Goal: Information Seeking & Learning: Learn about a topic

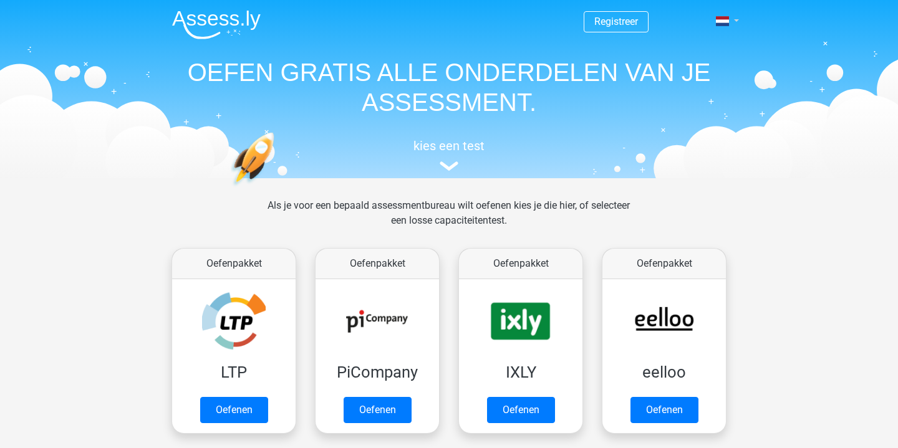
click at [736, 22] on link at bounding box center [723, 21] width 25 height 15
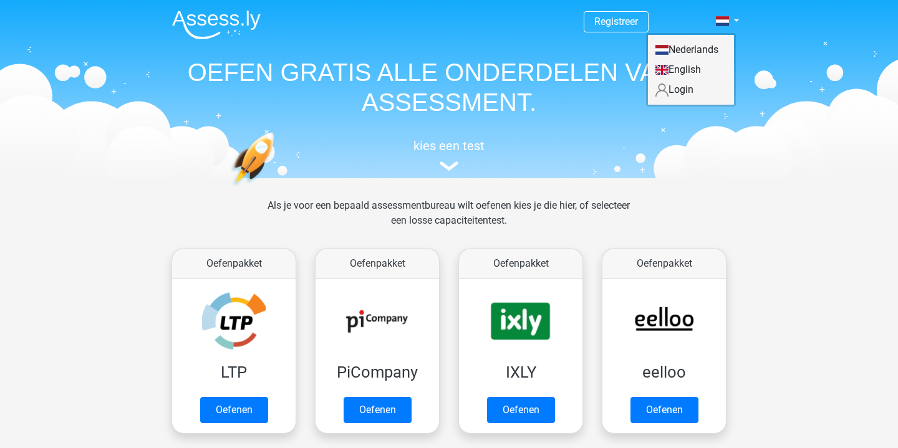
click at [687, 91] on link "Login" at bounding box center [691, 90] width 86 height 20
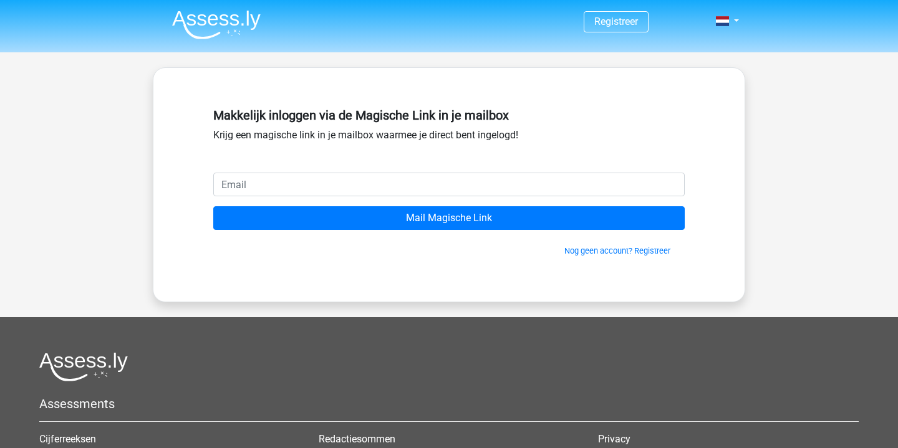
click at [439, 183] on input "email" at bounding box center [448, 185] width 471 height 24
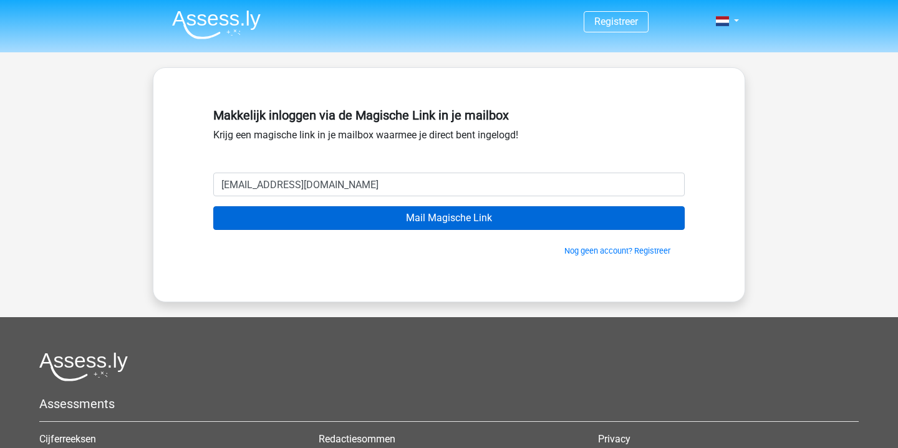
type input "[EMAIL_ADDRESS][DOMAIN_NAME]"
click at [451, 218] on input "Mail Magische Link" at bounding box center [448, 218] width 471 height 24
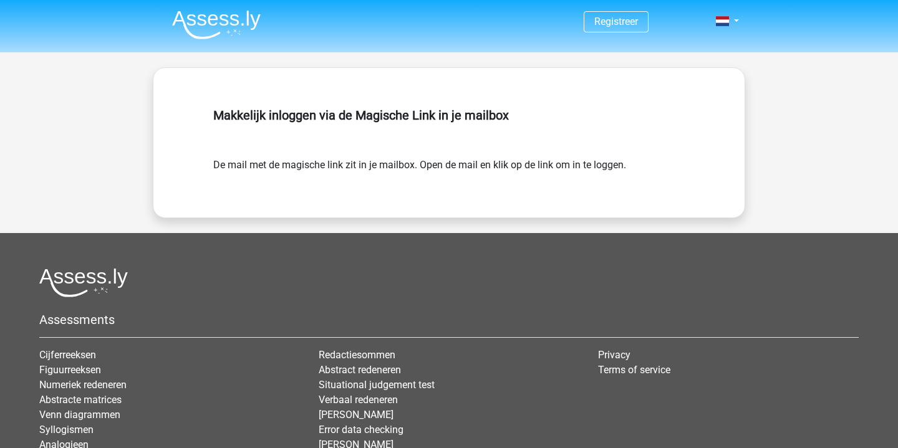
click at [239, 32] on img at bounding box center [216, 24] width 89 height 29
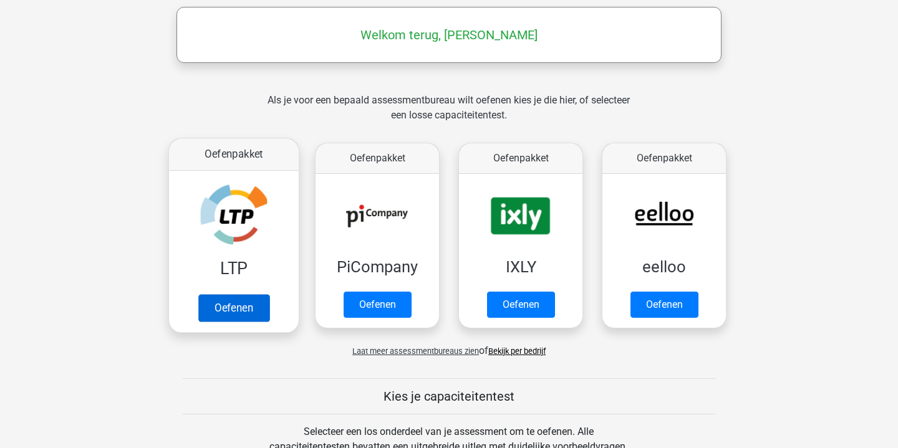
scroll to position [198, 0]
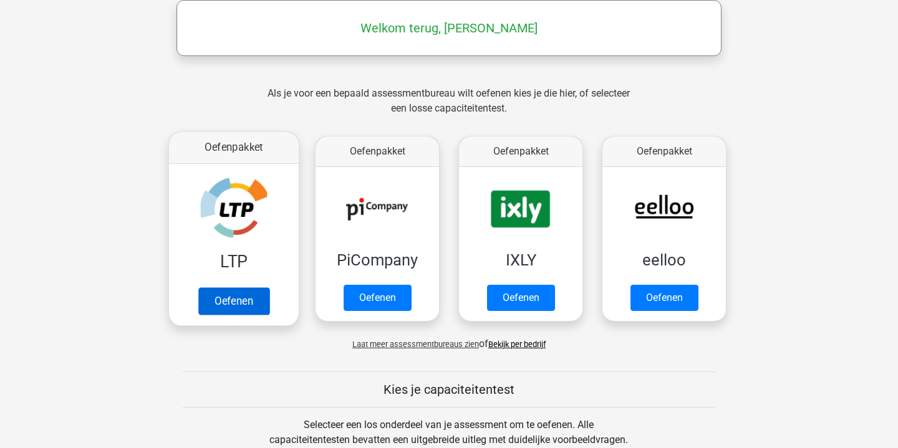
click at [238, 302] on link "Oefenen" at bounding box center [233, 300] width 71 height 27
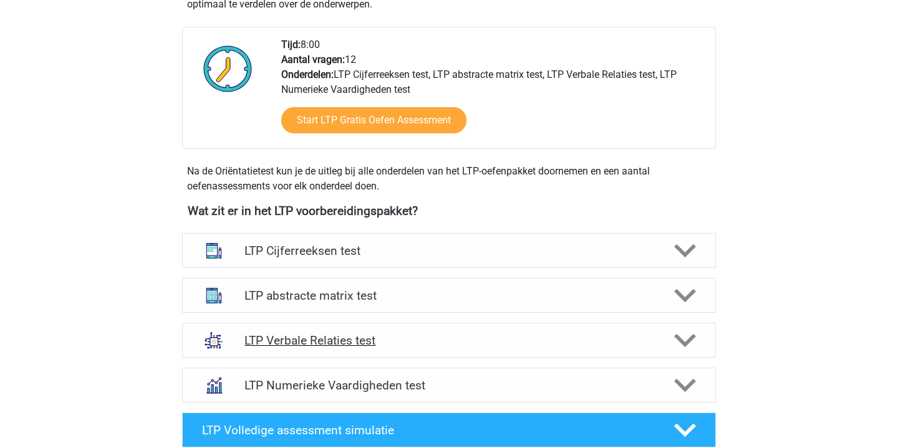
scroll to position [299, 0]
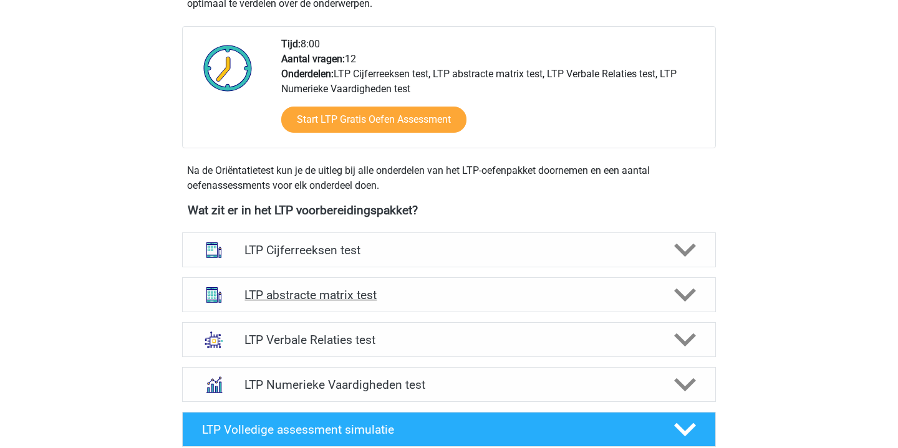
click at [352, 294] on h4 "LTP abstracte matrix test" at bounding box center [448, 295] width 408 height 14
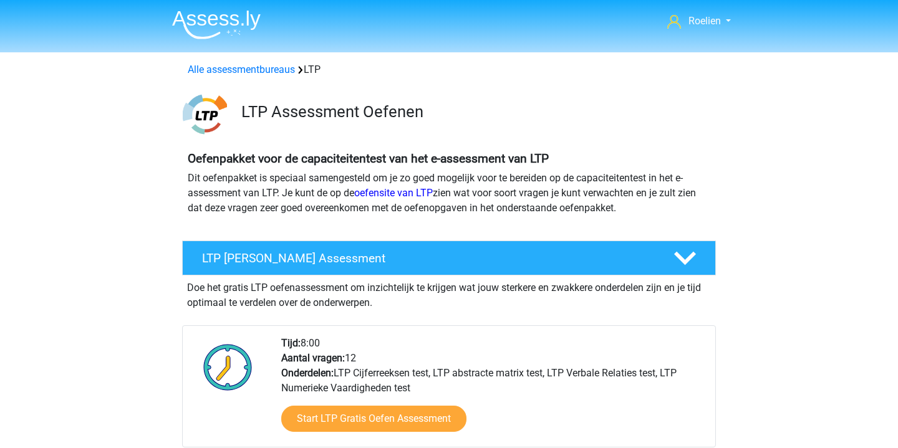
scroll to position [0, 0]
click at [243, 20] on img at bounding box center [216, 24] width 89 height 29
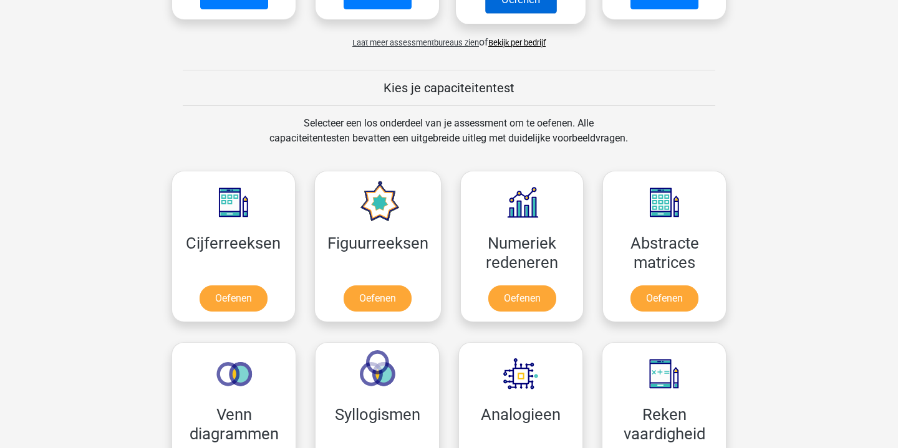
scroll to position [415, 0]
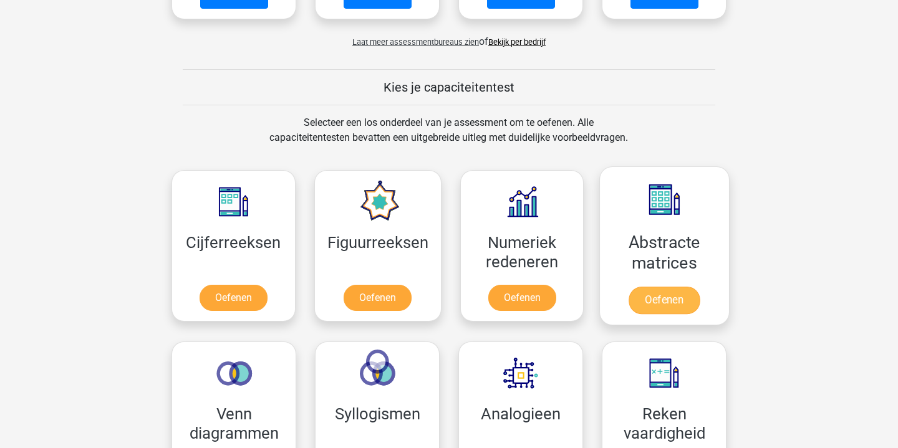
click at [662, 304] on link "Oefenen" at bounding box center [664, 300] width 71 height 27
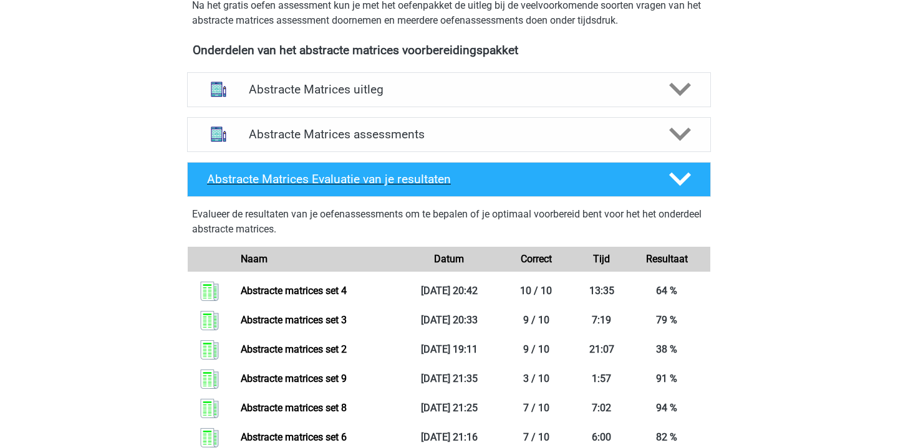
scroll to position [456, 0]
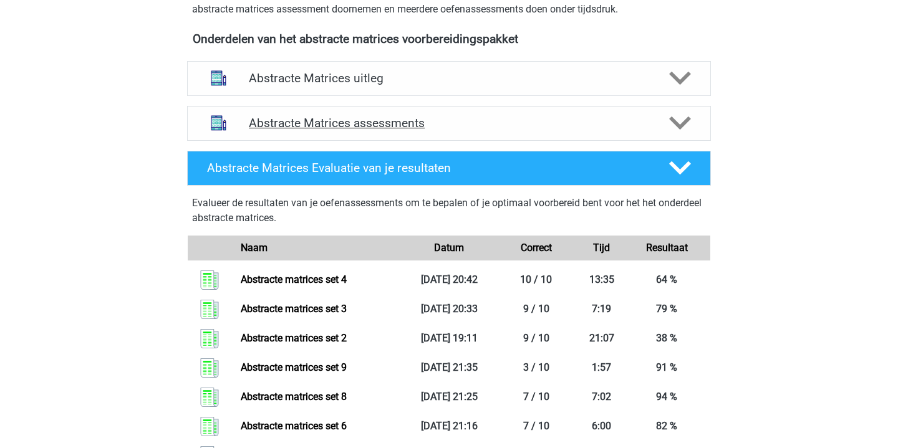
click at [430, 121] on h4 "Abstracte Matrices assessments" at bounding box center [449, 123] width 400 height 14
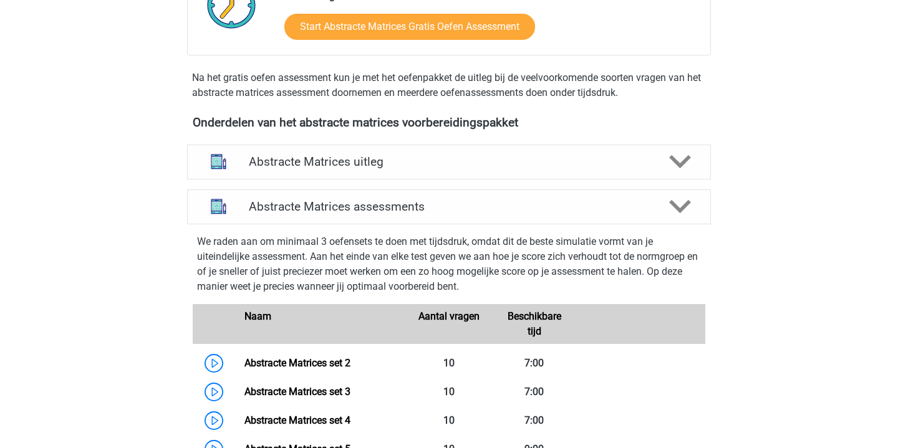
scroll to position [451, 0]
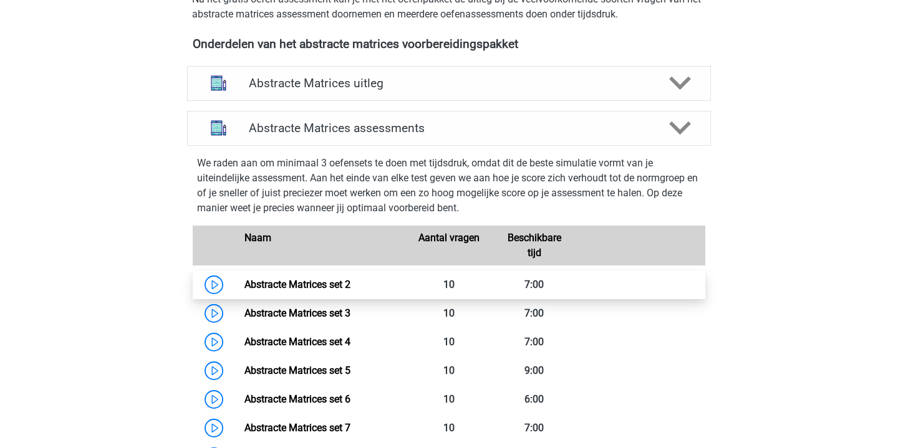
click at [244, 283] on link "Abstracte Matrices set 2" at bounding box center [297, 285] width 106 height 12
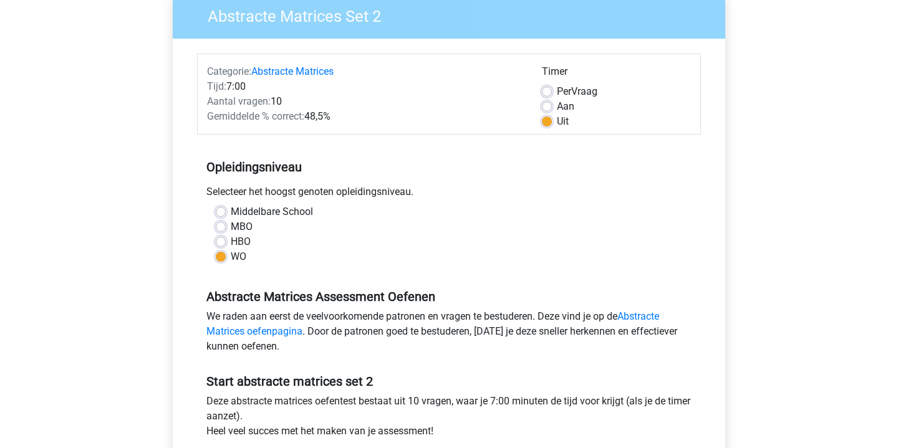
scroll to position [89, 0]
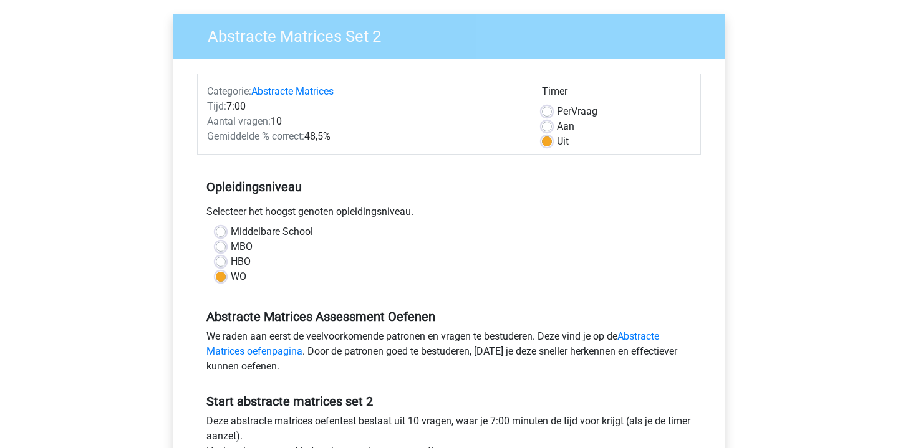
click at [557, 123] on label "Aan" at bounding box center [565, 126] width 17 height 15
click at [551, 123] on input "Aan" at bounding box center [547, 125] width 10 height 12
radio input "true"
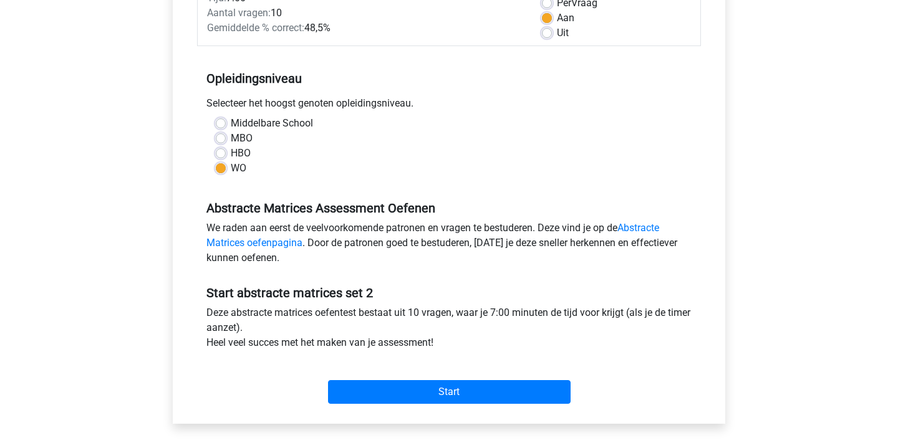
scroll to position [202, 0]
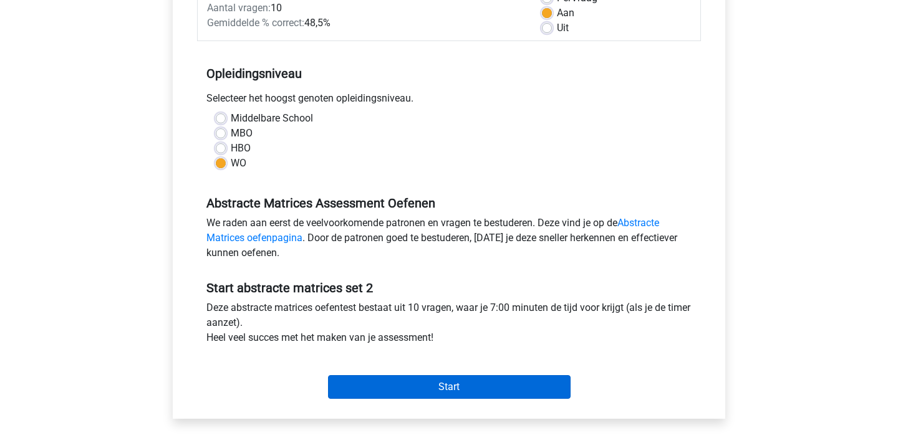
click at [440, 391] on input "Start" at bounding box center [449, 387] width 243 height 24
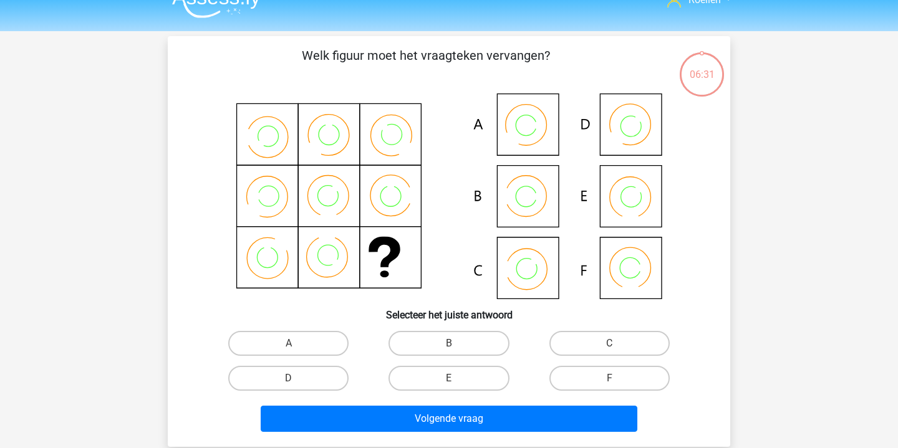
scroll to position [26, 0]
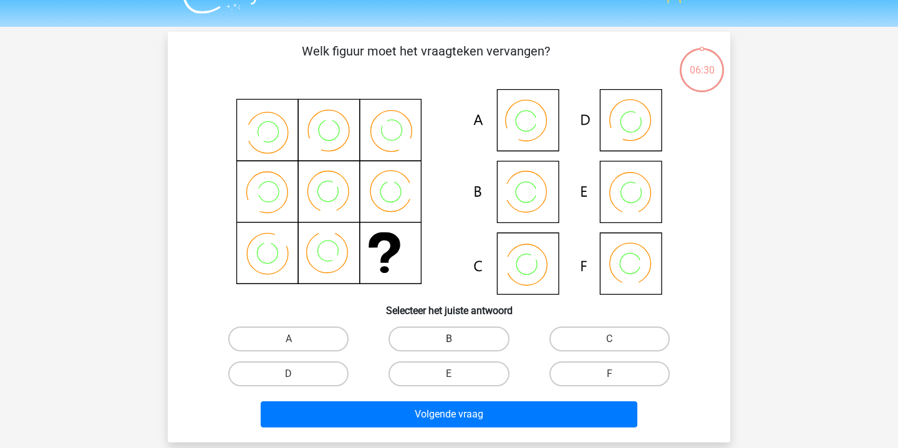
click at [454, 335] on label "B" at bounding box center [448, 339] width 120 height 25
click at [454, 339] on input "B" at bounding box center [453, 343] width 8 height 8
radio input "true"
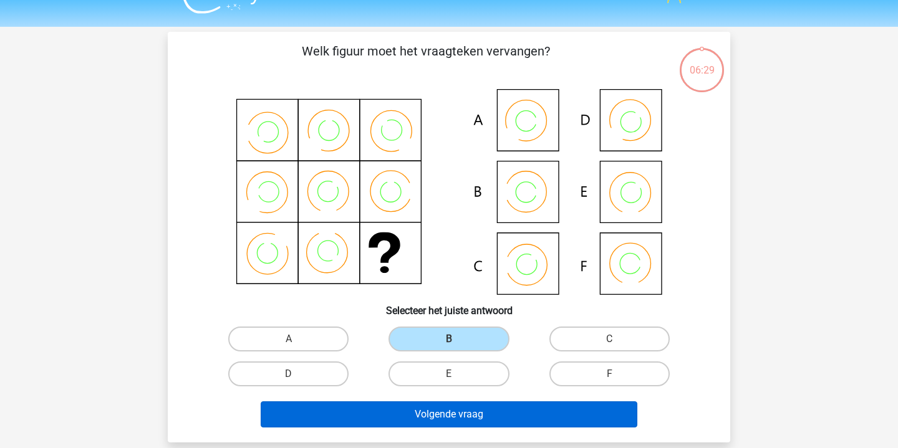
click at [498, 417] on button "Volgende vraag" at bounding box center [449, 415] width 377 height 26
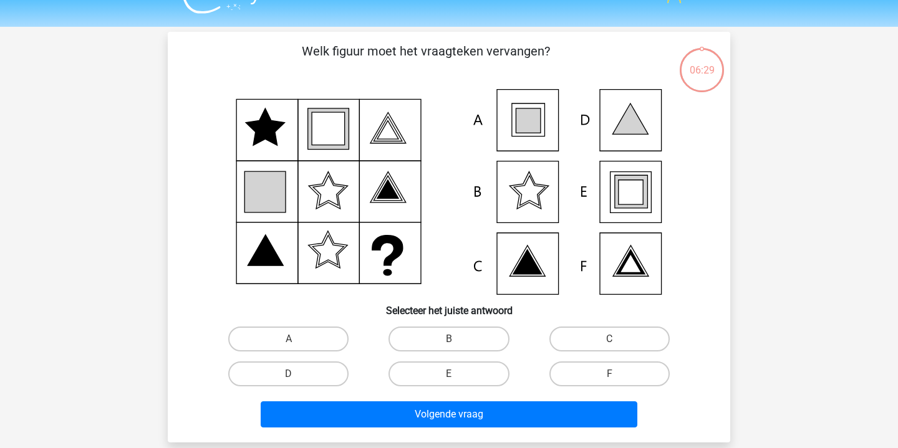
scroll to position [57, 0]
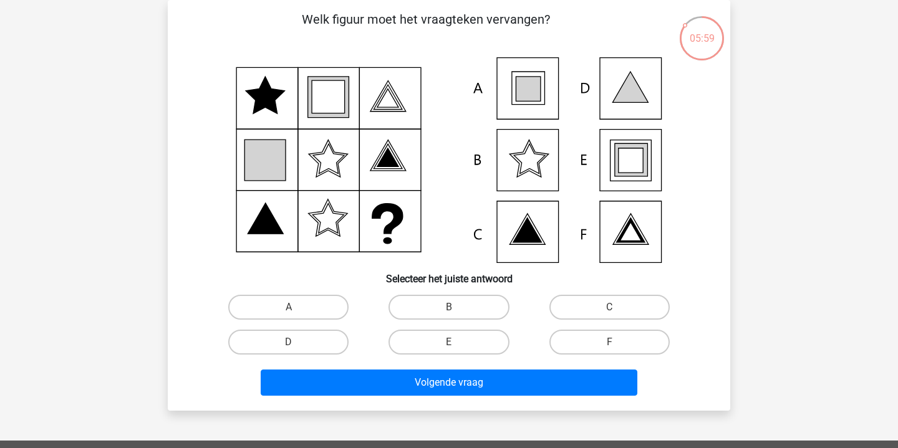
click at [631, 173] on icon at bounding box center [631, 160] width 24 height 24
click at [476, 335] on label "E" at bounding box center [448, 342] width 120 height 25
click at [457, 342] on input "E" at bounding box center [453, 346] width 8 height 8
radio input "true"
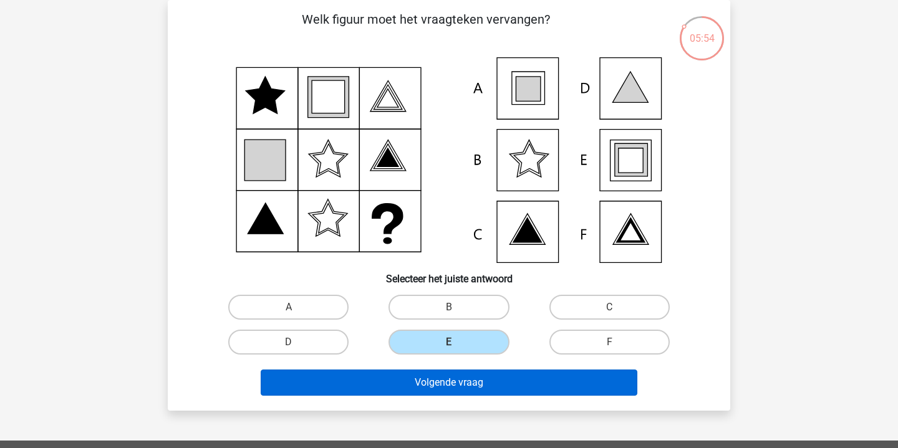
click at [490, 385] on button "Volgende vraag" at bounding box center [449, 383] width 377 height 26
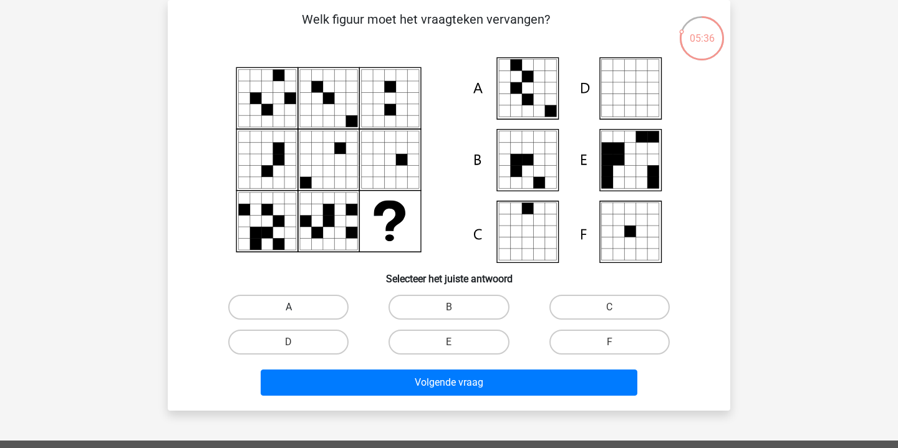
click at [322, 303] on label "A" at bounding box center [288, 307] width 120 height 25
click at [297, 307] on input "A" at bounding box center [293, 311] width 8 height 8
radio input "true"
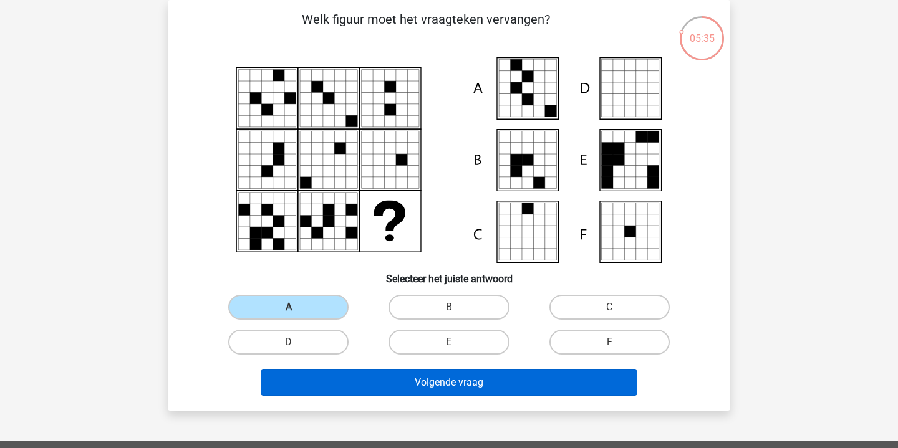
click at [483, 381] on button "Volgende vraag" at bounding box center [449, 383] width 377 height 26
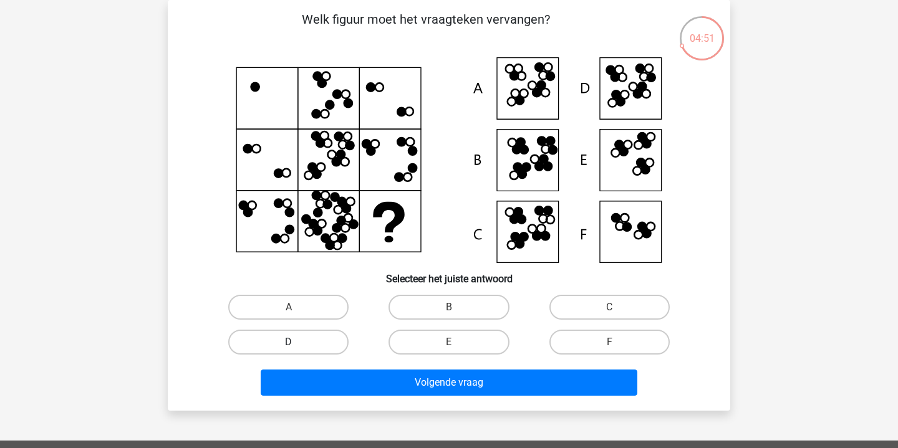
click at [324, 337] on label "D" at bounding box center [288, 342] width 120 height 25
click at [297, 342] on input "D" at bounding box center [293, 346] width 8 height 8
radio input "true"
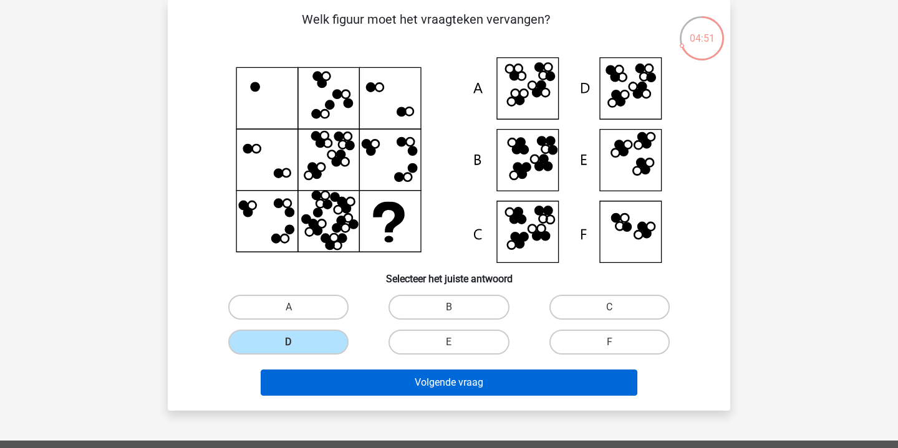
click at [483, 393] on button "Volgende vraag" at bounding box center [449, 383] width 377 height 26
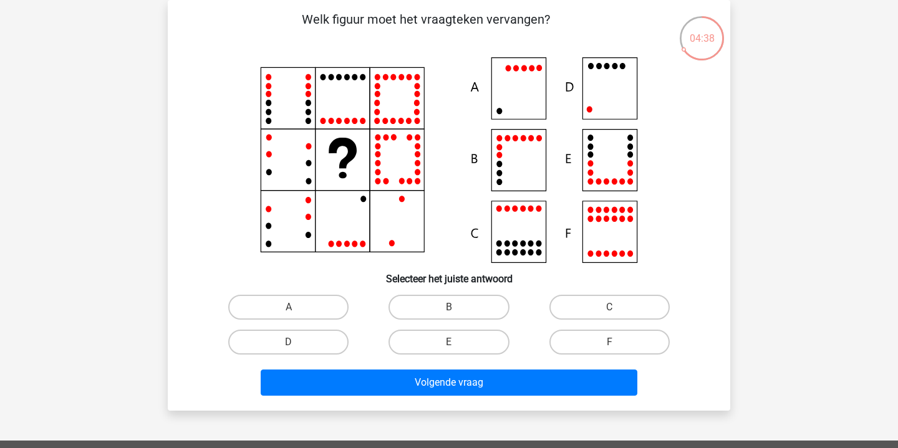
click at [618, 98] on icon at bounding box center [449, 160] width 503 height 206
click at [332, 344] on label "D" at bounding box center [288, 342] width 120 height 25
click at [297, 344] on input "D" at bounding box center [293, 346] width 8 height 8
radio input "true"
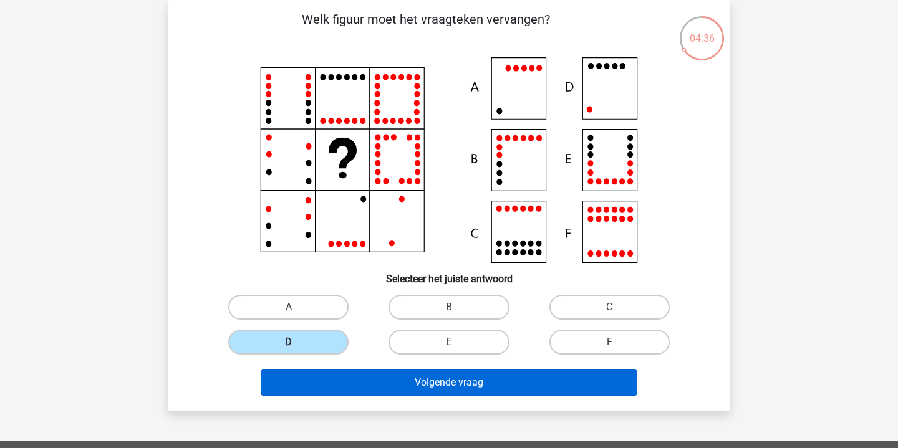
click at [437, 377] on button "Volgende vraag" at bounding box center [449, 383] width 377 height 26
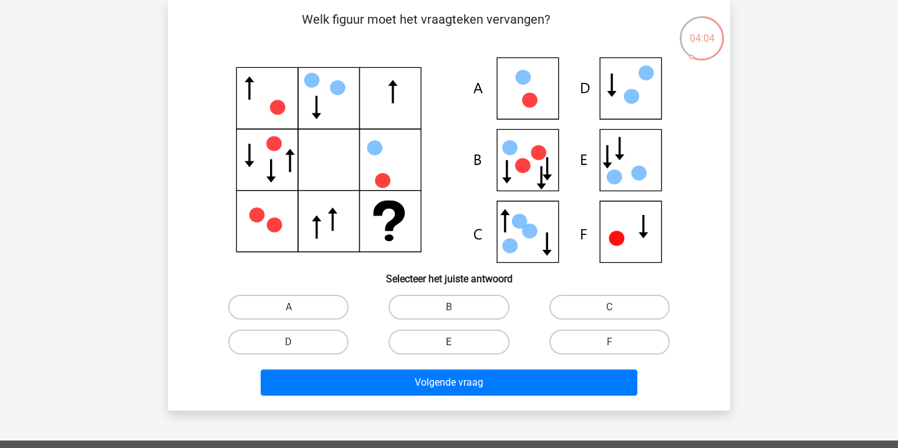
click at [481, 342] on label "E" at bounding box center [448, 342] width 120 height 25
click at [457, 342] on input "E" at bounding box center [453, 346] width 8 height 8
radio input "true"
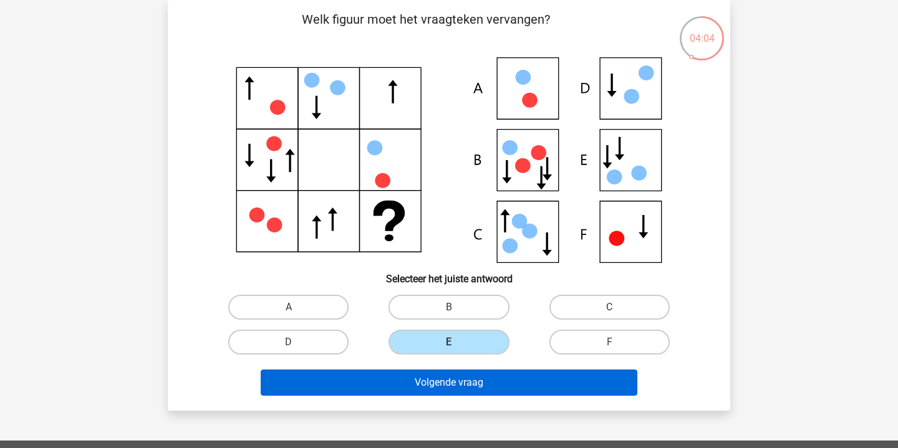
click at [513, 385] on button "Volgende vraag" at bounding box center [449, 383] width 377 height 26
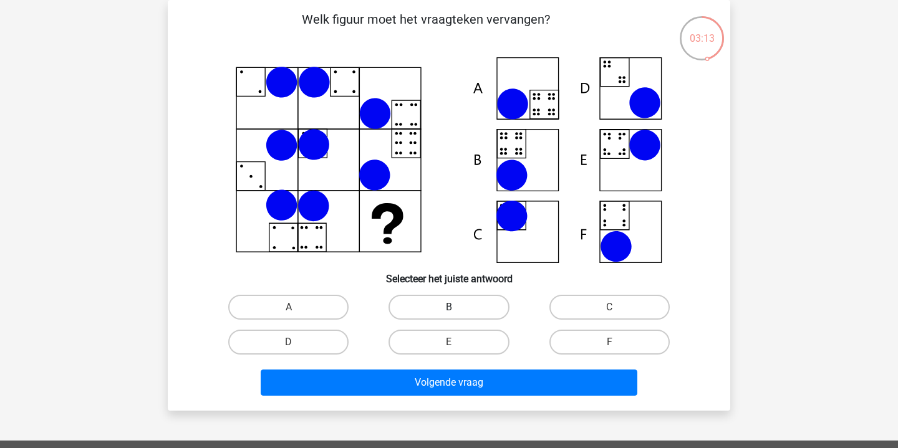
click at [445, 307] on label "B" at bounding box center [448, 307] width 120 height 25
click at [449, 307] on input "B" at bounding box center [453, 311] width 8 height 8
radio input "true"
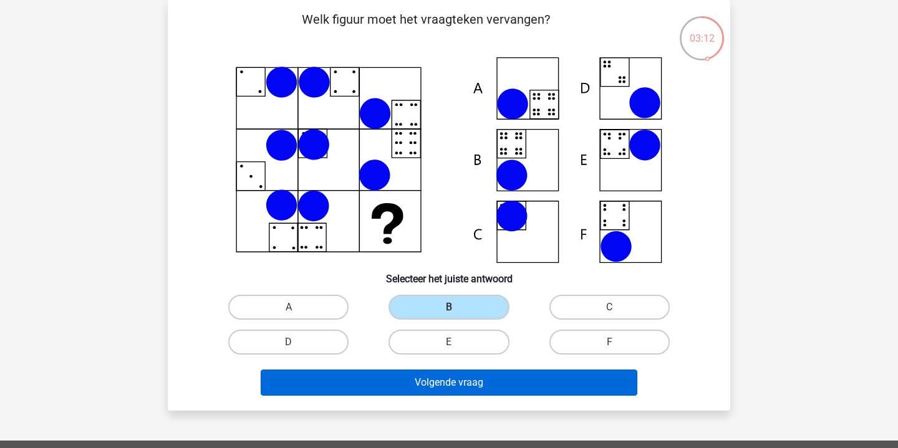
click at [470, 381] on button "Volgende vraag" at bounding box center [449, 383] width 377 height 26
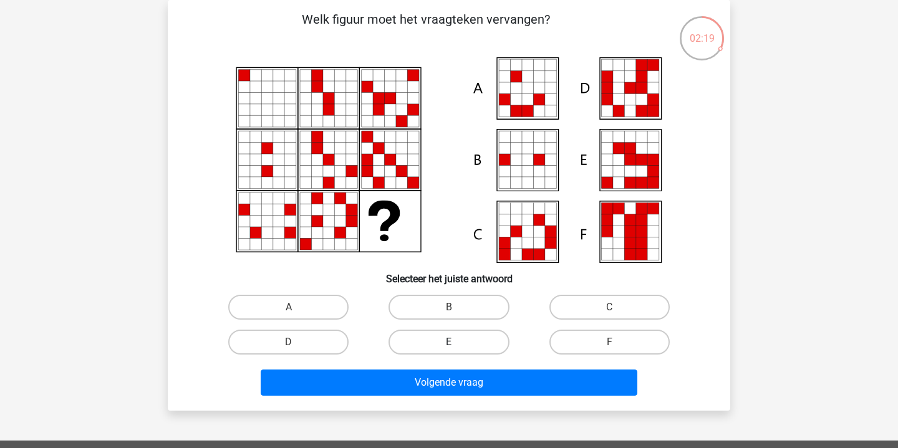
click at [442, 345] on label "E" at bounding box center [448, 342] width 120 height 25
click at [449, 345] on input "E" at bounding box center [453, 346] width 8 height 8
radio input "true"
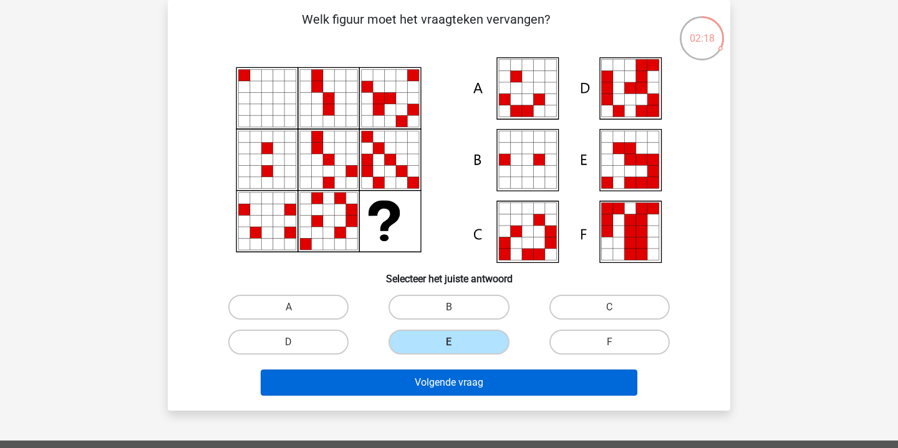
click at [477, 378] on button "Volgende vraag" at bounding box center [449, 383] width 377 height 26
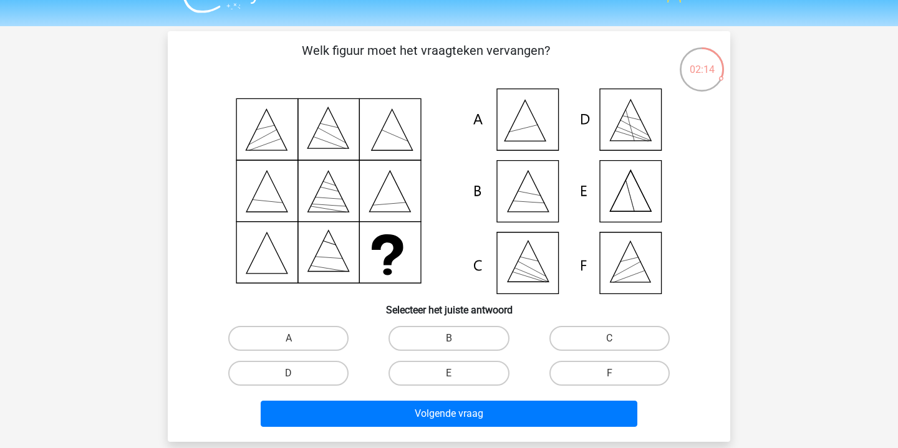
scroll to position [32, 0]
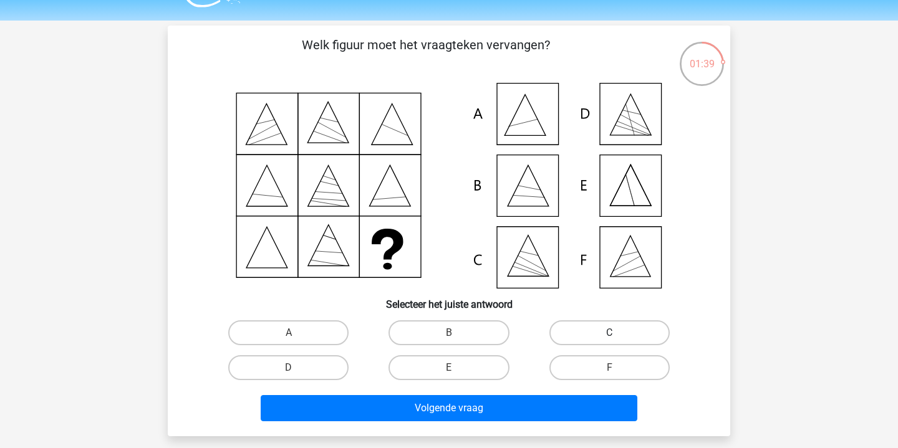
click at [579, 329] on label "C" at bounding box center [609, 333] width 120 height 25
click at [609, 333] on input "C" at bounding box center [613, 337] width 8 height 8
radio input "true"
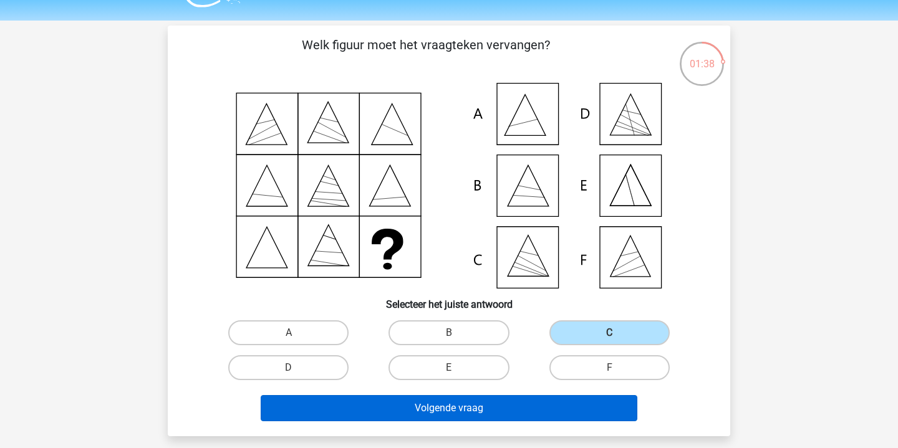
click at [511, 405] on button "Volgende vraag" at bounding box center [449, 408] width 377 height 26
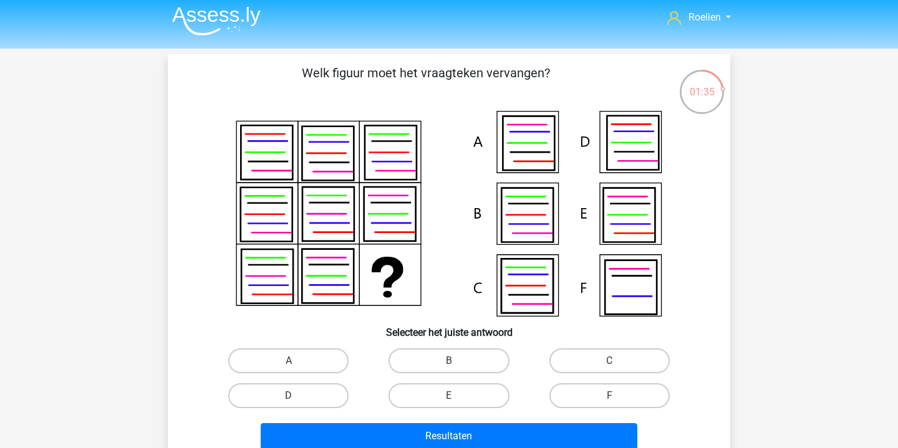
scroll to position [2, 0]
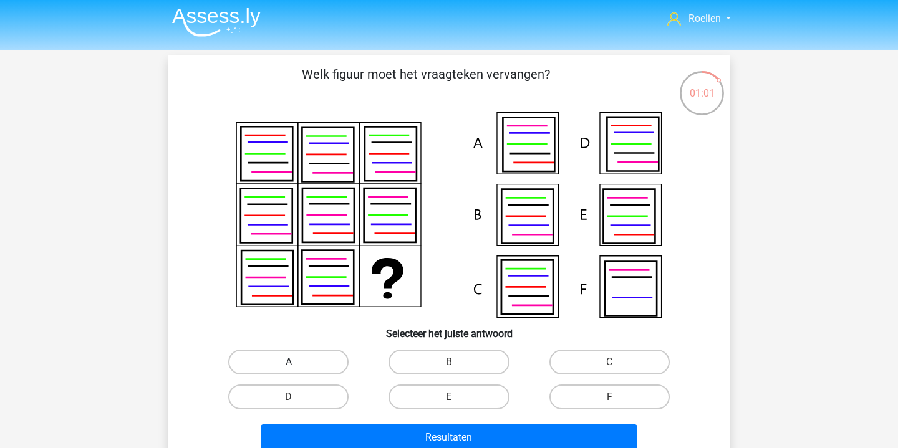
click at [334, 359] on label "A" at bounding box center [288, 362] width 120 height 25
click at [297, 362] on input "A" at bounding box center [293, 366] width 8 height 8
radio input "true"
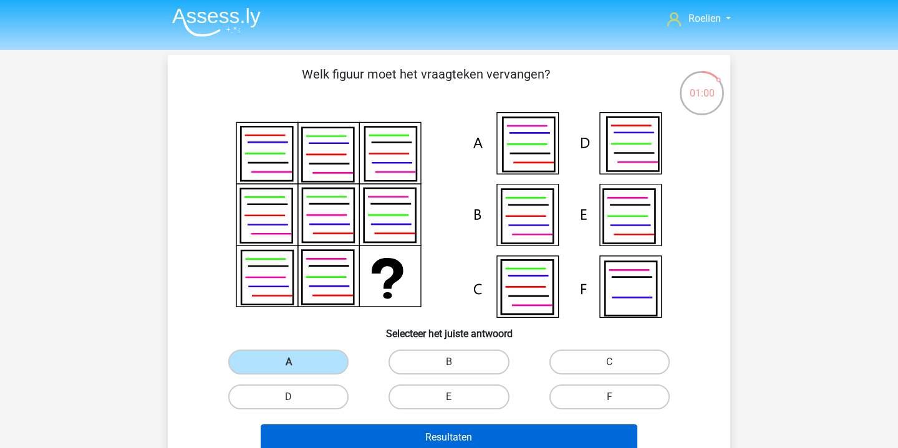
click at [490, 433] on button "Resultaten" at bounding box center [449, 438] width 377 height 26
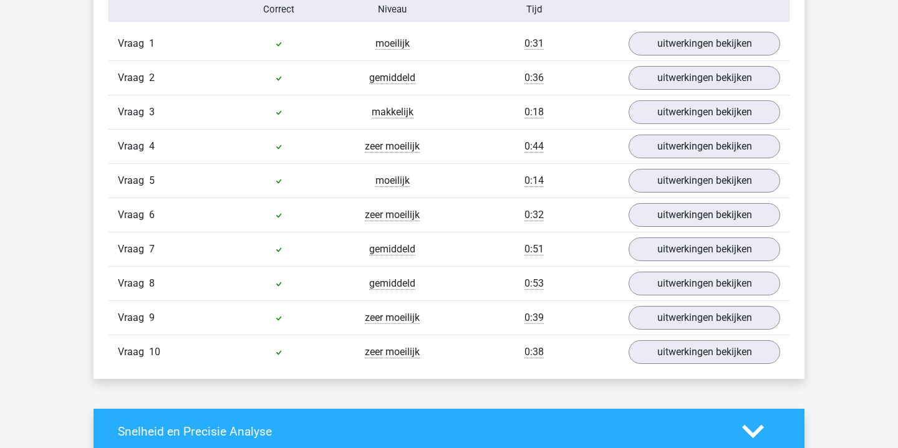
scroll to position [835, 0]
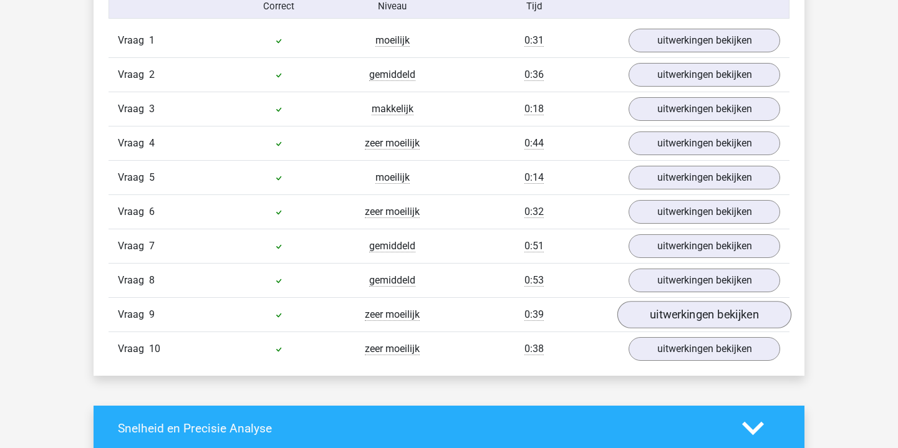
click at [658, 312] on link "uitwerkingen bekijken" at bounding box center [704, 314] width 174 height 27
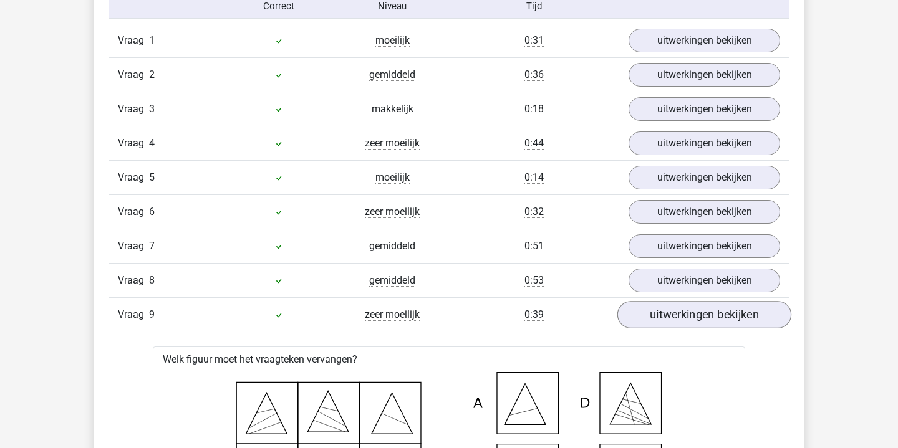
click at [658, 312] on link "uitwerkingen bekijken" at bounding box center [704, 314] width 174 height 27
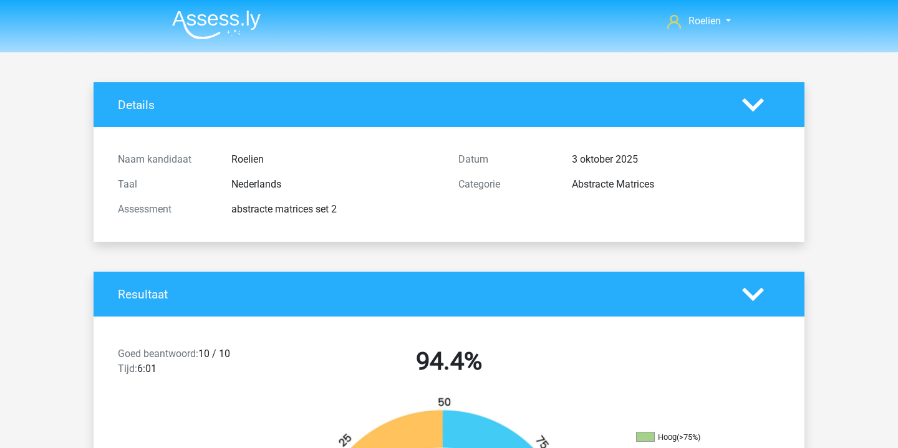
scroll to position [0, 0]
click at [228, 16] on img at bounding box center [216, 24] width 89 height 29
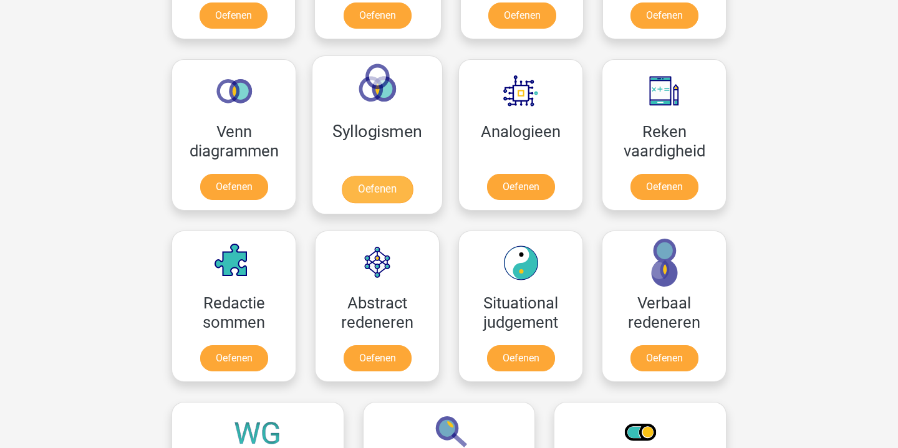
scroll to position [697, 0]
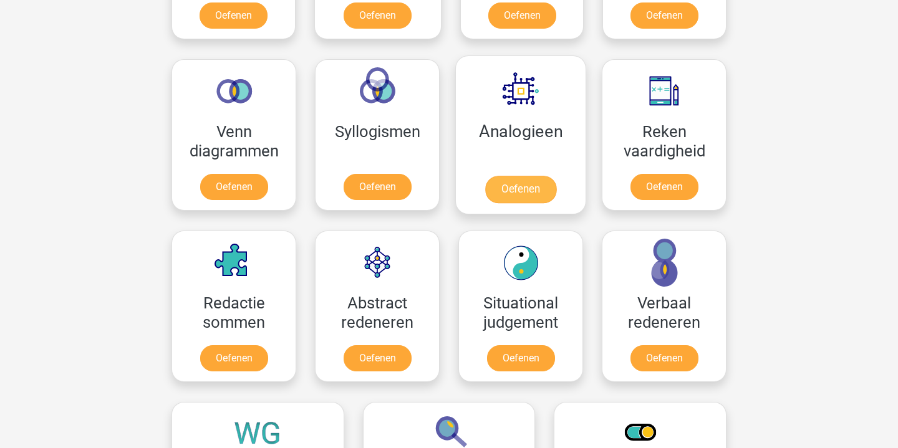
click at [540, 191] on link "Oefenen" at bounding box center [520, 189] width 71 height 27
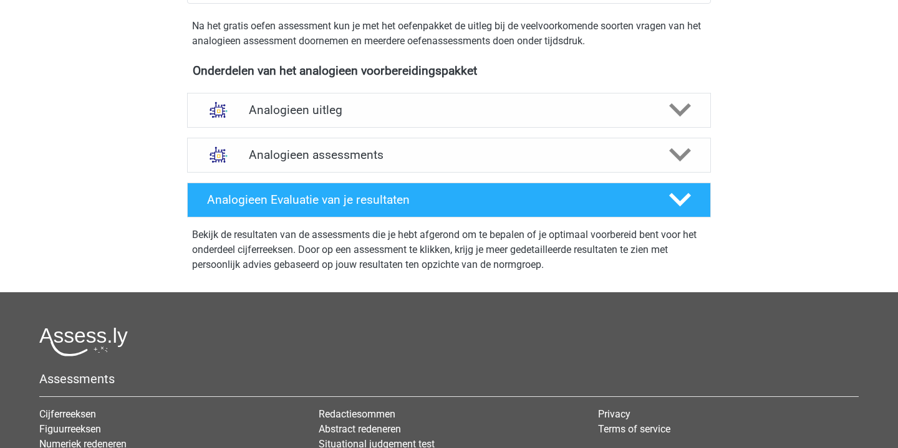
scroll to position [380, 0]
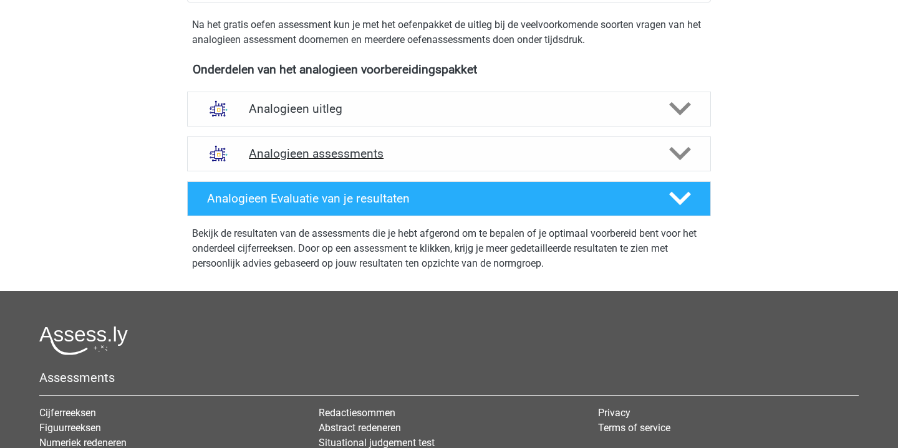
click at [365, 151] on h4 "Analogieen assessments" at bounding box center [449, 154] width 400 height 14
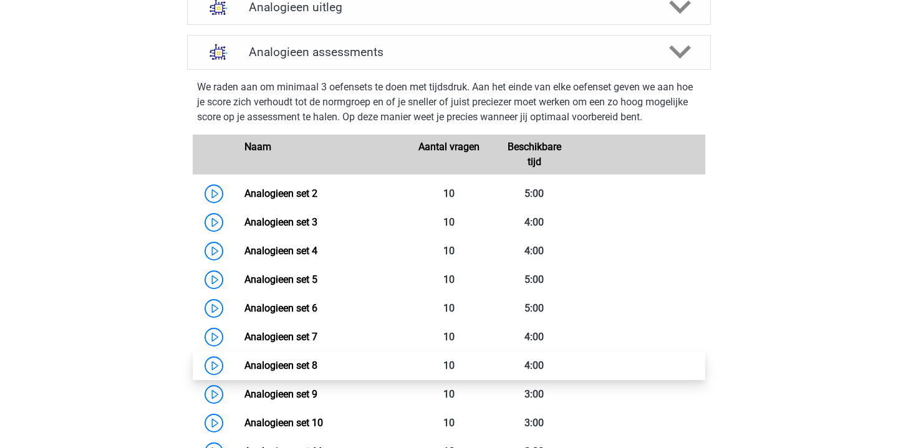
scroll to position [478, 0]
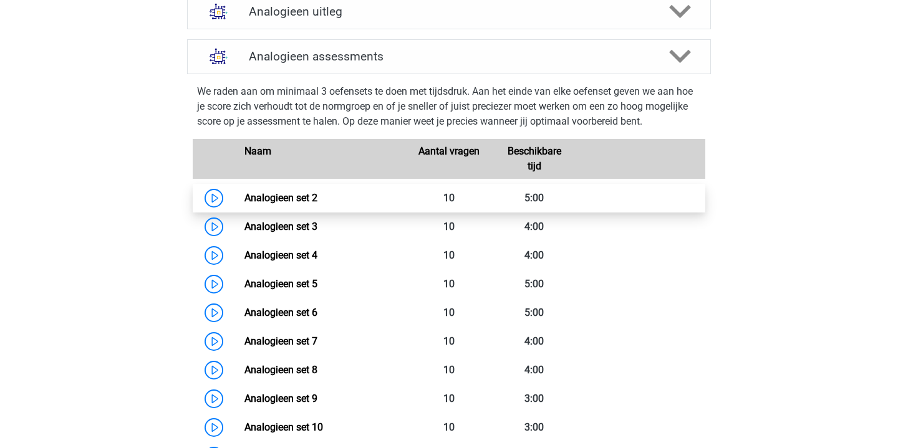
click at [244, 198] on link "Analogieen set 2" at bounding box center [280, 198] width 73 height 12
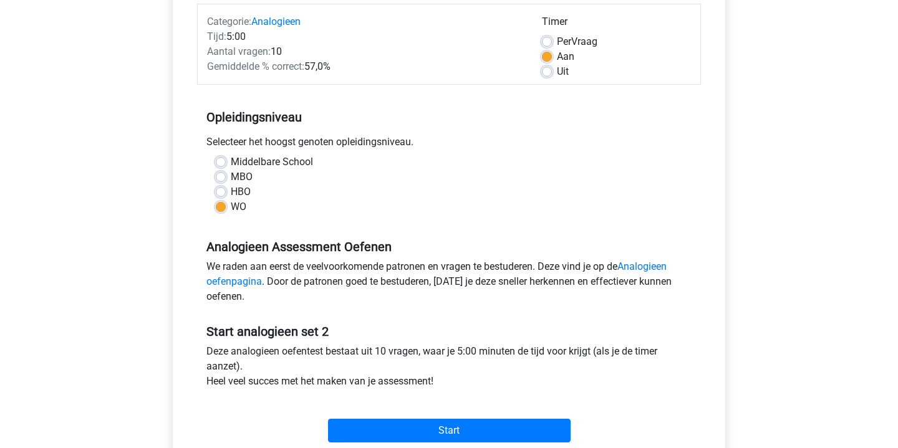
scroll to position [264, 0]
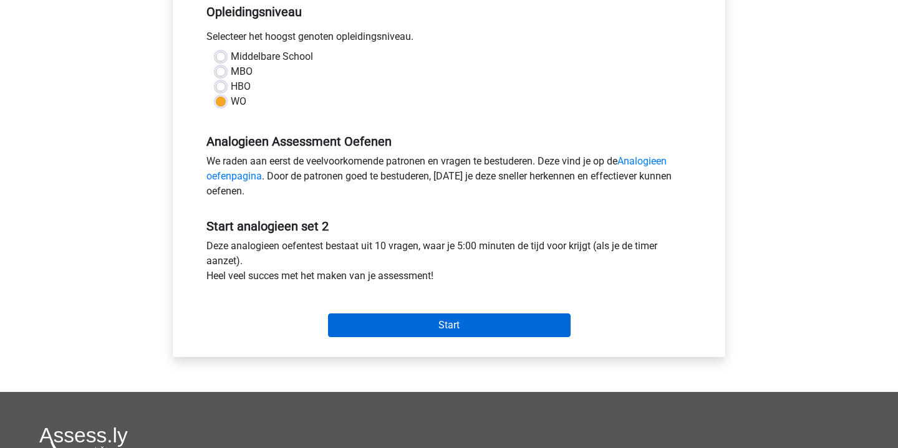
click at [478, 328] on input "Start" at bounding box center [449, 326] width 243 height 24
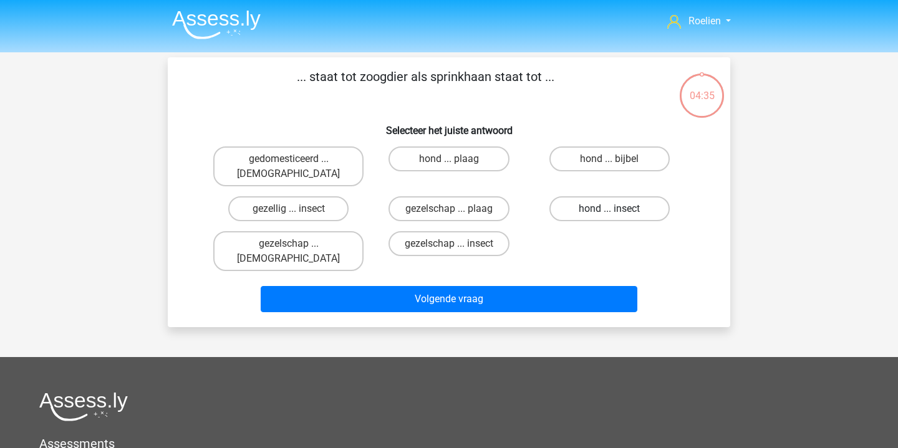
click at [628, 196] on label "hond ... insect" at bounding box center [609, 208] width 120 height 25
click at [617, 209] on input "hond ... insect" at bounding box center [613, 213] width 8 height 8
radio input "true"
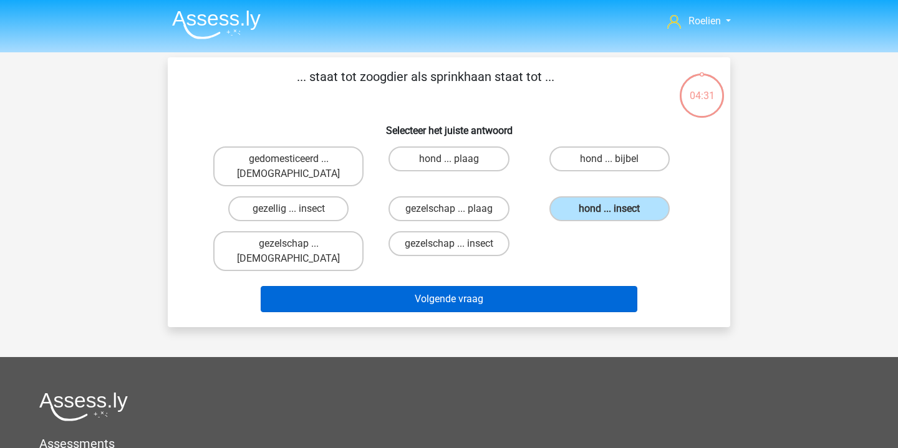
click at [474, 286] on button "Volgende vraag" at bounding box center [449, 299] width 377 height 26
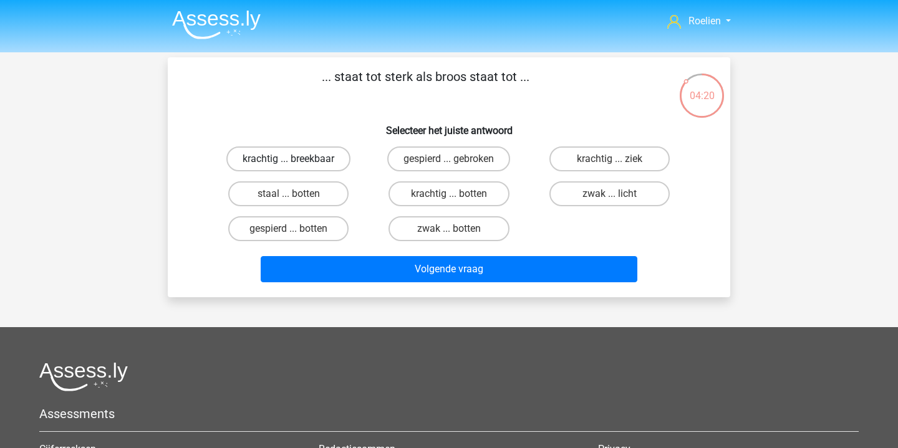
click at [325, 162] on label "krachtig ... breekbaar" at bounding box center [288, 159] width 124 height 25
click at [297, 162] on input "krachtig ... breekbaar" at bounding box center [293, 163] width 8 height 8
radio input "true"
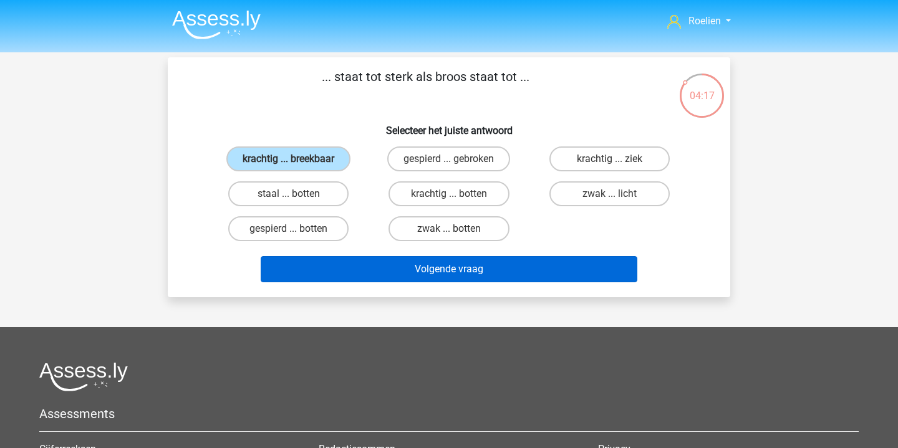
click at [477, 270] on button "Volgende vraag" at bounding box center [449, 269] width 377 height 26
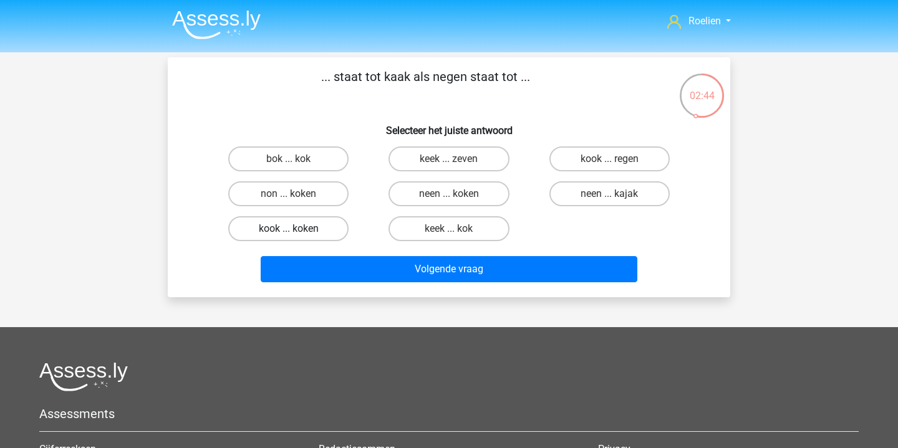
click at [317, 226] on label "kook ... koken" at bounding box center [288, 228] width 120 height 25
click at [297, 229] on input "kook ... koken" at bounding box center [293, 233] width 8 height 8
radio input "true"
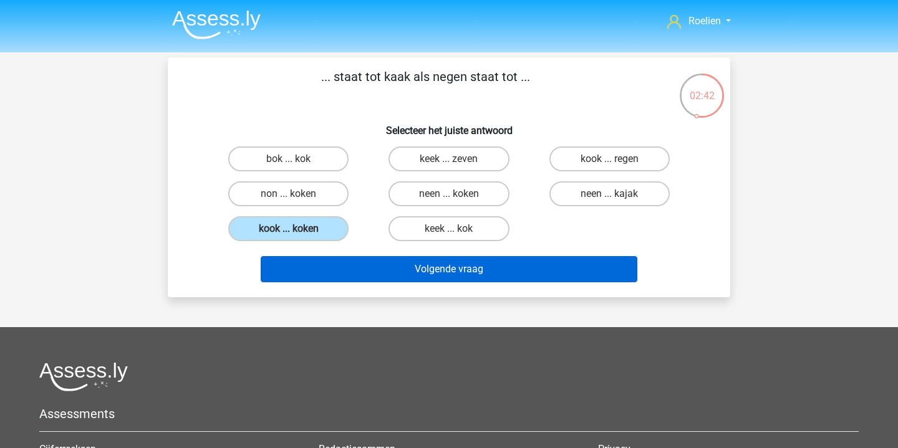
click at [494, 272] on button "Volgende vraag" at bounding box center [449, 269] width 377 height 26
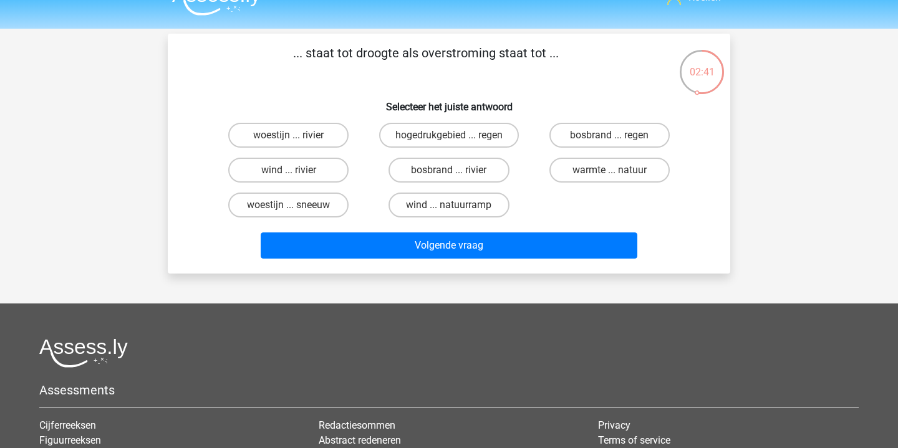
scroll to position [22, 0]
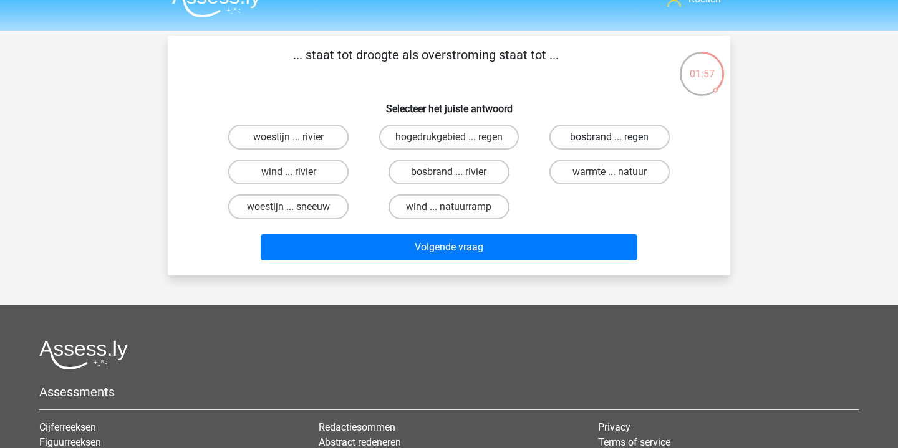
click at [609, 135] on label "bosbrand ... regen" at bounding box center [609, 137] width 120 height 25
click at [609, 137] on input "bosbrand ... regen" at bounding box center [613, 141] width 8 height 8
radio input "true"
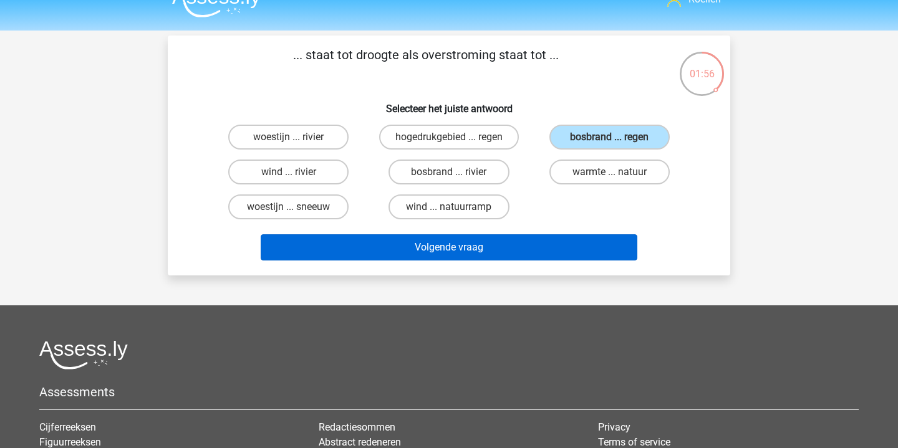
click at [483, 250] on button "Volgende vraag" at bounding box center [449, 247] width 377 height 26
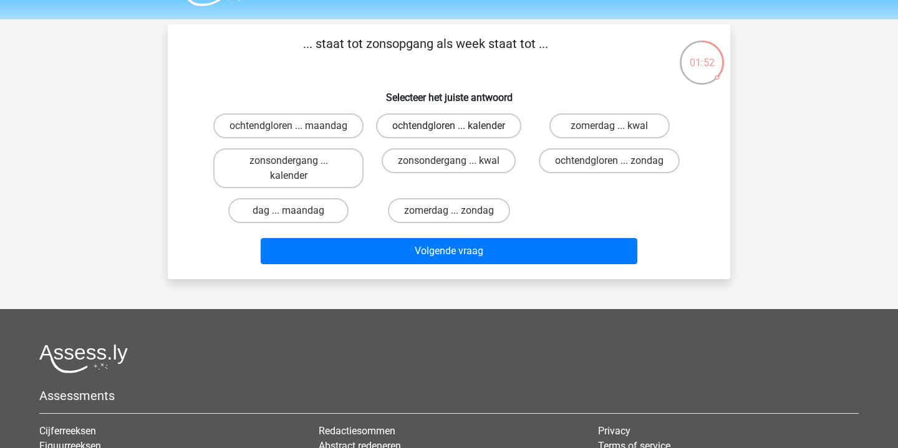
scroll to position [30, 0]
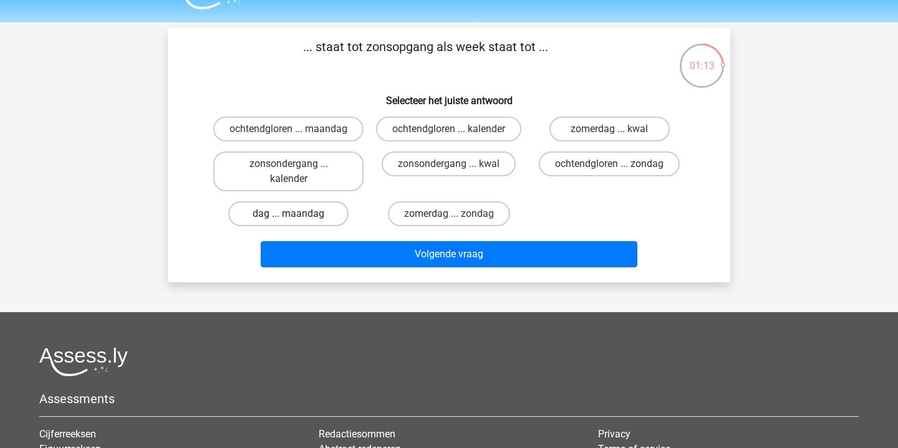
click at [320, 226] on label "dag ... maandag" at bounding box center [288, 213] width 120 height 25
click at [297, 222] on input "dag ... maandag" at bounding box center [293, 218] width 8 height 8
radio input "true"
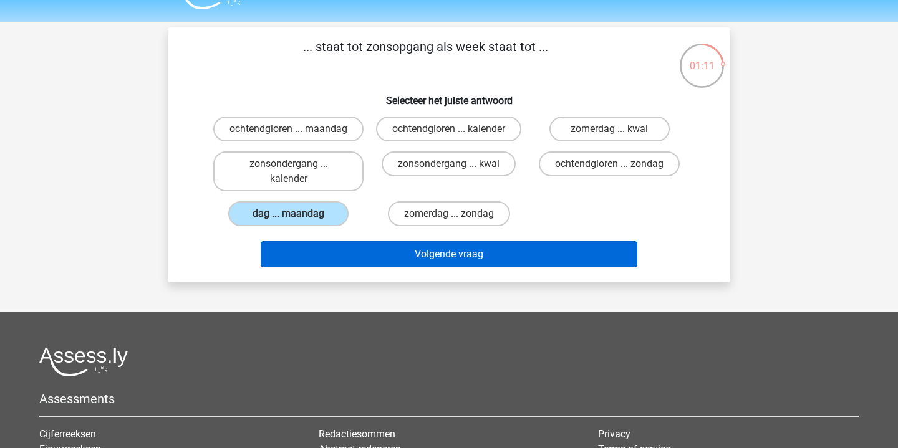
click at [493, 263] on button "Volgende vraag" at bounding box center [449, 254] width 377 height 26
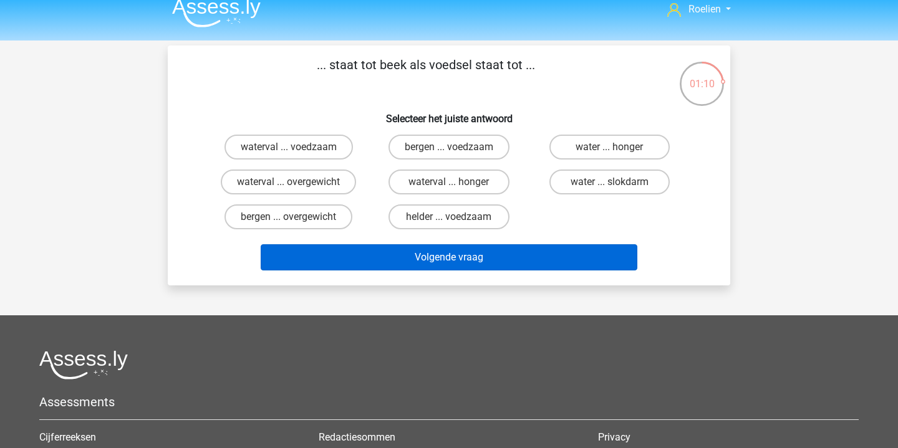
scroll to position [0, 0]
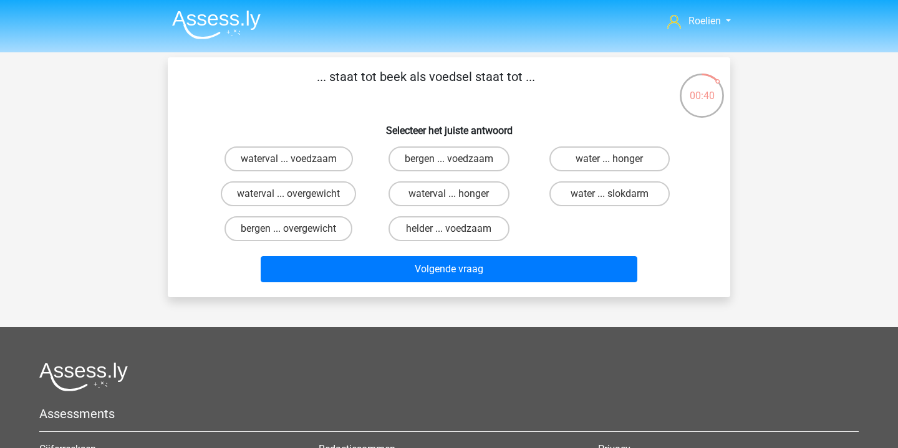
click at [610, 197] on input "water ... slokdarm" at bounding box center [613, 198] width 8 height 8
radio input "true"
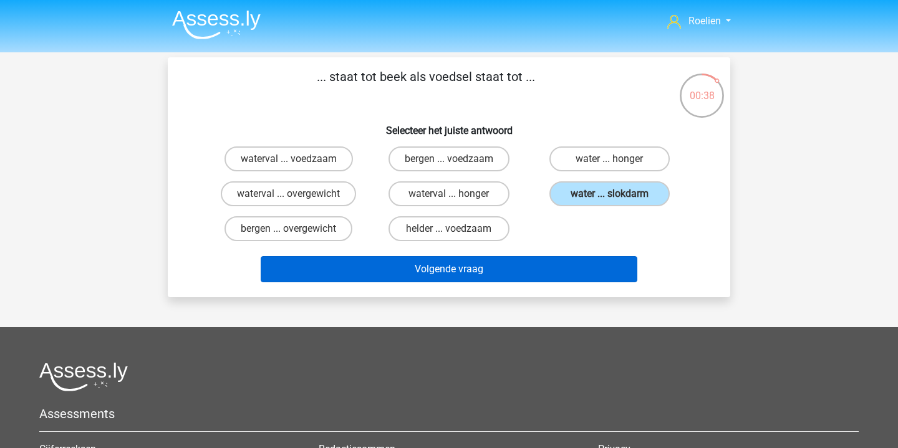
click at [481, 268] on button "Volgende vraag" at bounding box center [449, 269] width 377 height 26
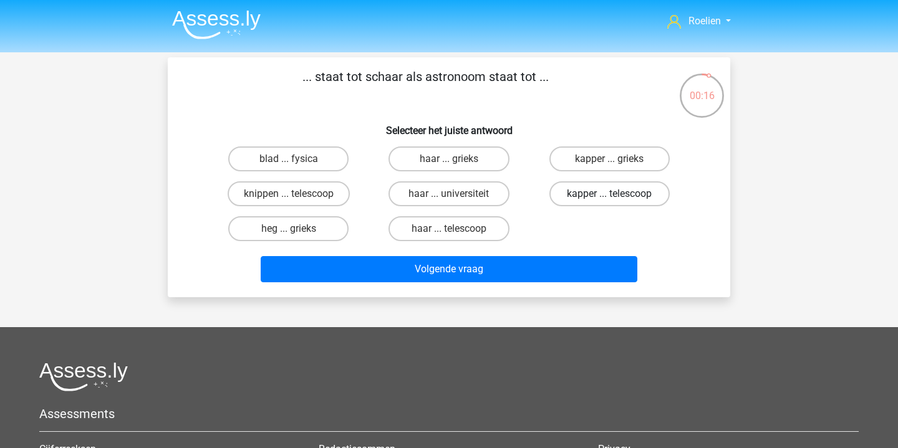
click at [612, 189] on label "kapper ... telescoop" at bounding box center [609, 193] width 120 height 25
click at [612, 194] on input "kapper ... telescoop" at bounding box center [613, 198] width 8 height 8
radio input "true"
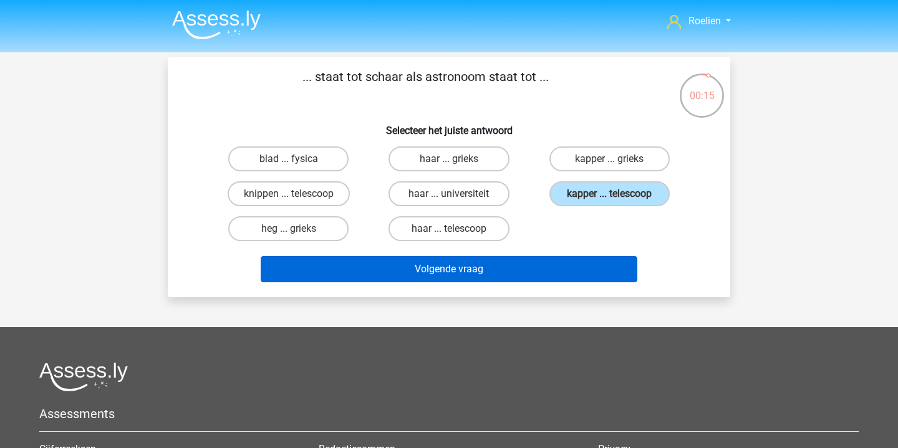
click at [501, 271] on button "Volgende vraag" at bounding box center [449, 269] width 377 height 26
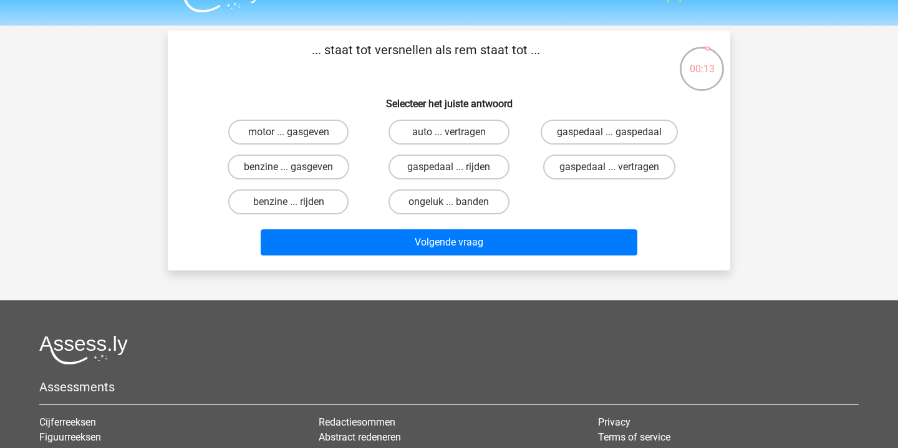
scroll to position [14, 0]
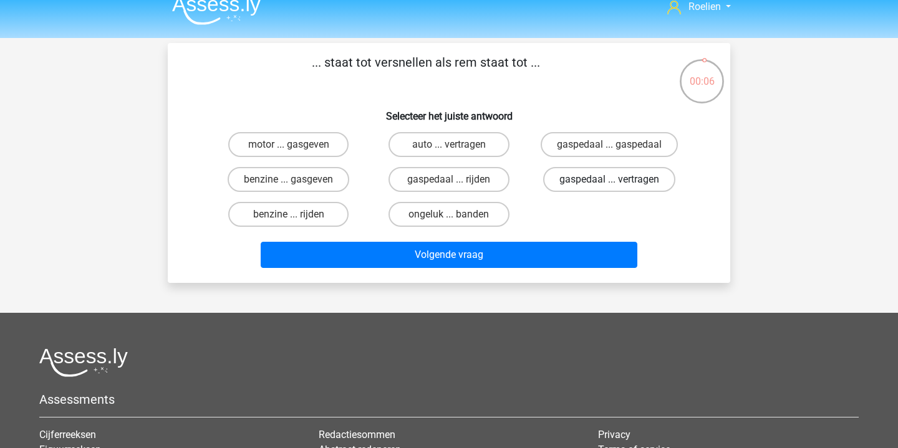
click at [599, 183] on label "gaspedaal ... vertragen" at bounding box center [609, 179] width 132 height 25
click at [609, 183] on input "gaspedaal ... vertragen" at bounding box center [613, 184] width 8 height 8
radio input "true"
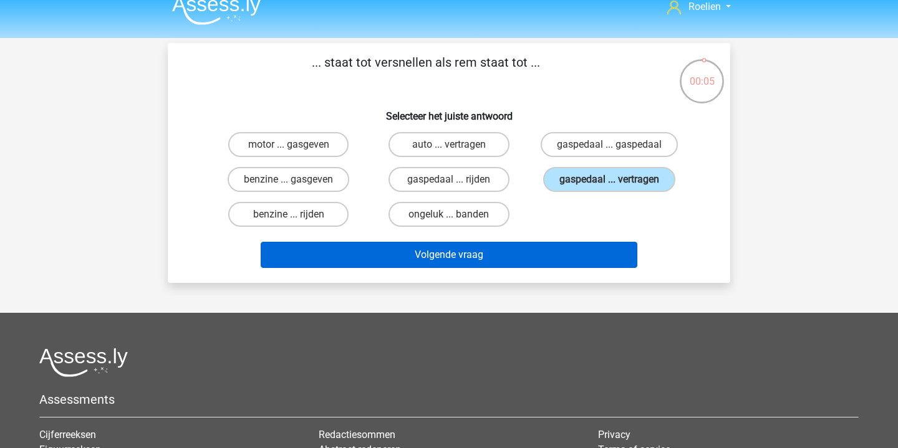
click at [508, 257] on button "Volgende vraag" at bounding box center [449, 255] width 377 height 26
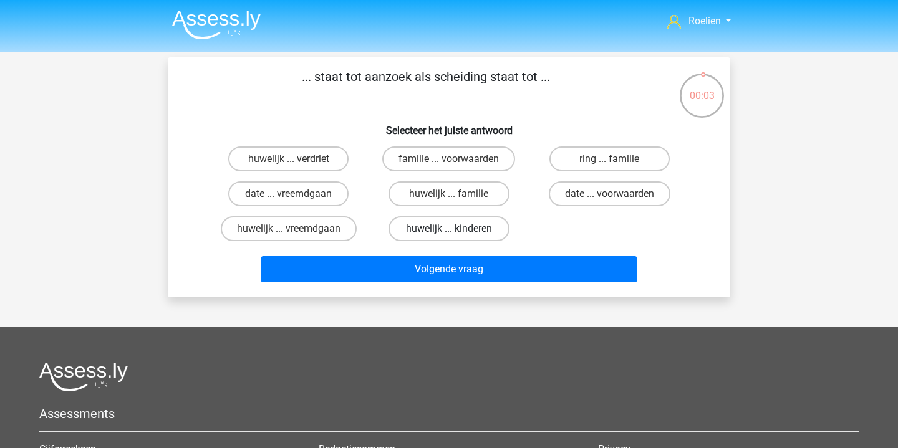
scroll to position [0, 0]
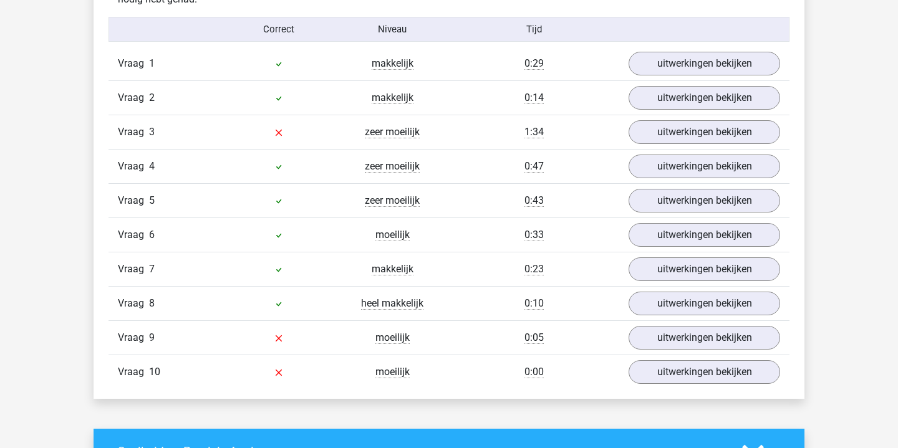
scroll to position [813, 0]
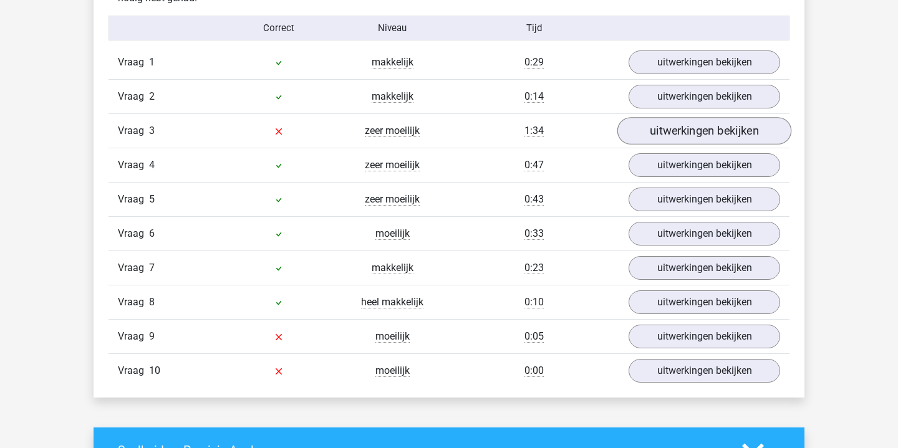
click at [676, 137] on link "uitwerkingen bekijken" at bounding box center [704, 130] width 174 height 27
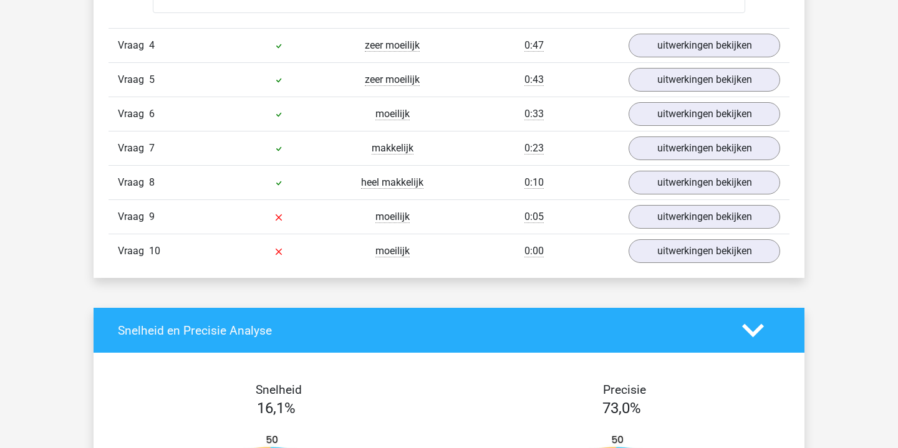
scroll to position [1330, 0]
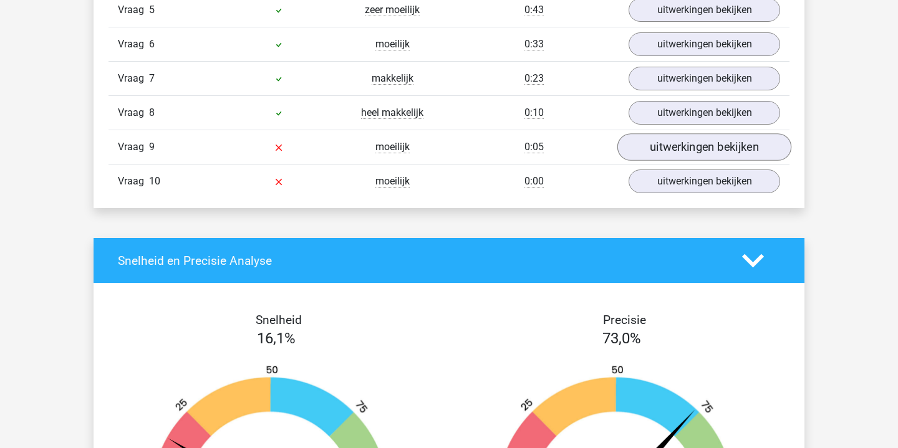
click at [695, 147] on link "uitwerkingen bekijken" at bounding box center [704, 147] width 174 height 27
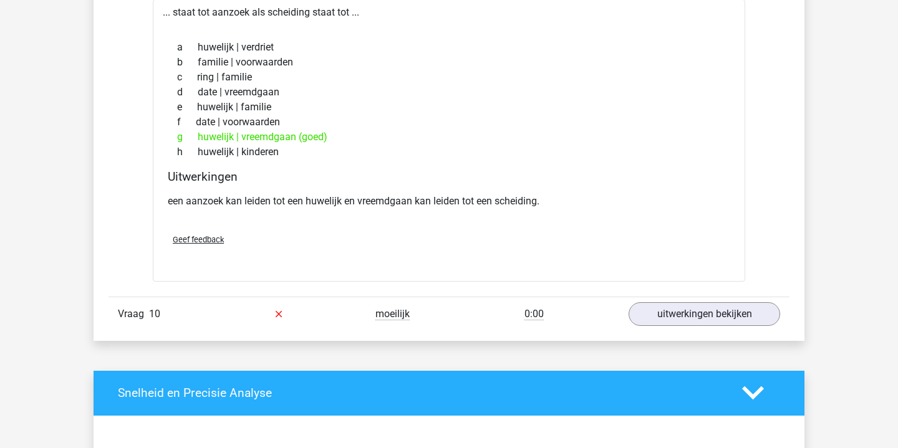
scroll to position [1554, 0]
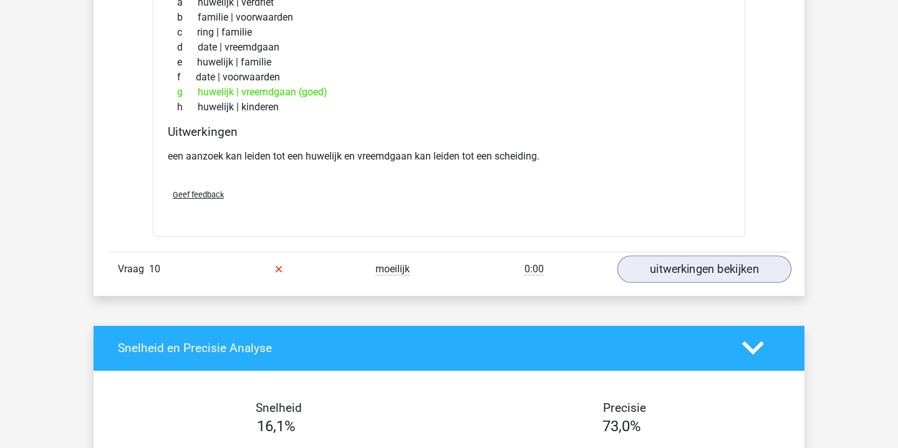
click at [683, 265] on link "uitwerkingen bekijken" at bounding box center [704, 269] width 174 height 27
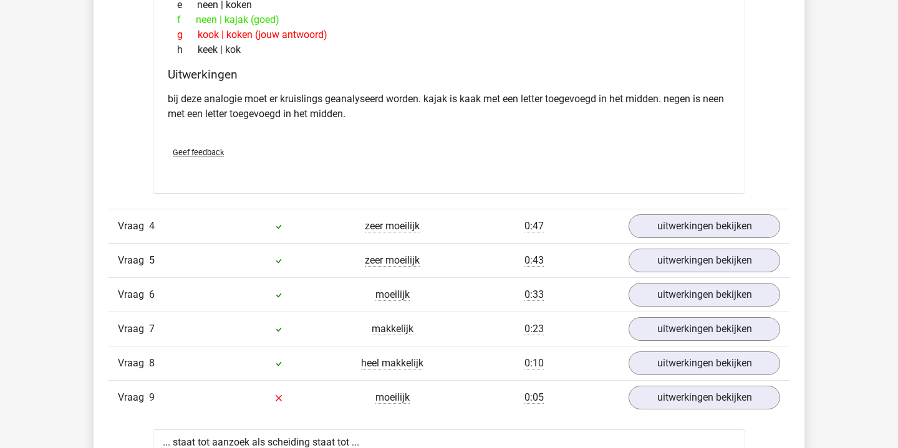
scroll to position [1088, 0]
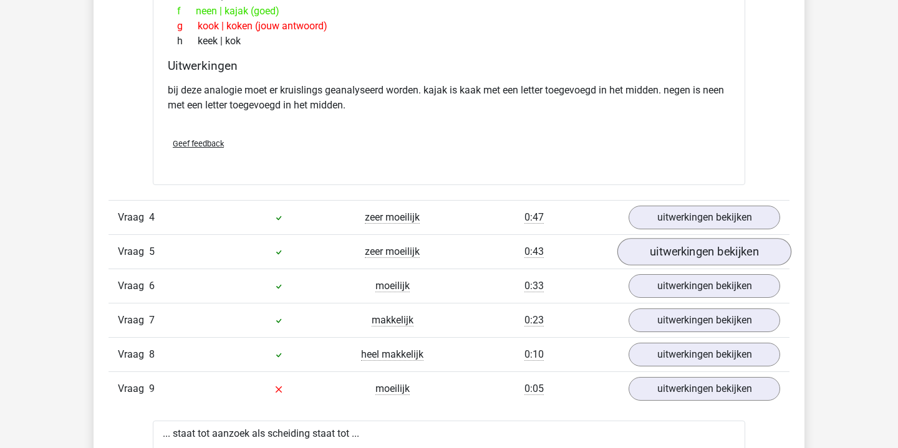
click at [683, 257] on link "uitwerkingen bekijken" at bounding box center [704, 252] width 174 height 27
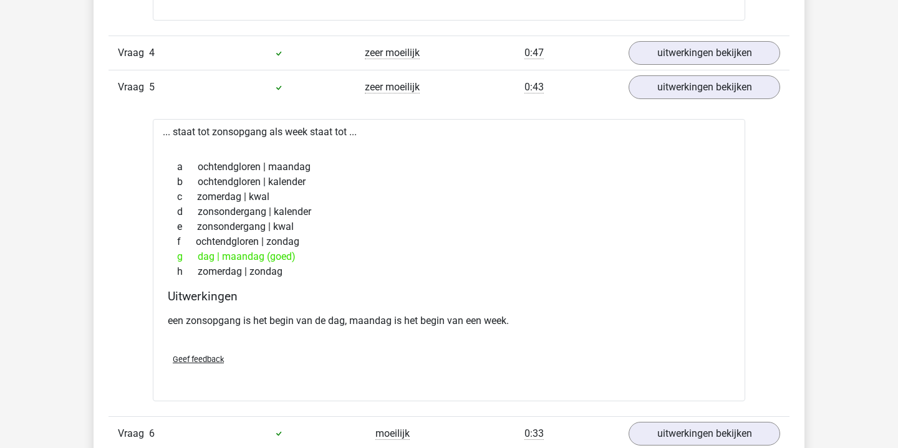
scroll to position [1253, 0]
click at [708, 84] on link "uitwerkingen bekijken" at bounding box center [704, 87] width 174 height 27
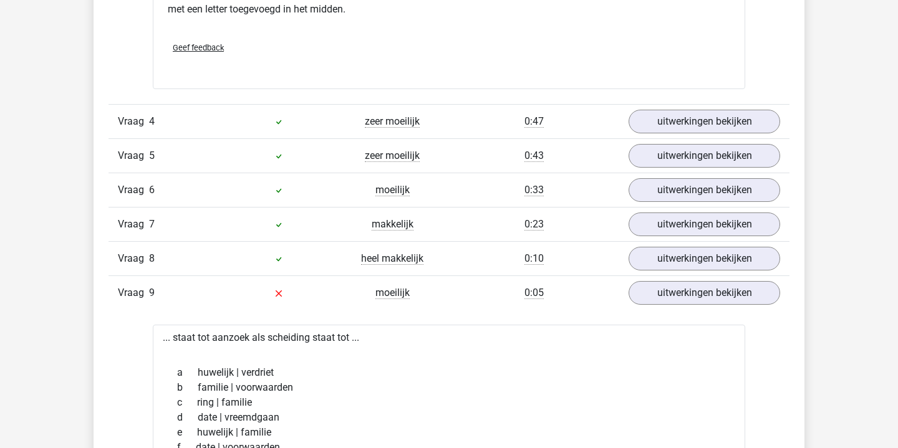
scroll to position [1157, 0]
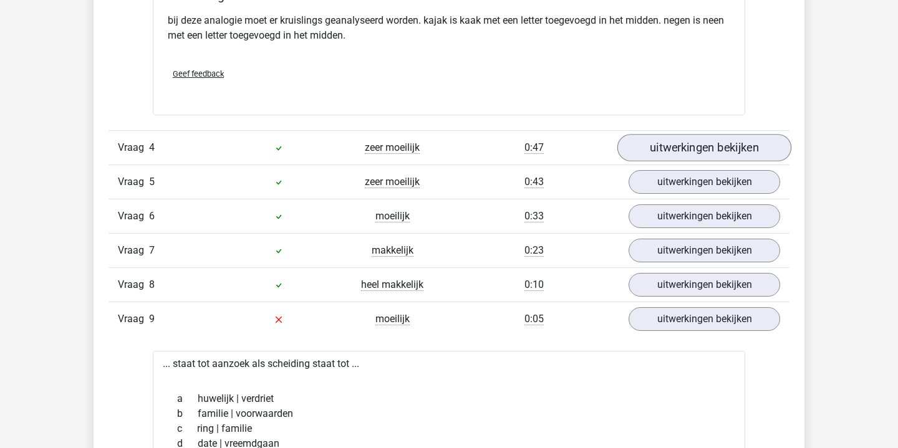
click at [708, 153] on link "uitwerkingen bekijken" at bounding box center [704, 148] width 174 height 27
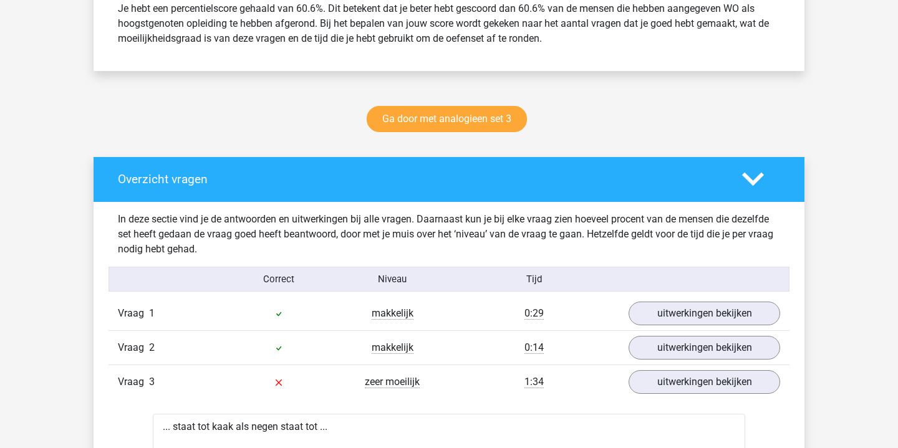
scroll to position [561, 0]
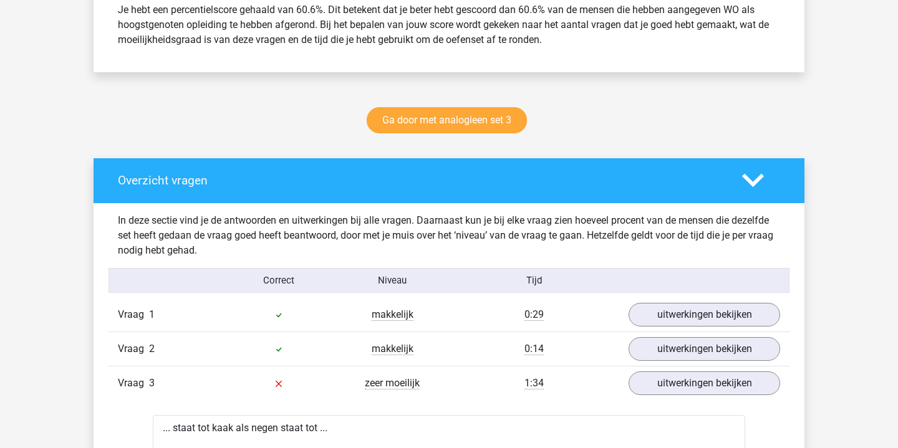
click at [760, 181] on icon at bounding box center [753, 181] width 22 height 22
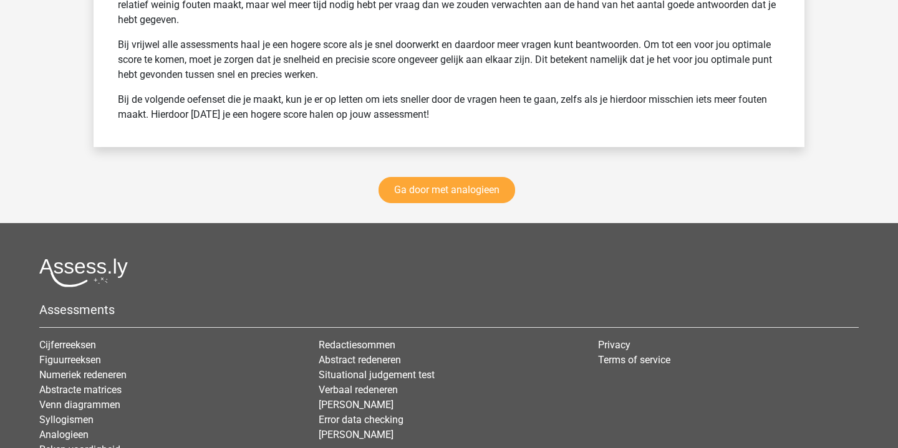
scroll to position [1286, 0]
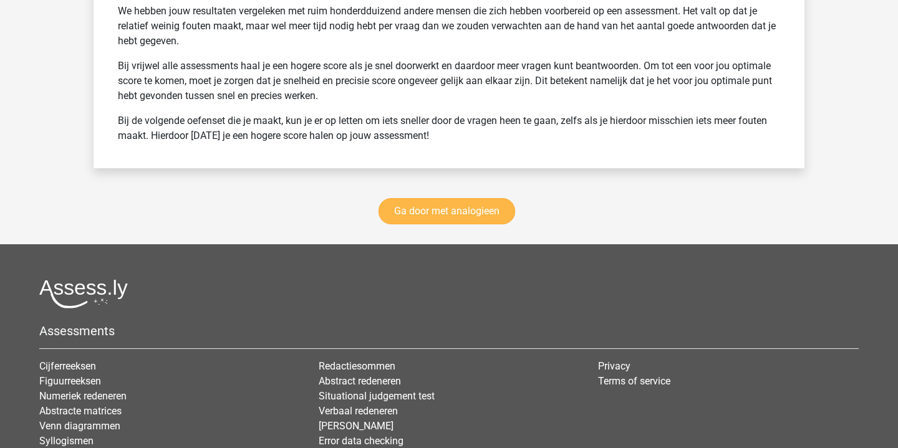
click at [486, 214] on link "Ga door met analogieen" at bounding box center [447, 211] width 137 height 26
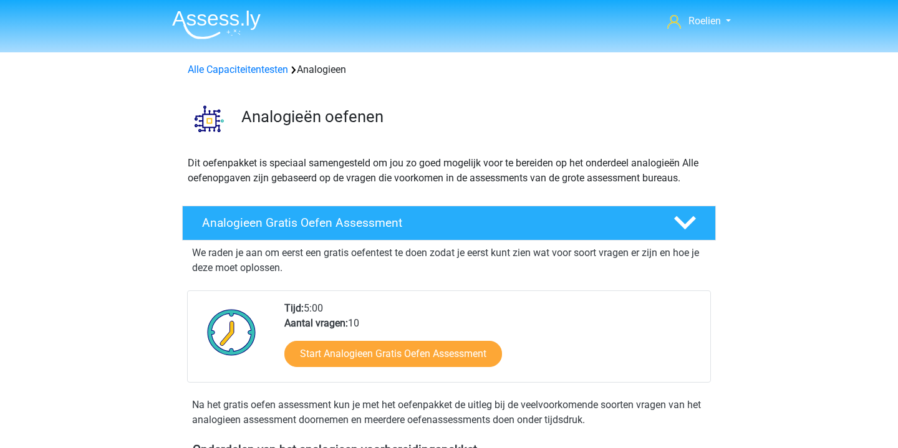
scroll to position [512, 0]
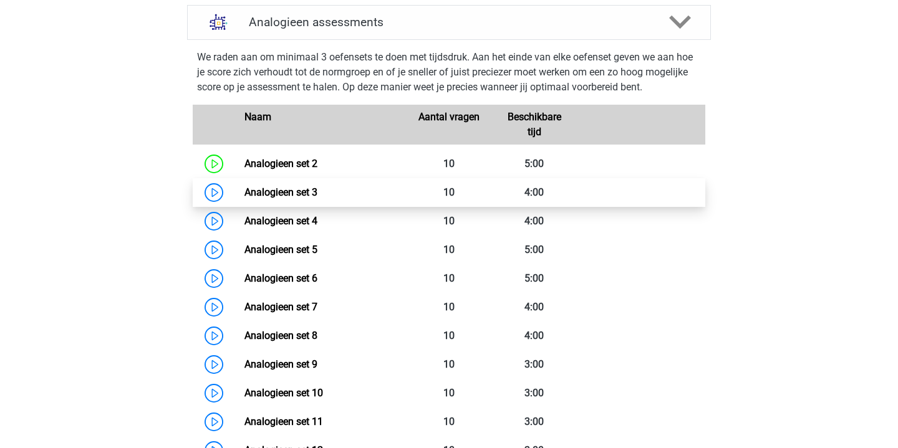
click at [244, 196] on link "Analogieen set 3" at bounding box center [280, 192] width 73 height 12
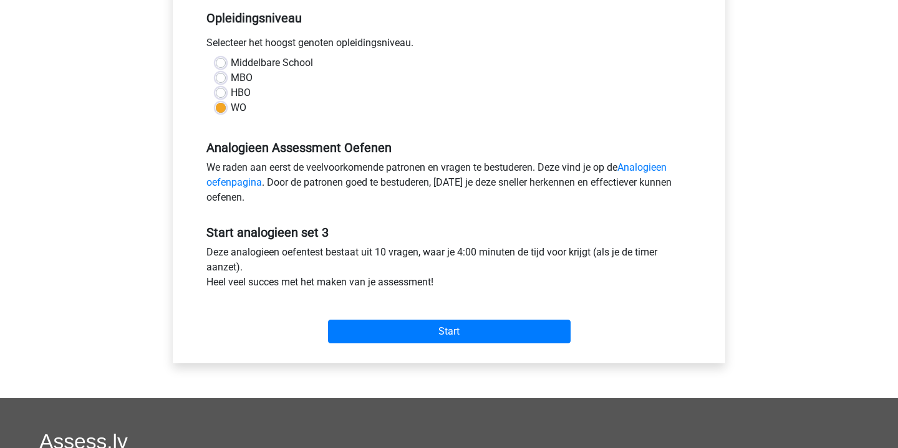
scroll to position [272, 0]
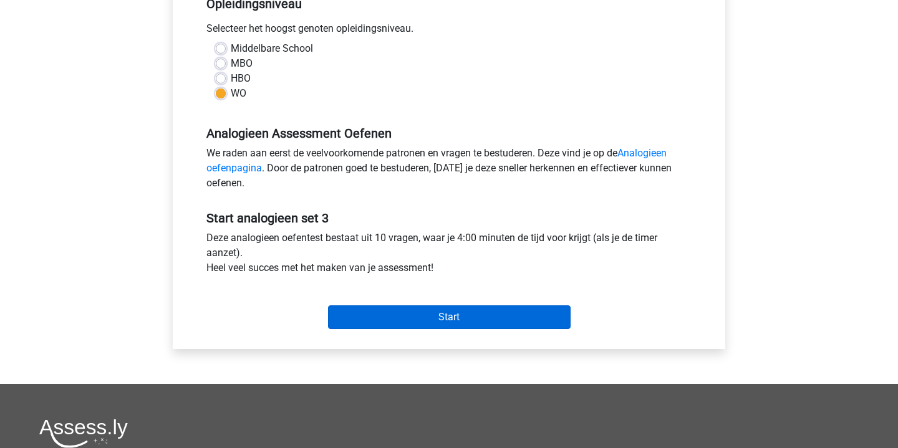
click at [438, 321] on input "Start" at bounding box center [449, 318] width 243 height 24
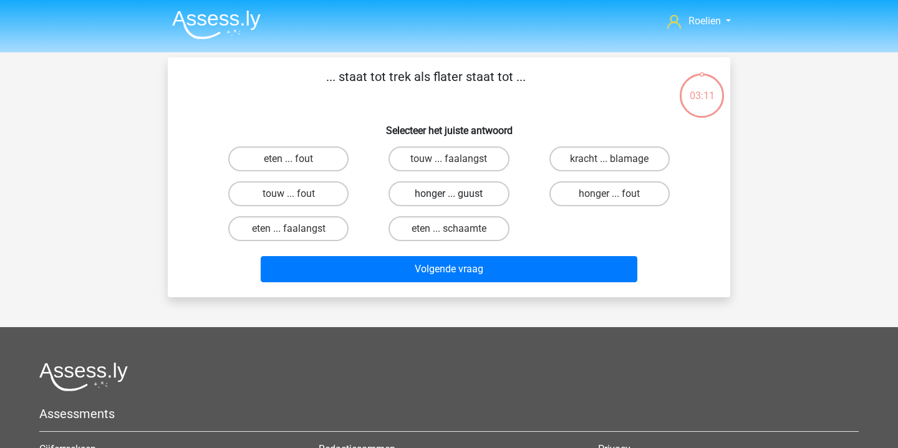
click at [470, 196] on label "honger ... guust" at bounding box center [448, 193] width 120 height 25
click at [457, 196] on input "honger ... guust" at bounding box center [453, 198] width 8 height 8
radio input "true"
click at [598, 205] on label "honger ... fout" at bounding box center [609, 193] width 120 height 25
click at [609, 202] on input "honger ... fout" at bounding box center [613, 198] width 8 height 8
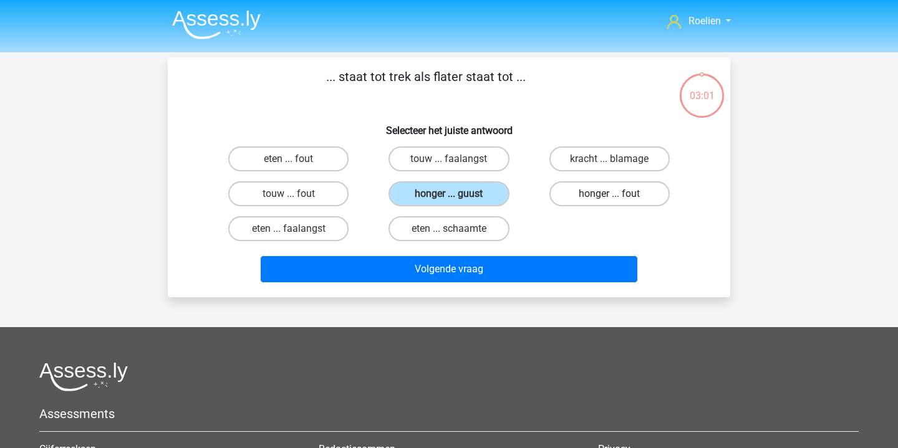
radio input "true"
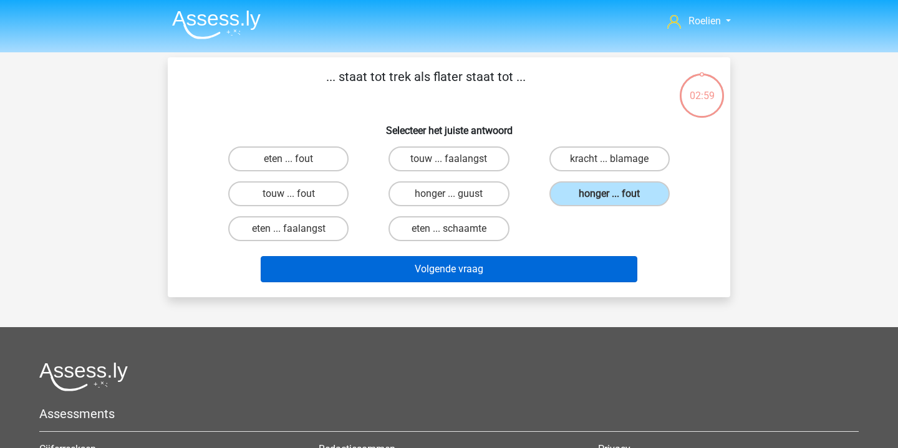
click at [503, 263] on button "Volgende vraag" at bounding box center [449, 269] width 377 height 26
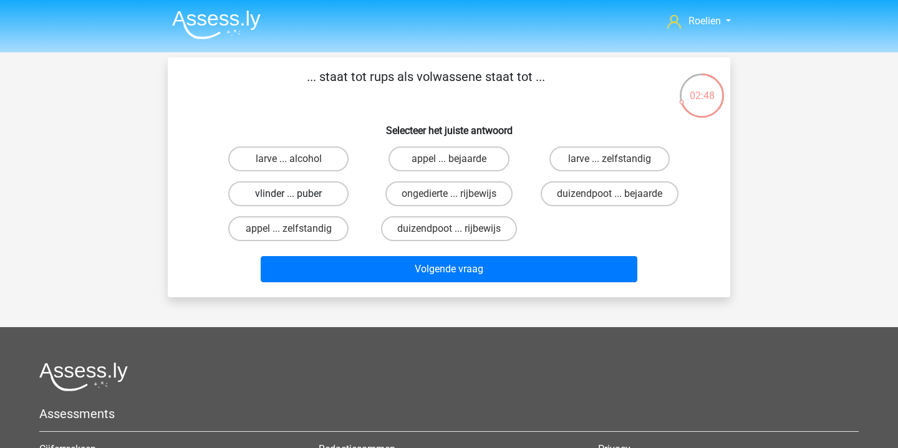
click at [319, 196] on label "vlinder ... puber" at bounding box center [288, 193] width 120 height 25
click at [297, 196] on input "vlinder ... puber" at bounding box center [293, 198] width 8 height 8
radio input "true"
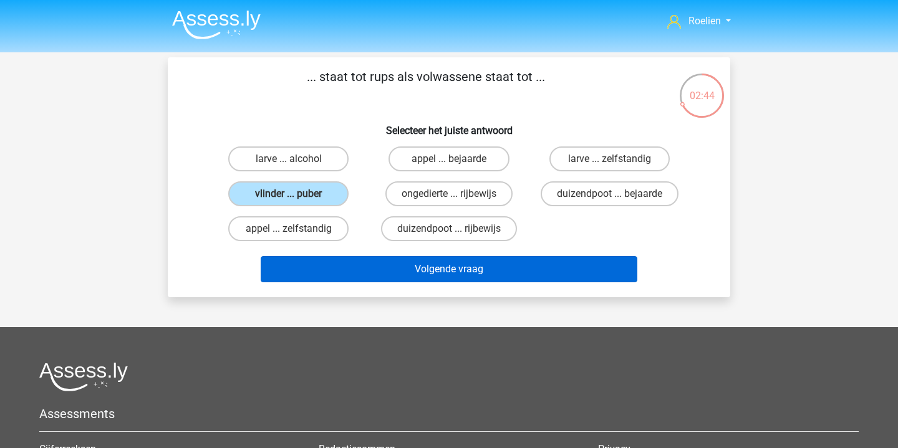
click at [472, 276] on button "Volgende vraag" at bounding box center [449, 269] width 377 height 26
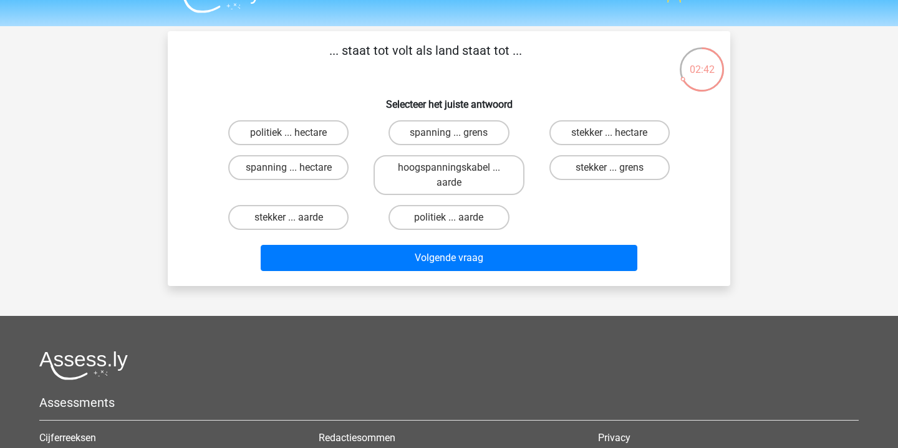
scroll to position [23, 0]
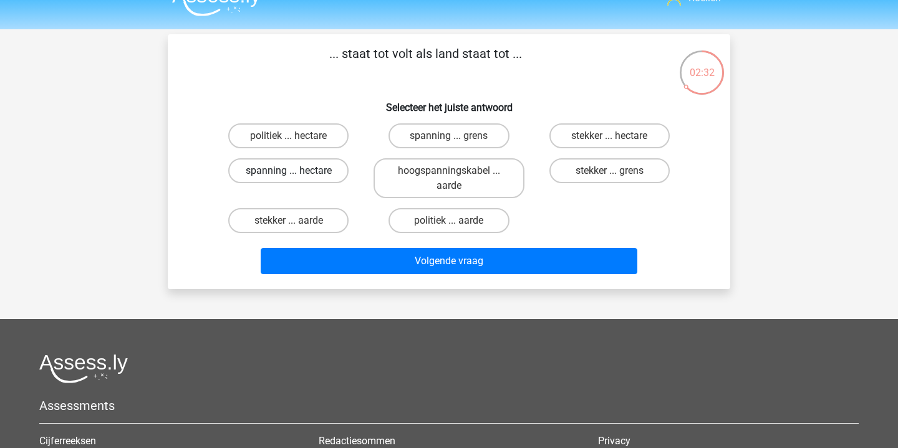
click at [322, 173] on label "spanning ... hectare" at bounding box center [288, 170] width 120 height 25
click at [297, 173] on input "spanning ... hectare" at bounding box center [293, 175] width 8 height 8
radio input "true"
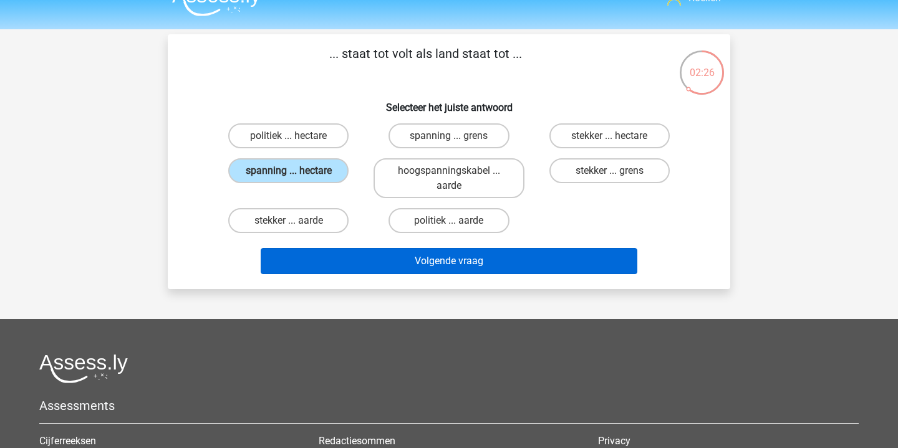
click at [489, 273] on button "Volgende vraag" at bounding box center [449, 261] width 377 height 26
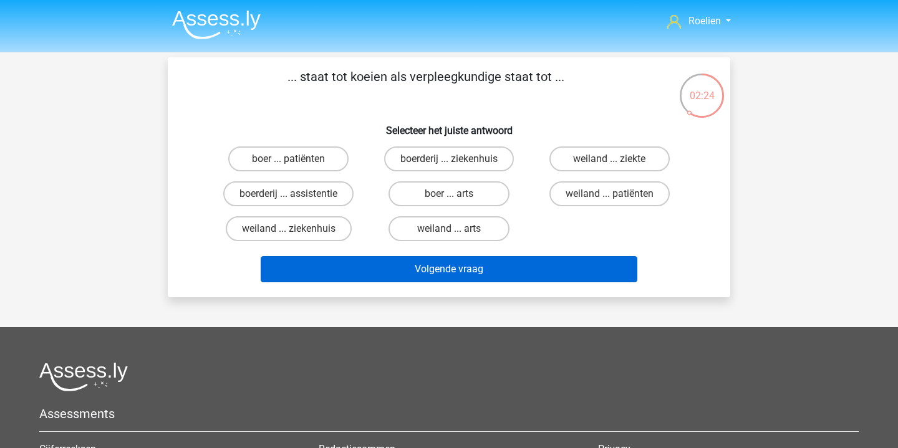
scroll to position [0, 0]
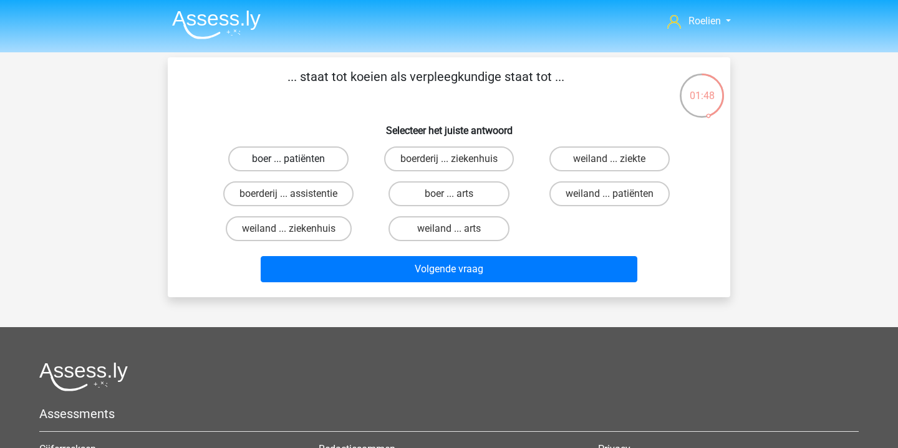
click at [312, 160] on label "boer ... patiënten" at bounding box center [288, 159] width 120 height 25
click at [297, 160] on input "boer ... patiënten" at bounding box center [293, 163] width 8 height 8
radio input "true"
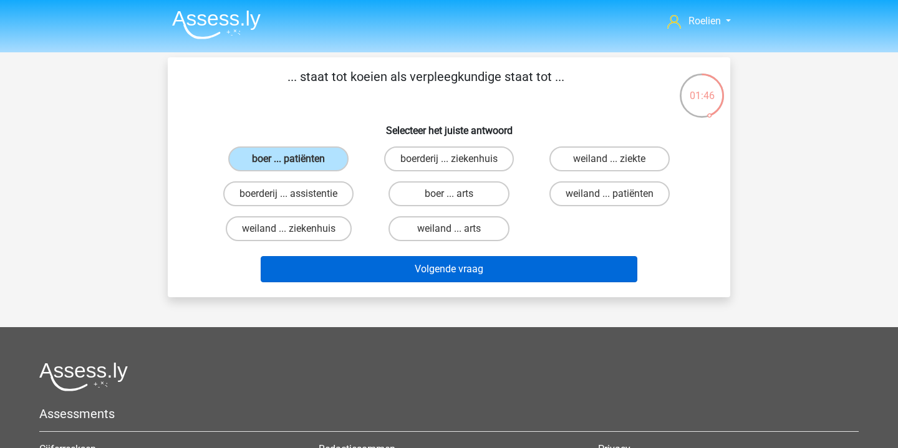
click at [473, 279] on button "Volgende vraag" at bounding box center [449, 269] width 377 height 26
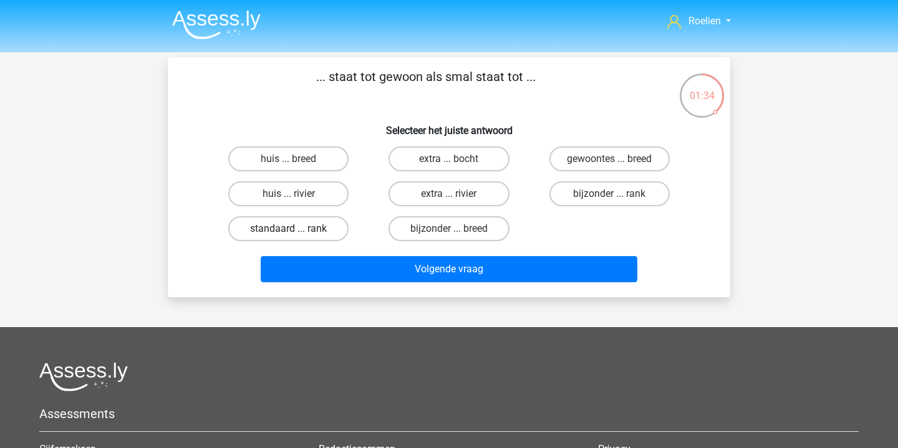
click at [306, 227] on label "standaard ... rank" at bounding box center [288, 228] width 120 height 25
click at [297, 229] on input "standaard ... rank" at bounding box center [293, 233] width 8 height 8
radio input "true"
click at [480, 231] on label "bijzonder ... breed" at bounding box center [448, 228] width 120 height 25
click at [457, 231] on input "bijzonder ... breed" at bounding box center [453, 233] width 8 height 8
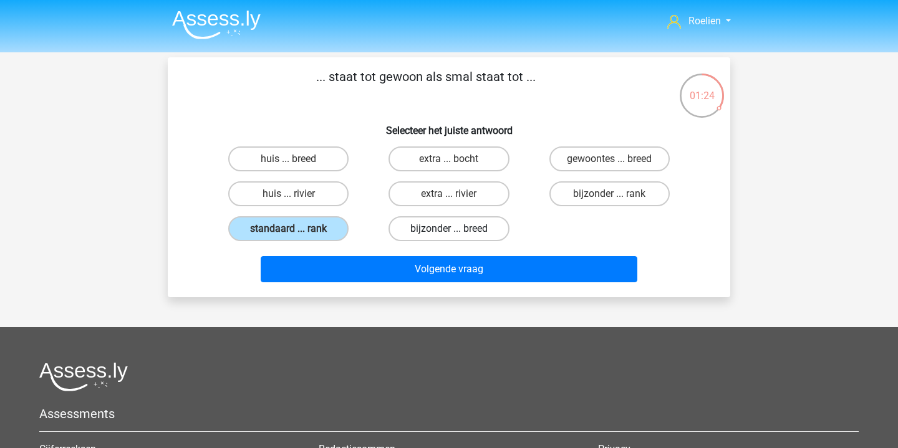
radio input "true"
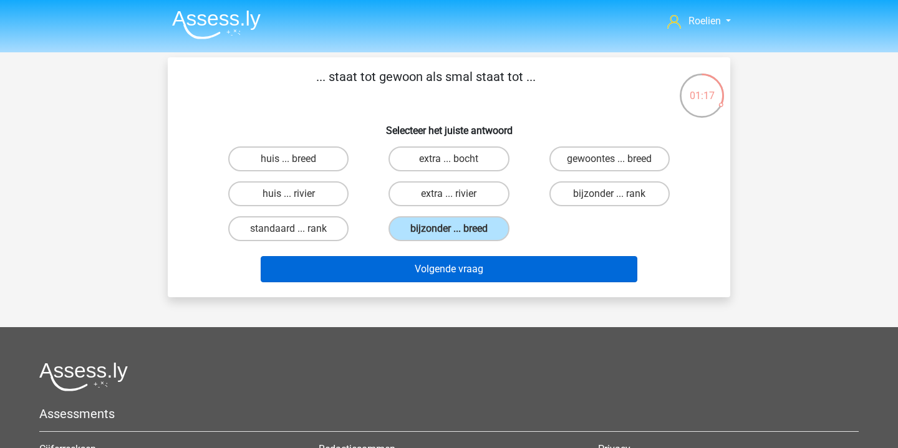
click at [498, 268] on button "Volgende vraag" at bounding box center [449, 269] width 377 height 26
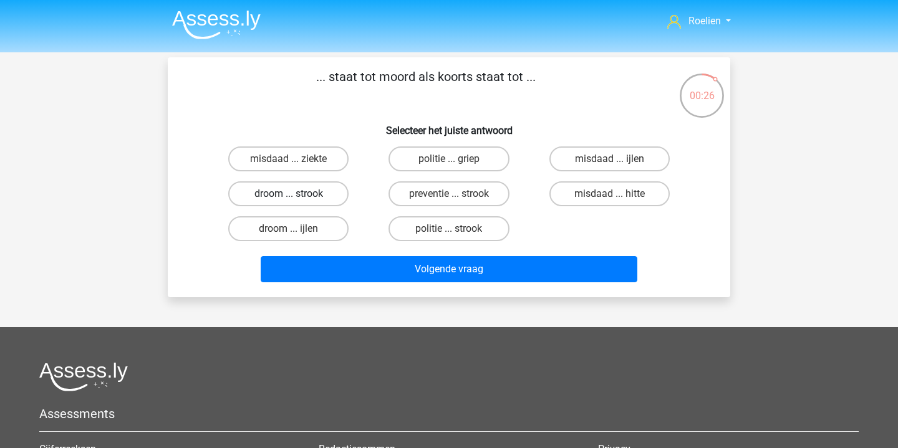
click at [314, 195] on label "droom ... strook" at bounding box center [288, 193] width 120 height 25
click at [297, 195] on input "droom ... strook" at bounding box center [293, 198] width 8 height 8
radio input "true"
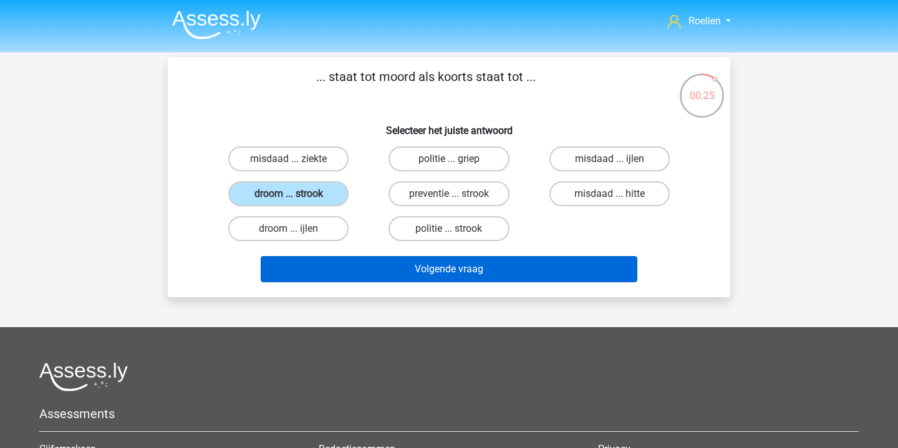
click at [484, 268] on button "Volgende vraag" at bounding box center [449, 269] width 377 height 26
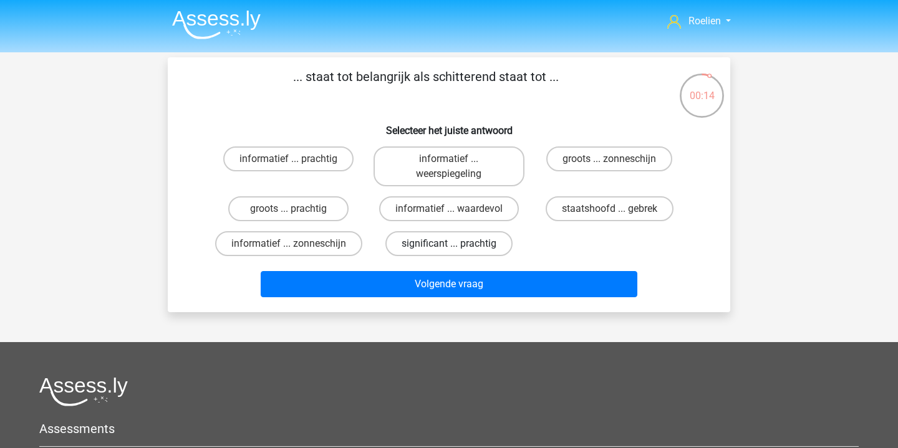
click at [476, 246] on label "significant ... prachtig" at bounding box center [448, 243] width 127 height 25
click at [457, 246] on input "significant ... prachtig" at bounding box center [453, 248] width 8 height 8
radio input "true"
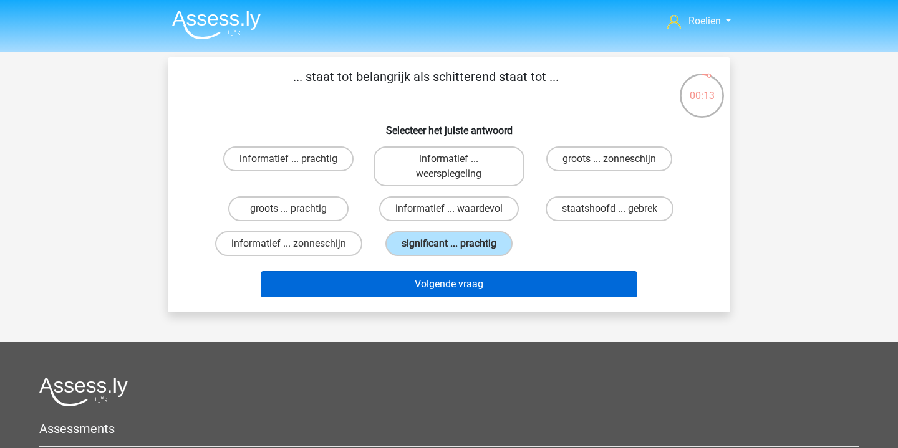
click at [489, 285] on button "Volgende vraag" at bounding box center [449, 284] width 377 height 26
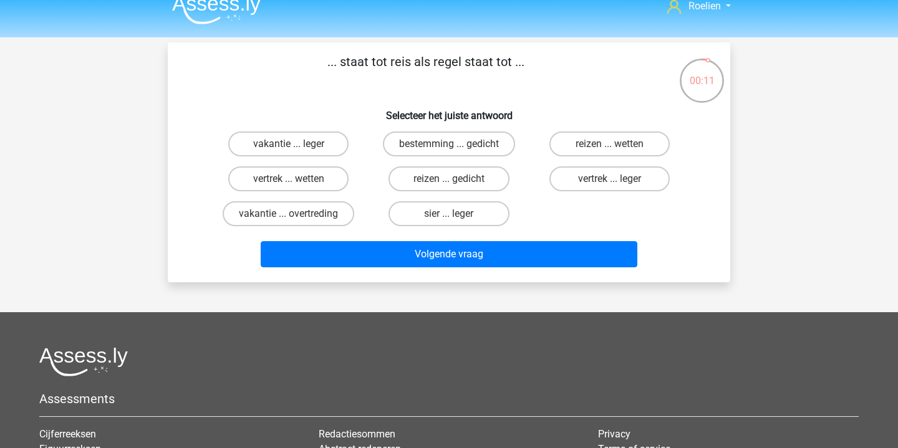
scroll to position [12, 0]
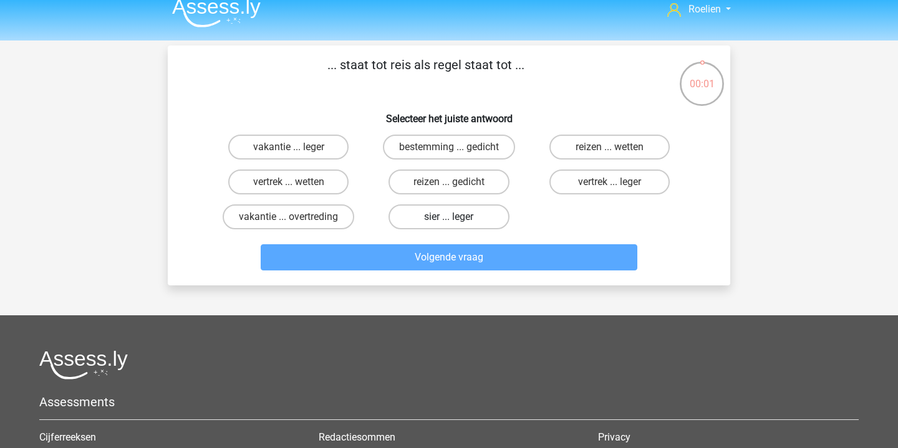
click at [468, 216] on label "sier ... leger" at bounding box center [448, 217] width 120 height 25
click at [457, 217] on input "sier ... leger" at bounding box center [453, 221] width 8 height 8
radio input "true"
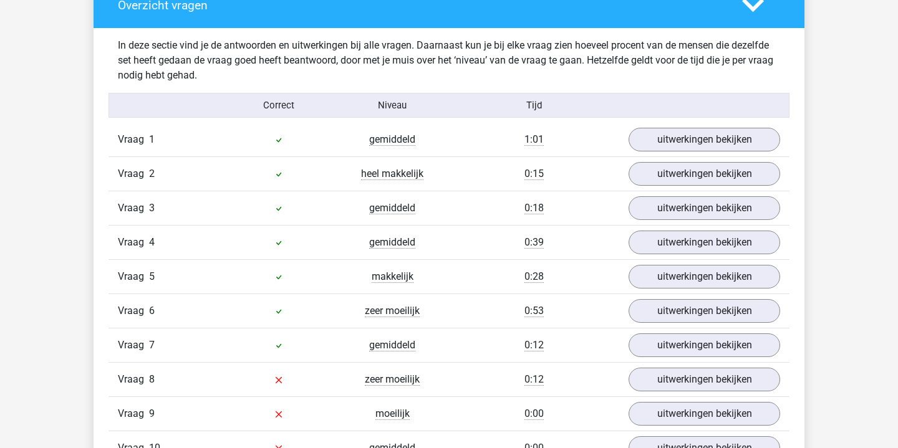
scroll to position [736, 0]
click at [674, 143] on link "uitwerkingen bekijken" at bounding box center [704, 139] width 174 height 27
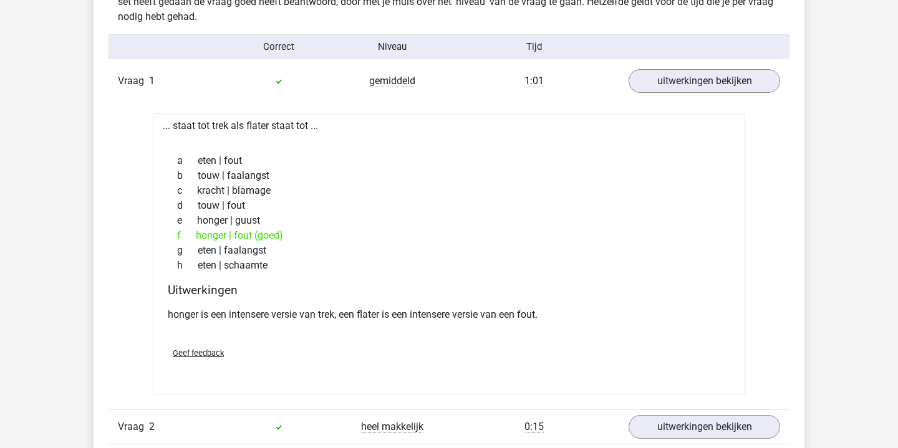
scroll to position [798, 0]
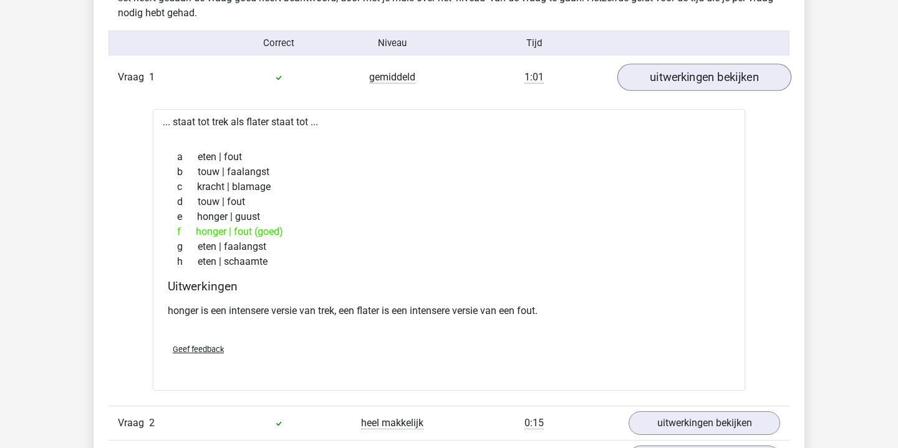
click at [702, 82] on link "uitwerkingen bekijken" at bounding box center [704, 77] width 174 height 27
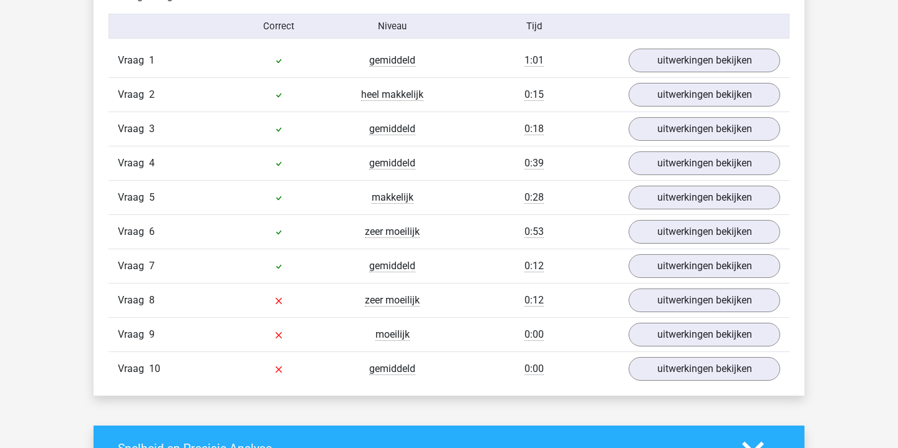
scroll to position [823, 0]
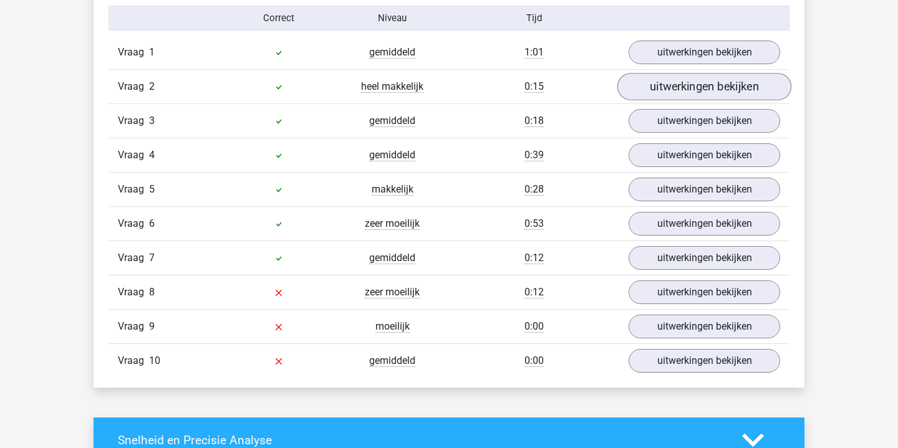
click at [707, 85] on link "uitwerkingen bekijken" at bounding box center [704, 86] width 174 height 27
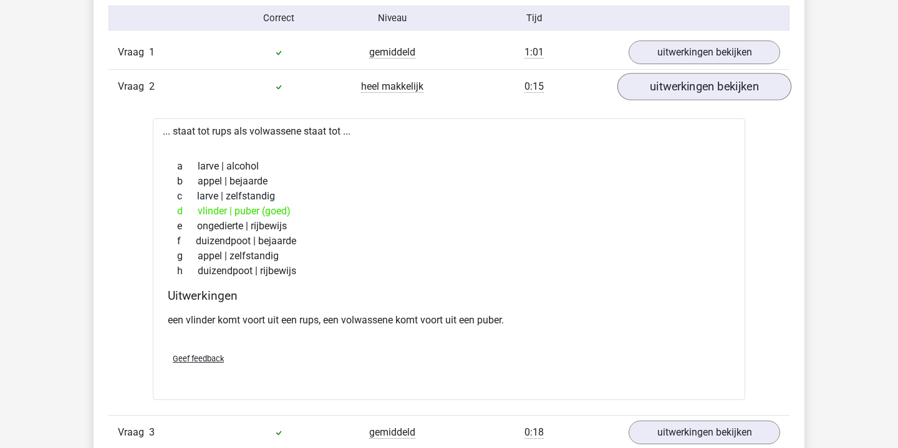
click at [707, 85] on link "uitwerkingen bekijken" at bounding box center [704, 86] width 174 height 27
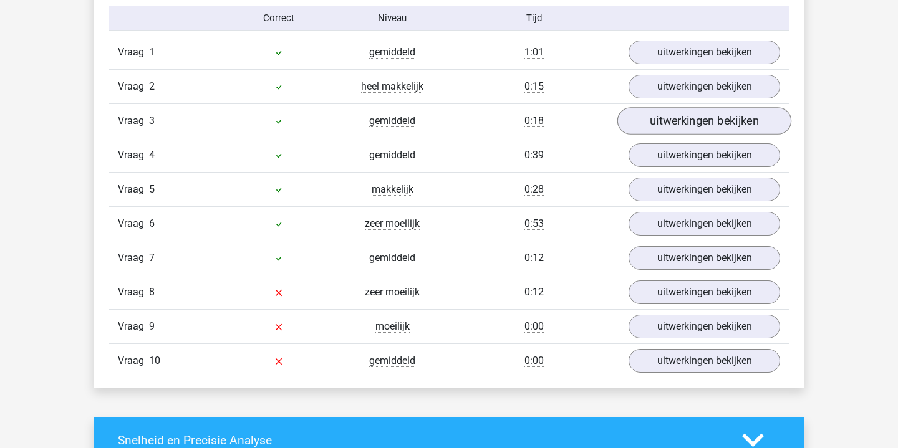
click at [702, 120] on link "uitwerkingen bekijken" at bounding box center [704, 120] width 174 height 27
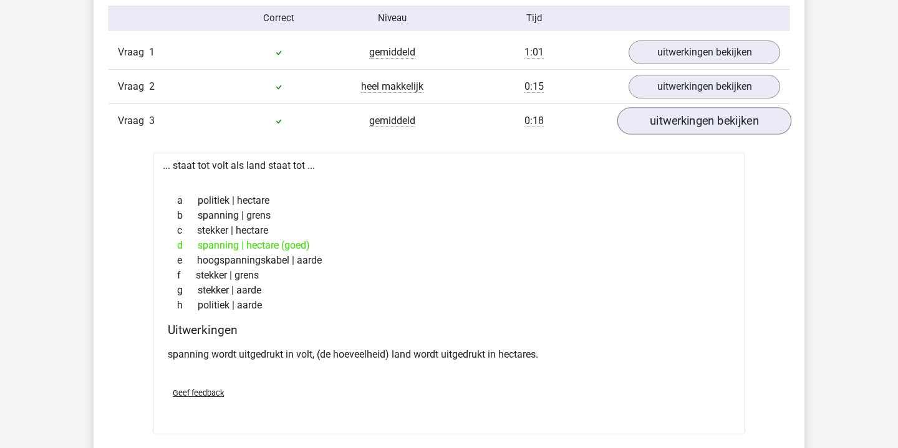
click at [702, 120] on link "uitwerkingen bekijken" at bounding box center [704, 120] width 174 height 27
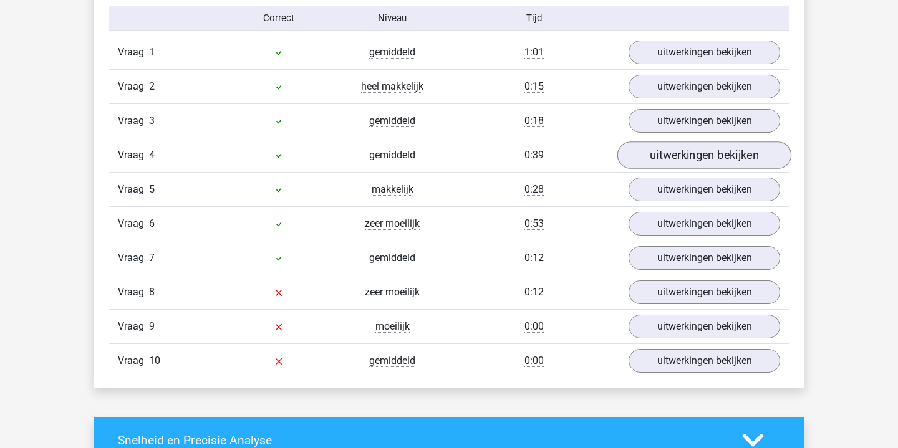
click at [694, 150] on link "uitwerkingen bekijken" at bounding box center [704, 155] width 174 height 27
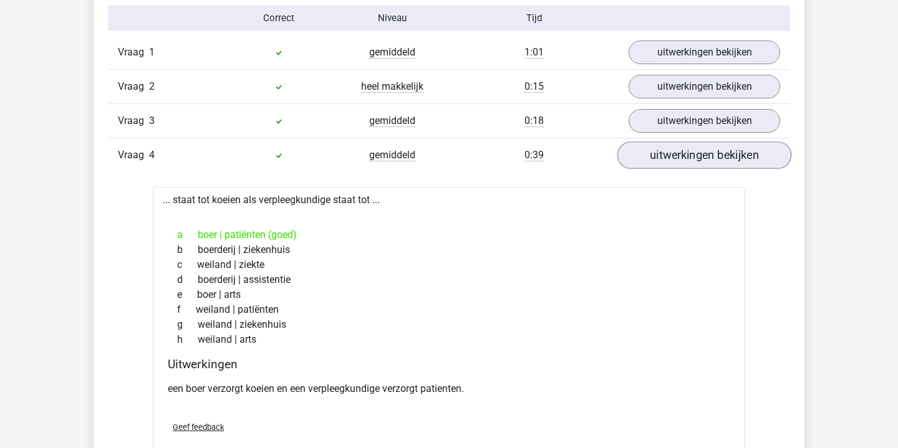
click at [694, 150] on link "uitwerkingen bekijken" at bounding box center [704, 155] width 174 height 27
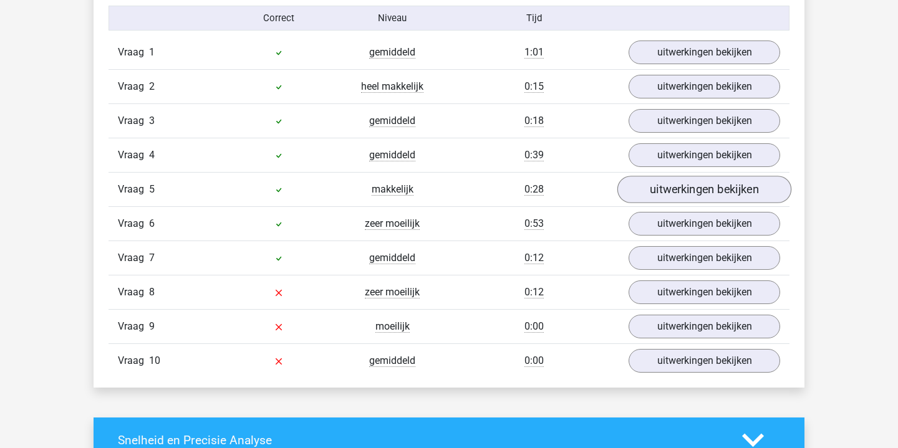
click at [682, 188] on link "uitwerkingen bekijken" at bounding box center [704, 189] width 174 height 27
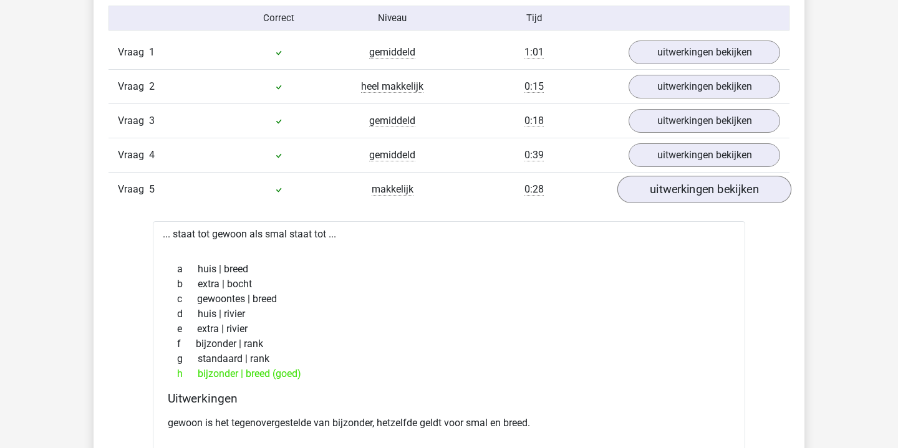
click at [682, 188] on link "uitwerkingen bekijken" at bounding box center [704, 189] width 174 height 27
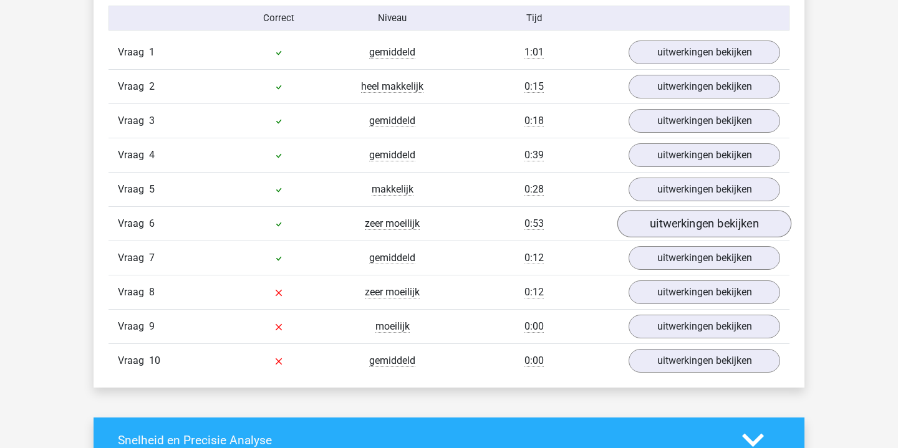
click at [675, 221] on link "uitwerkingen bekijken" at bounding box center [704, 223] width 174 height 27
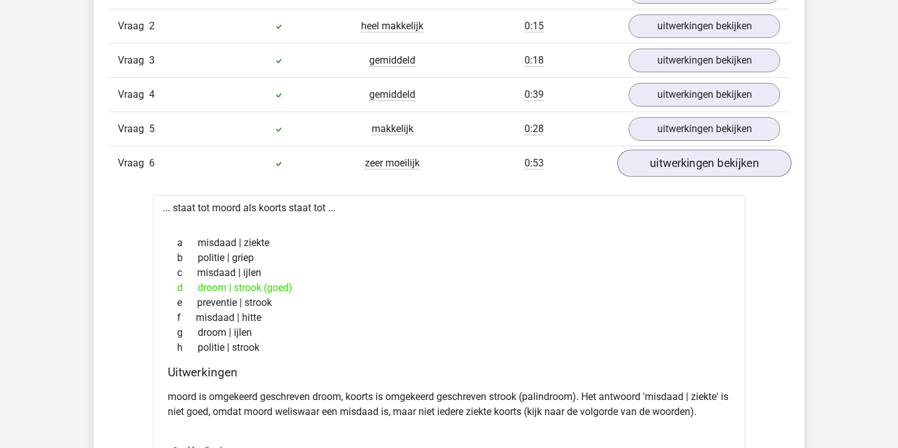
scroll to position [895, 0]
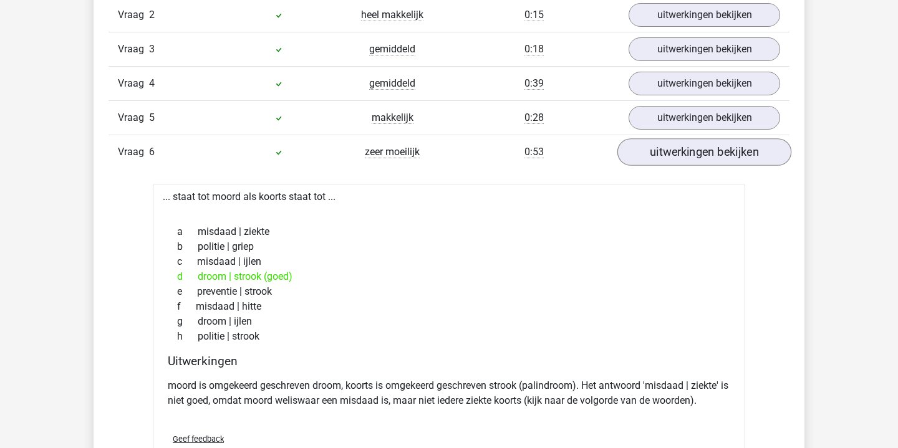
click at [710, 150] on link "uitwerkingen bekijken" at bounding box center [704, 151] width 174 height 27
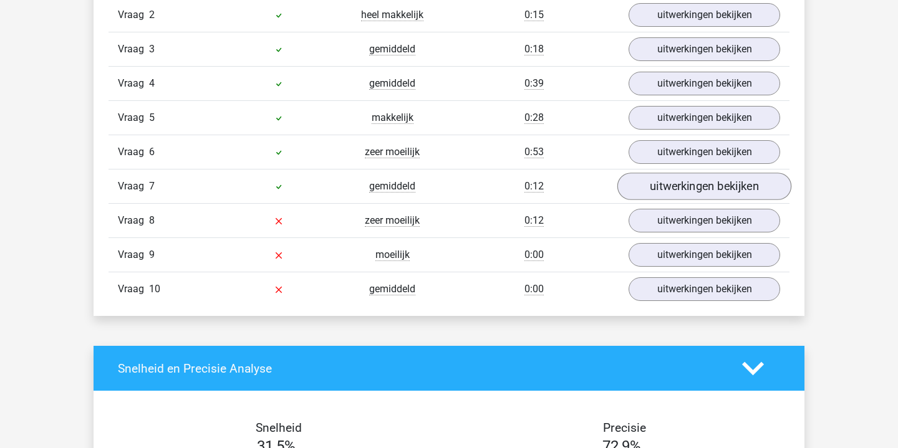
click at [713, 192] on link "uitwerkingen bekijken" at bounding box center [704, 186] width 174 height 27
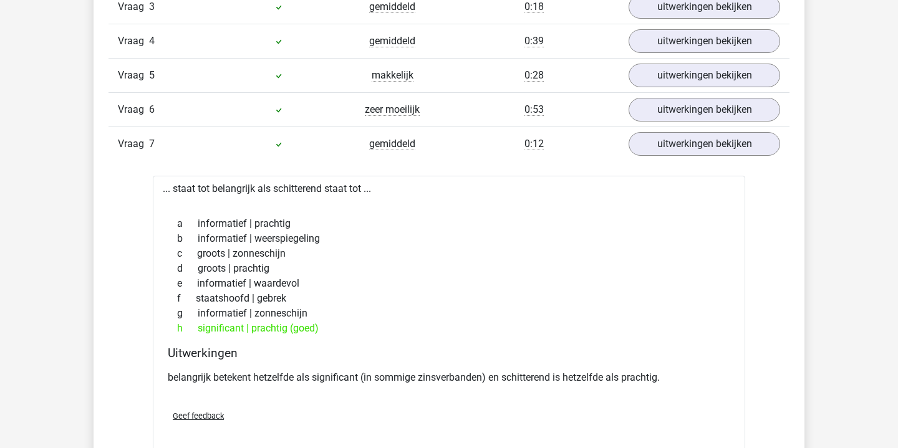
scroll to position [938, 0]
click at [724, 147] on link "uitwerkingen bekijken" at bounding box center [704, 143] width 174 height 27
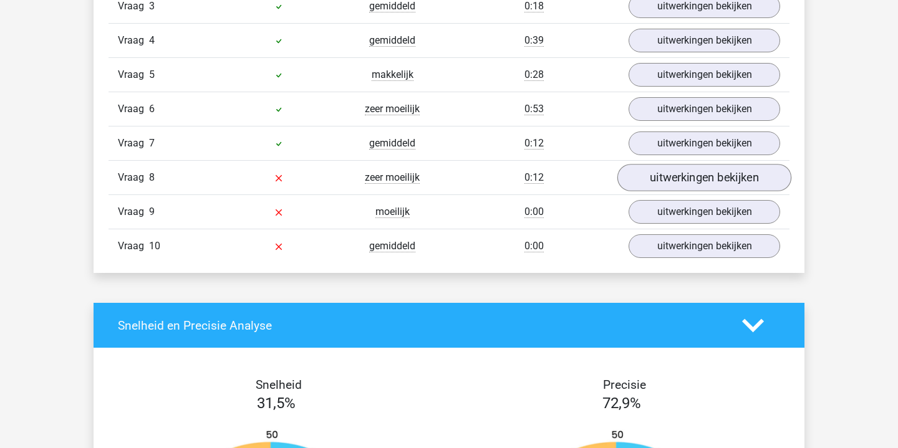
click at [711, 171] on link "uitwerkingen bekijken" at bounding box center [704, 177] width 174 height 27
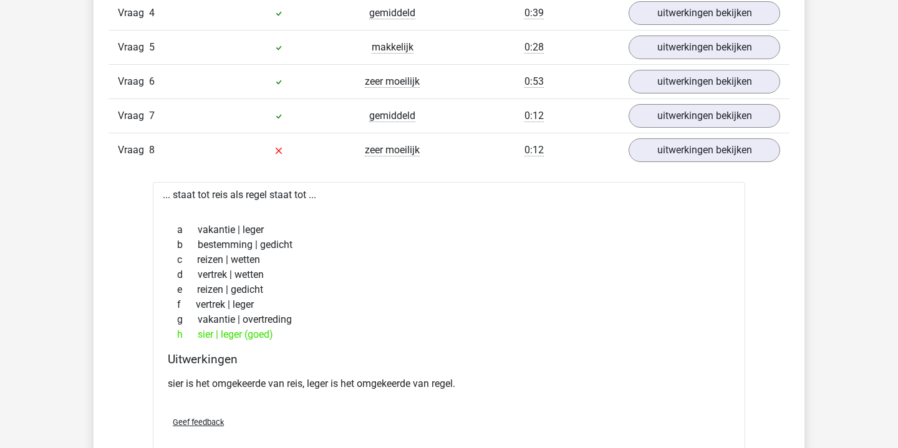
scroll to position [966, 0]
click at [690, 149] on link "uitwerkingen bekijken" at bounding box center [704, 149] width 174 height 27
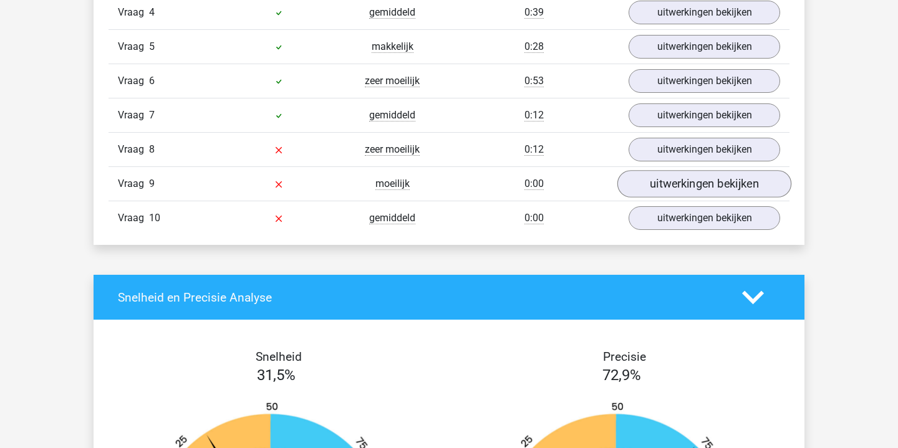
click at [691, 187] on link "uitwerkingen bekijken" at bounding box center [704, 183] width 174 height 27
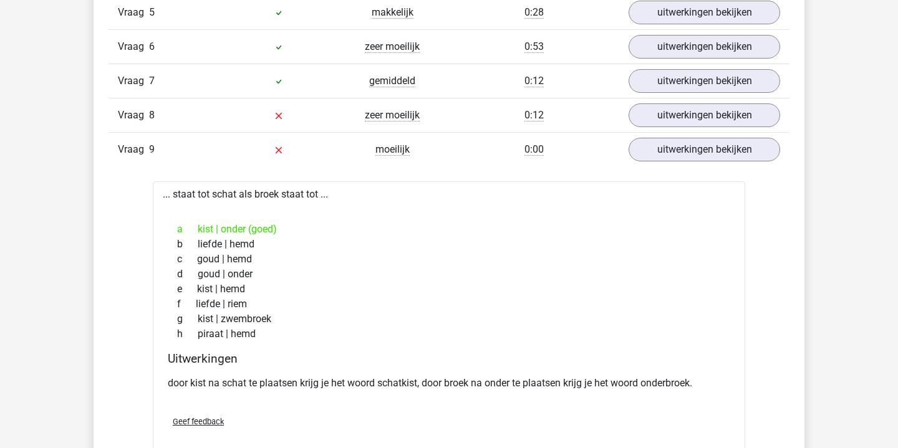
scroll to position [1002, 0]
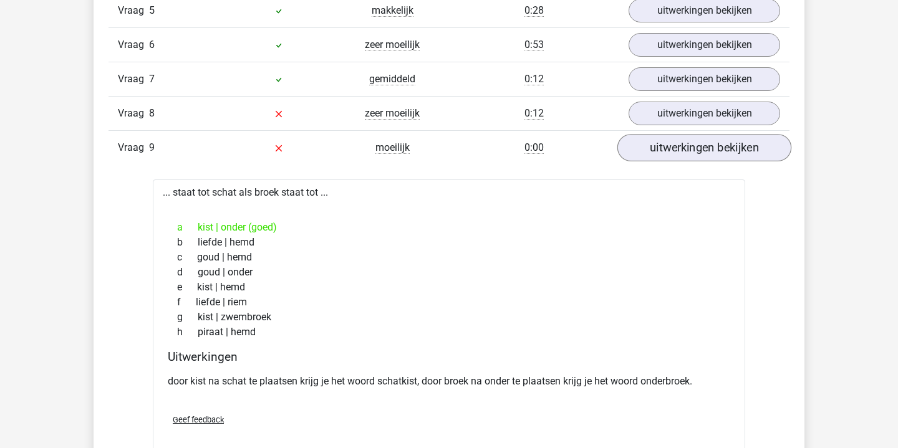
click at [730, 143] on link "uitwerkingen bekijken" at bounding box center [704, 147] width 174 height 27
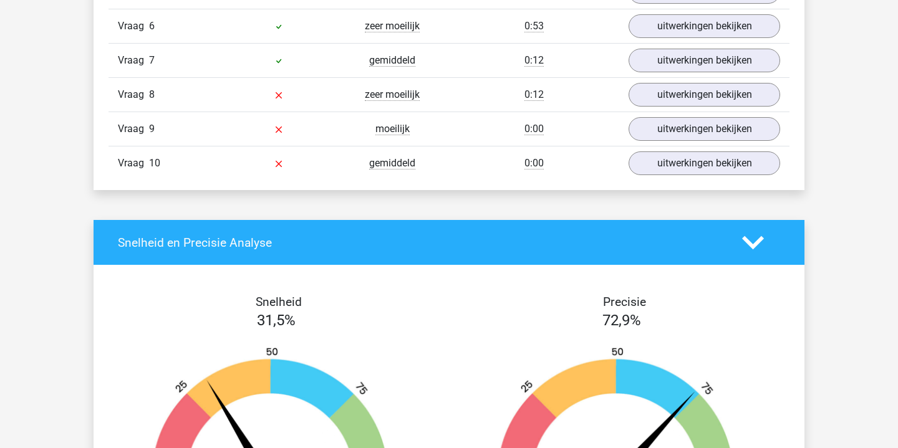
scroll to position [1054, 0]
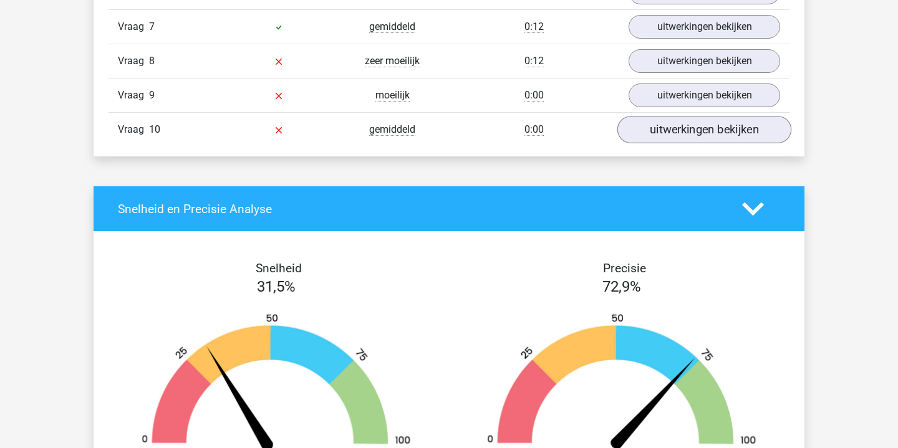
click at [721, 135] on link "uitwerkingen bekijken" at bounding box center [704, 129] width 174 height 27
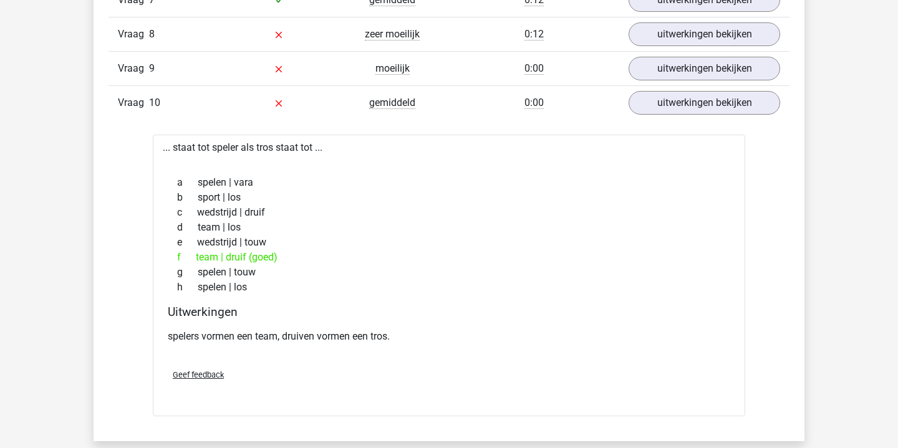
scroll to position [1080, 0]
click at [704, 112] on link "uitwerkingen bekijken" at bounding box center [704, 103] width 174 height 27
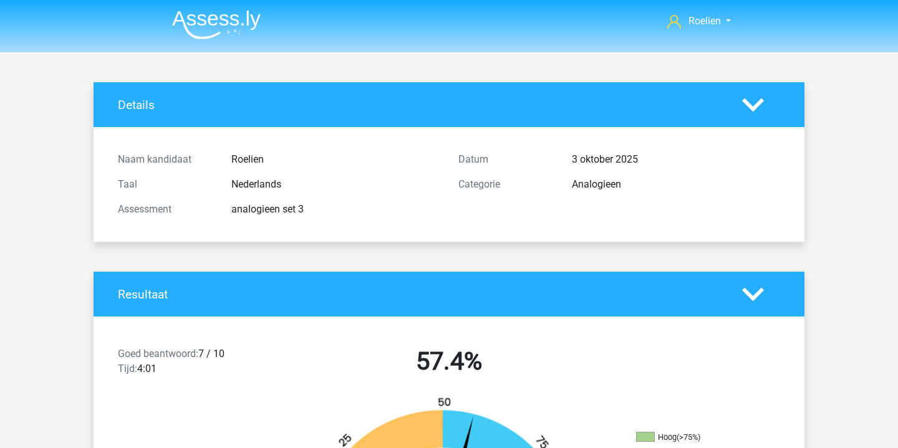
scroll to position [0, 0]
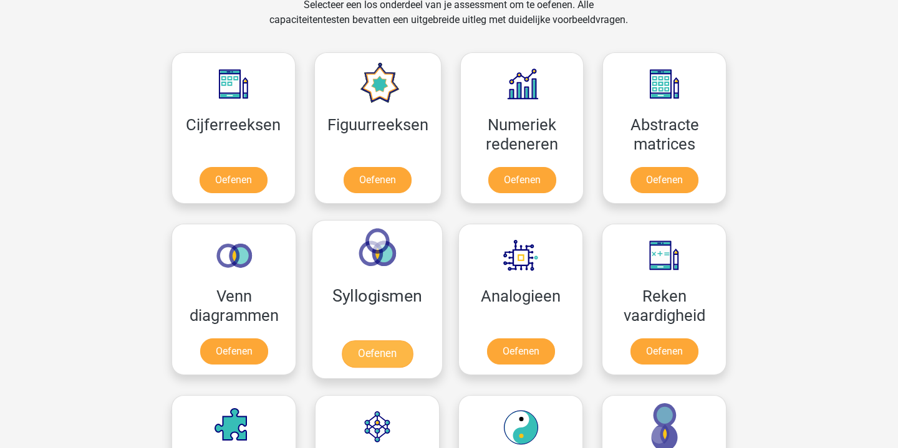
scroll to position [572, 0]
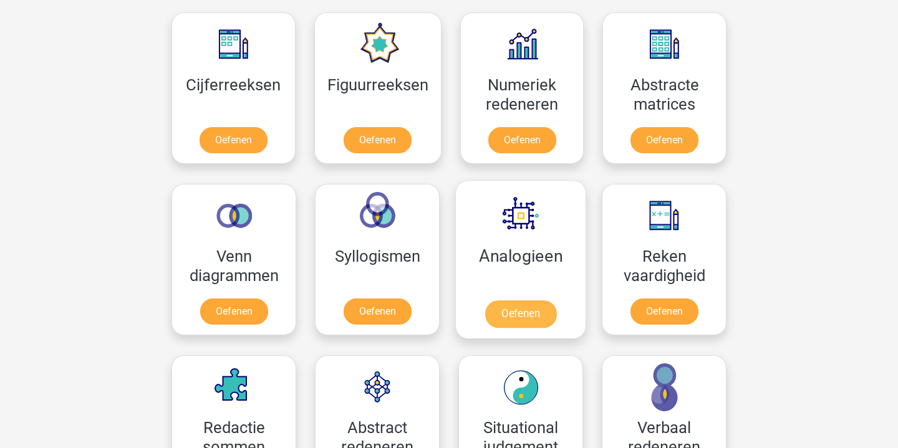
click at [526, 306] on link "Oefenen" at bounding box center [520, 314] width 71 height 27
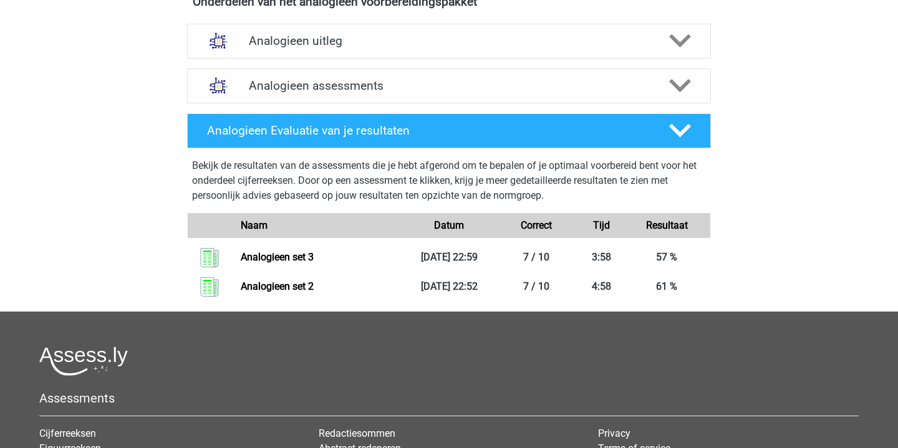
scroll to position [448, 0]
click at [388, 47] on h4 "Analogieen uitleg" at bounding box center [449, 41] width 400 height 14
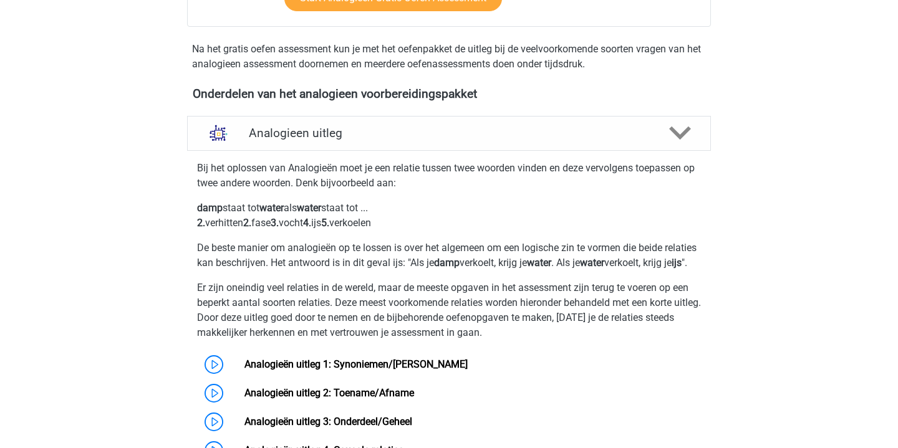
scroll to position [347, 0]
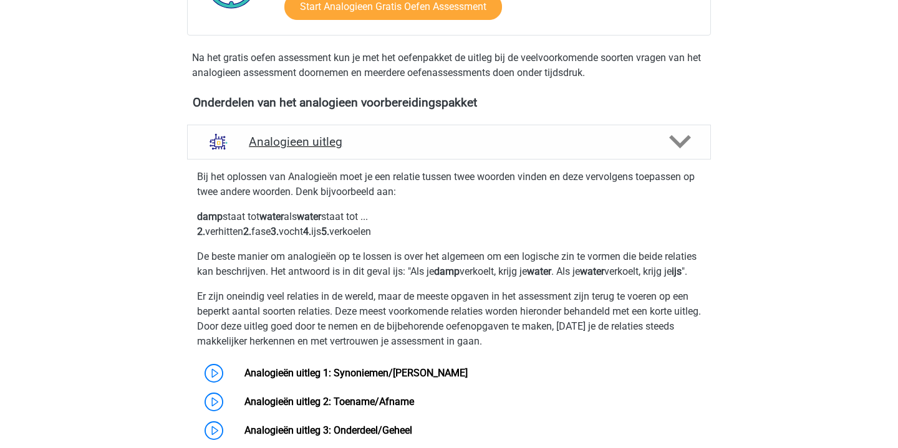
click at [425, 135] on h4 "Analogieen uitleg" at bounding box center [449, 142] width 400 height 14
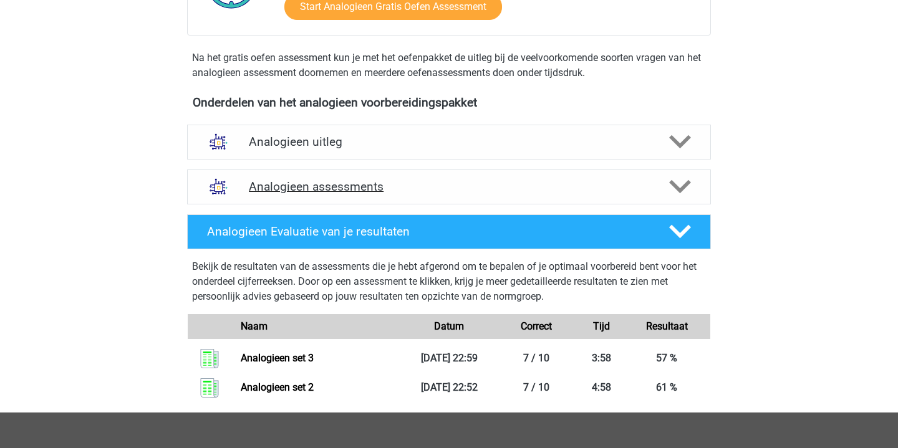
click at [426, 190] on h4 "Analogieen assessments" at bounding box center [449, 187] width 400 height 14
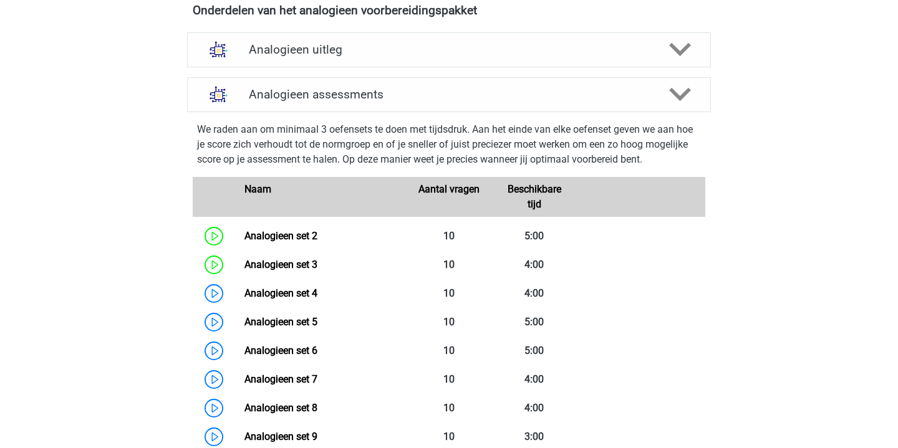
scroll to position [441, 0]
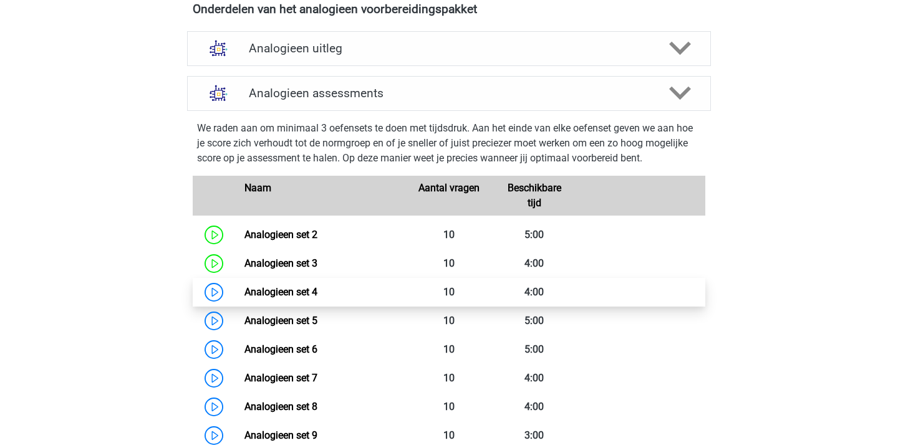
click at [244, 291] on link "Analogieen set 4" at bounding box center [280, 292] width 73 height 12
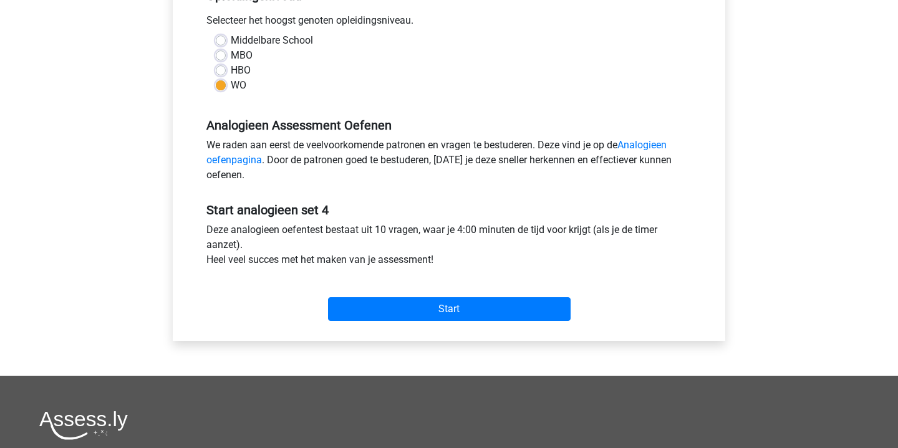
scroll to position [281, 0]
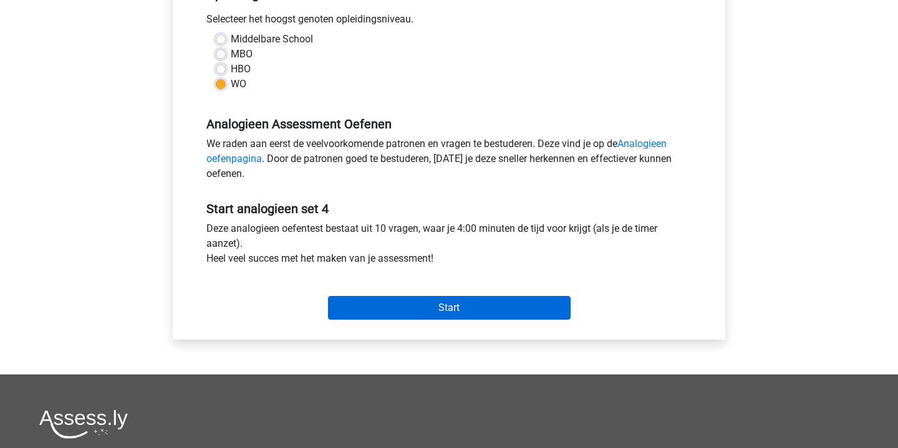
click at [451, 306] on input "Start" at bounding box center [449, 308] width 243 height 24
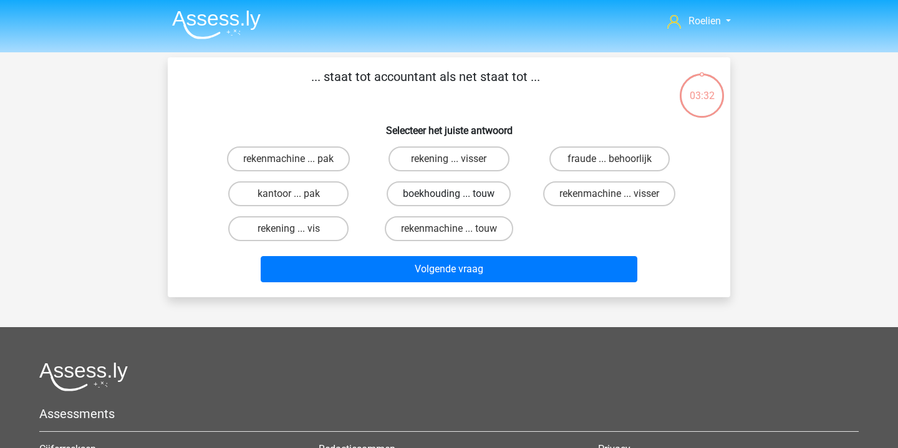
click at [485, 192] on label "boekhouding ... touw" at bounding box center [449, 193] width 124 height 25
click at [457, 194] on input "boekhouding ... touw" at bounding box center [453, 198] width 8 height 8
radio input "true"
click at [597, 190] on label "rekenmachine ... visser" at bounding box center [609, 193] width 132 height 25
click at [609, 194] on input "rekenmachine ... visser" at bounding box center [613, 198] width 8 height 8
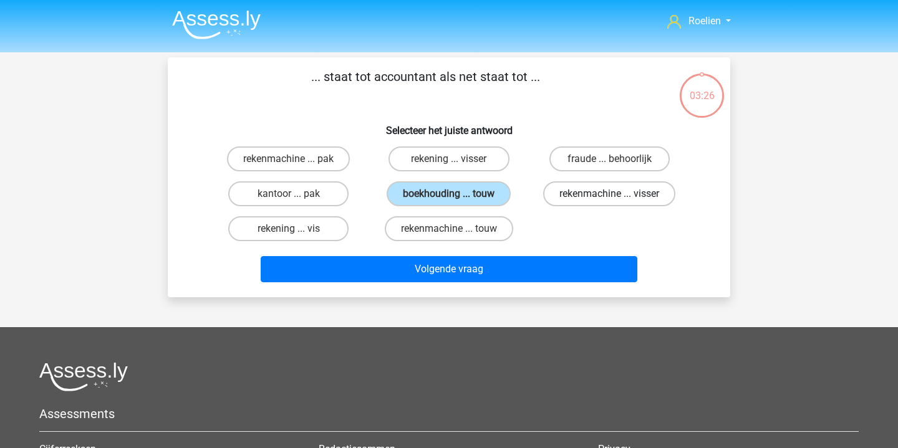
radio input "true"
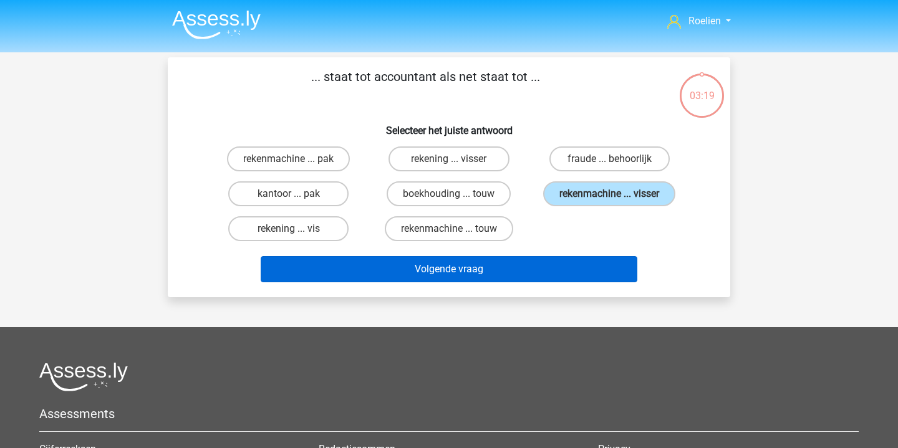
click at [483, 273] on button "Volgende vraag" at bounding box center [449, 269] width 377 height 26
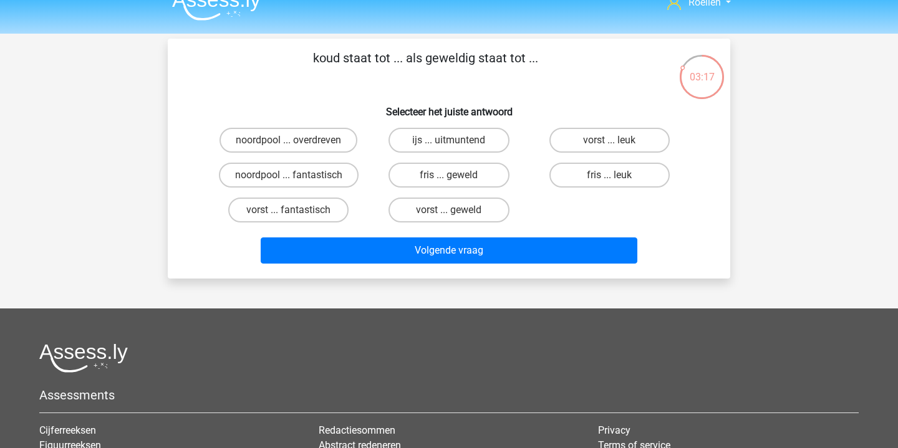
scroll to position [12, 0]
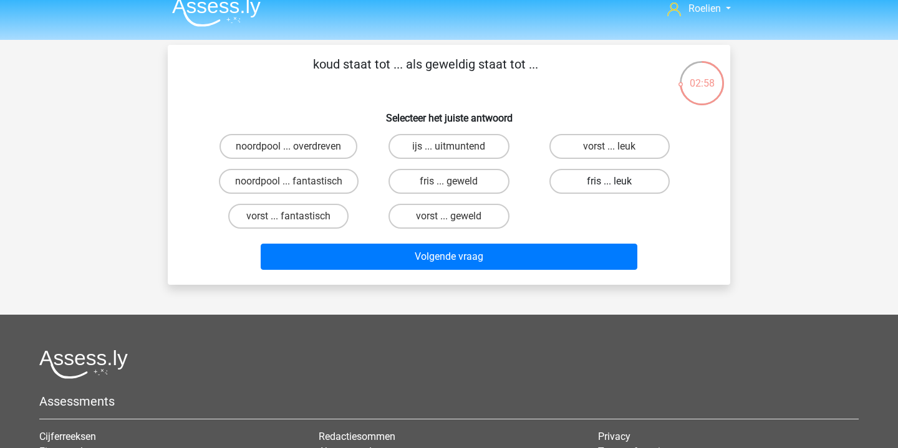
click at [629, 182] on label "fris ... leuk" at bounding box center [609, 181] width 120 height 25
click at [617, 182] on input "fris ... leuk" at bounding box center [613, 185] width 8 height 8
radio input "true"
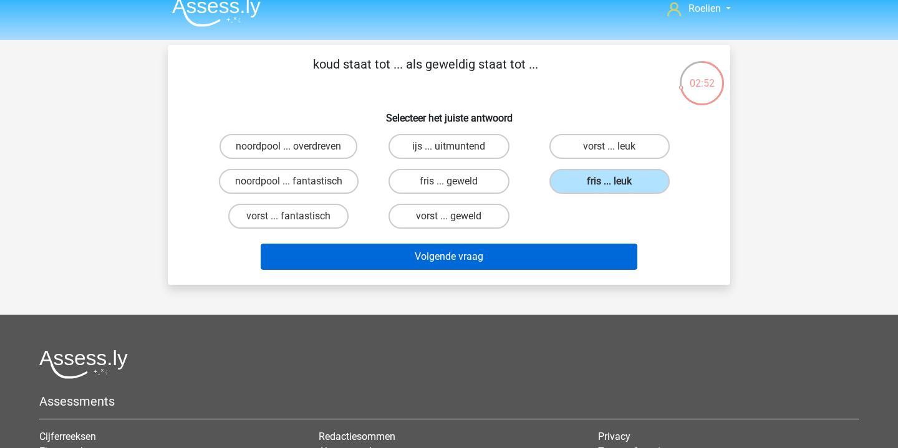
click at [499, 258] on button "Volgende vraag" at bounding box center [449, 257] width 377 height 26
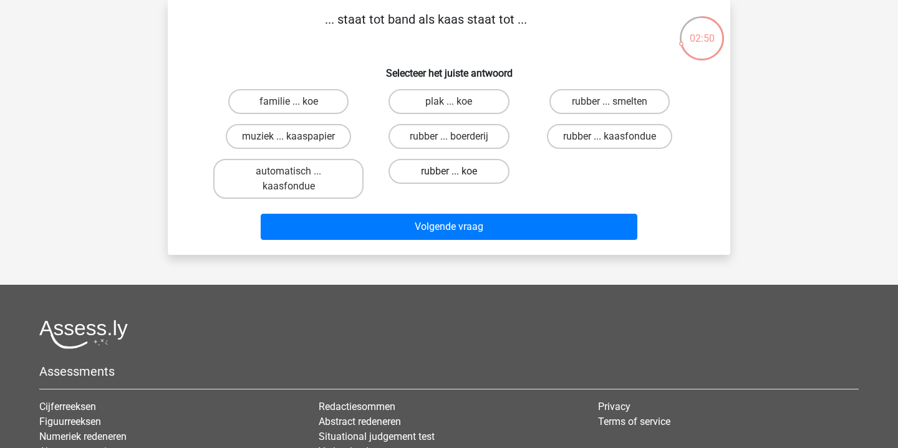
scroll to position [5, 0]
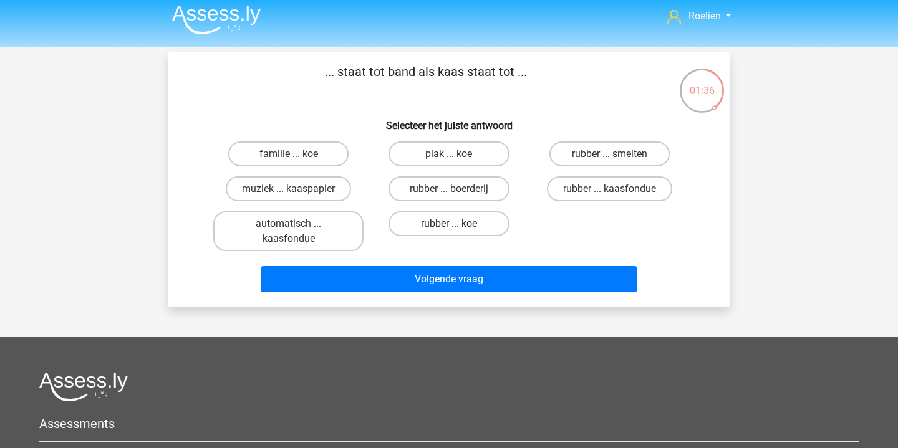
click at [468, 227] on label "rubber ... koe" at bounding box center [448, 223] width 120 height 25
click at [457, 227] on input "rubber ... koe" at bounding box center [453, 228] width 8 height 8
radio input "true"
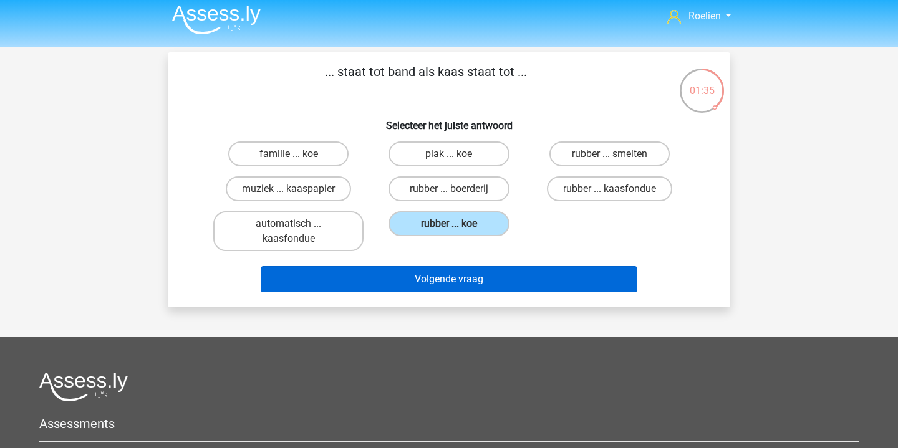
click at [462, 279] on button "Volgende vraag" at bounding box center [449, 279] width 377 height 26
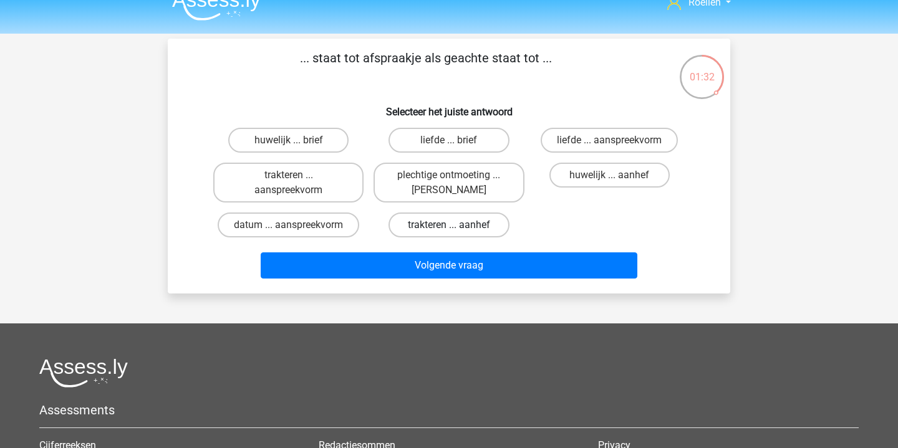
scroll to position [6, 0]
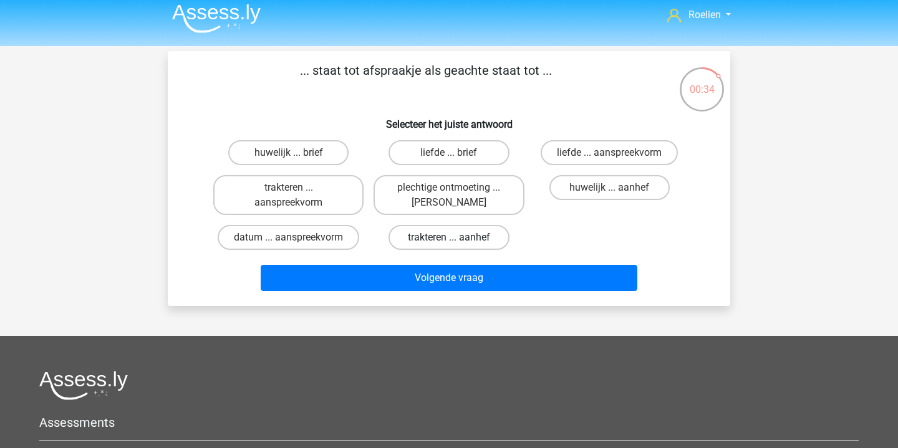
click at [480, 233] on label "trakteren ... aanhef" at bounding box center [448, 237] width 120 height 25
click at [457, 238] on input "trakteren ... aanhef" at bounding box center [453, 242] width 8 height 8
radio input "true"
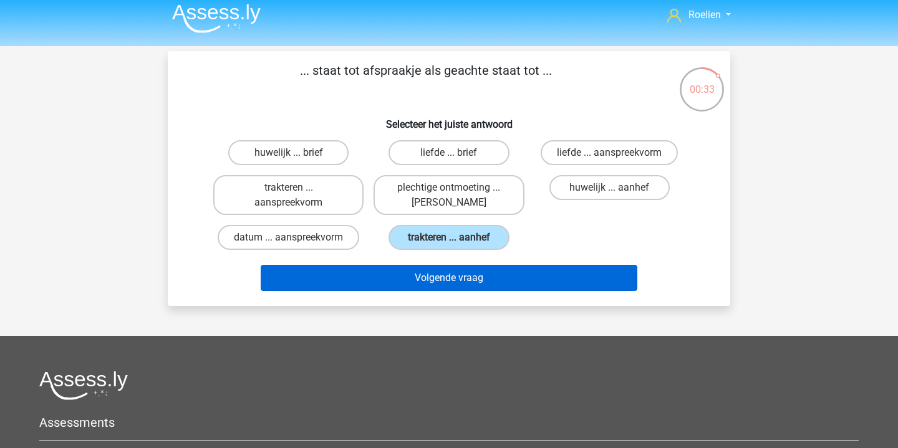
click at [507, 270] on button "Volgende vraag" at bounding box center [449, 278] width 377 height 26
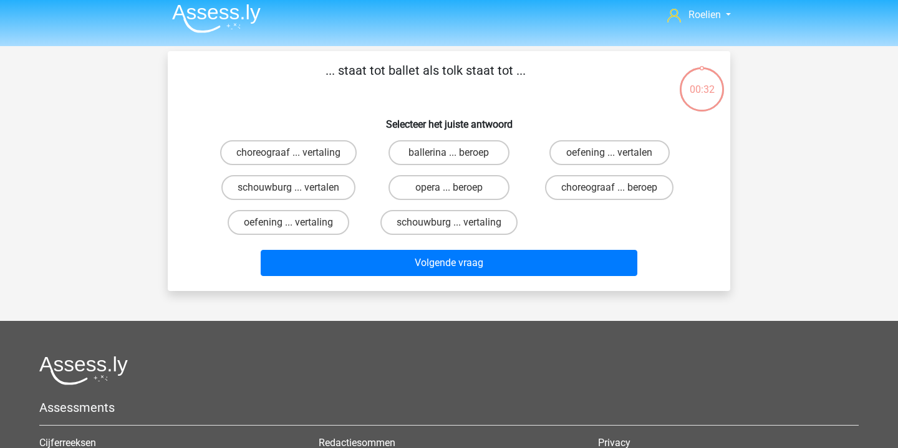
scroll to position [57, 0]
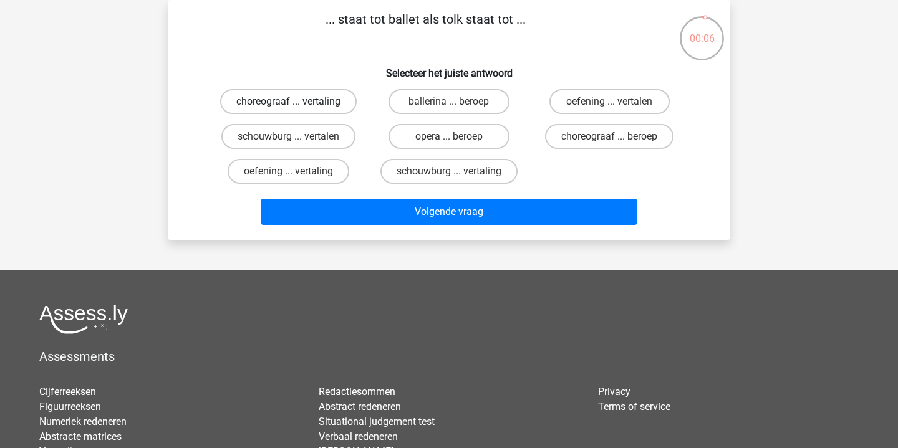
click at [331, 99] on label "choreograaf ... vertaling" at bounding box center [288, 101] width 137 height 25
click at [297, 102] on input "choreograaf ... vertaling" at bounding box center [293, 106] width 8 height 8
radio input "true"
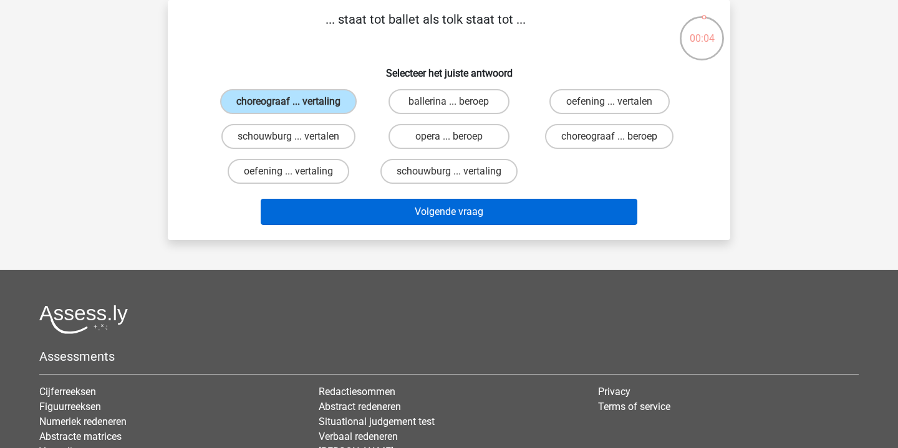
click at [480, 225] on button "Volgende vraag" at bounding box center [449, 212] width 377 height 26
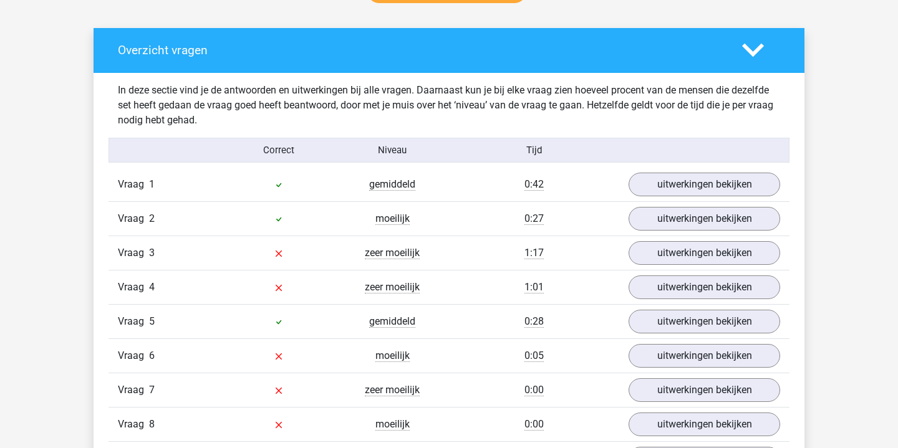
scroll to position [677, 0]
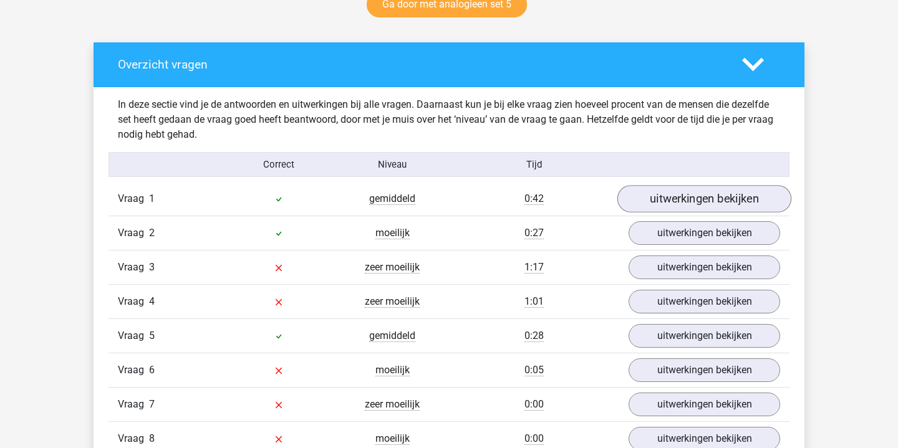
click at [720, 203] on link "uitwerkingen bekijken" at bounding box center [704, 198] width 174 height 27
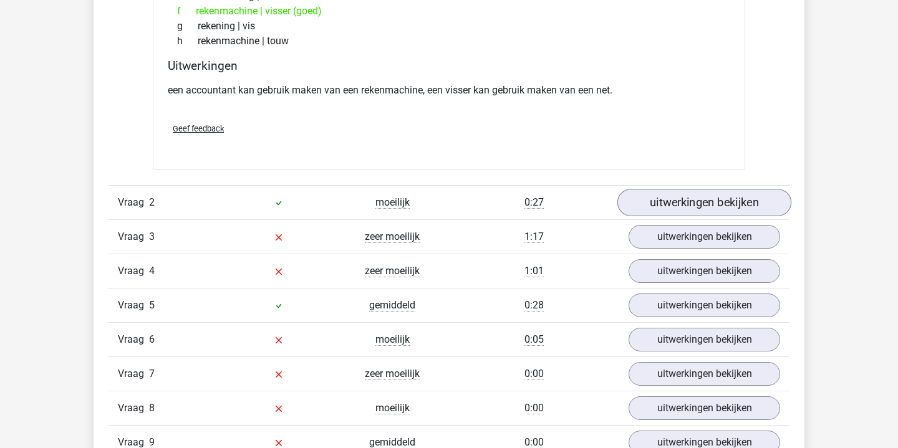
scroll to position [1025, 0]
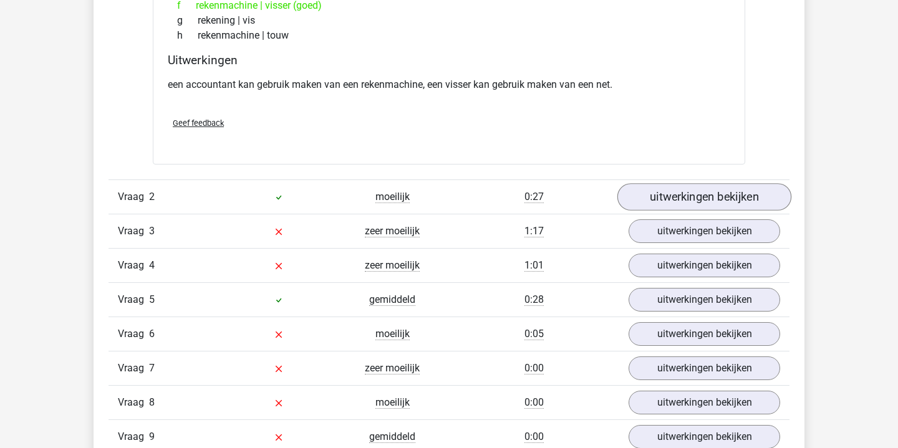
click at [696, 190] on link "uitwerkingen bekijken" at bounding box center [704, 197] width 174 height 27
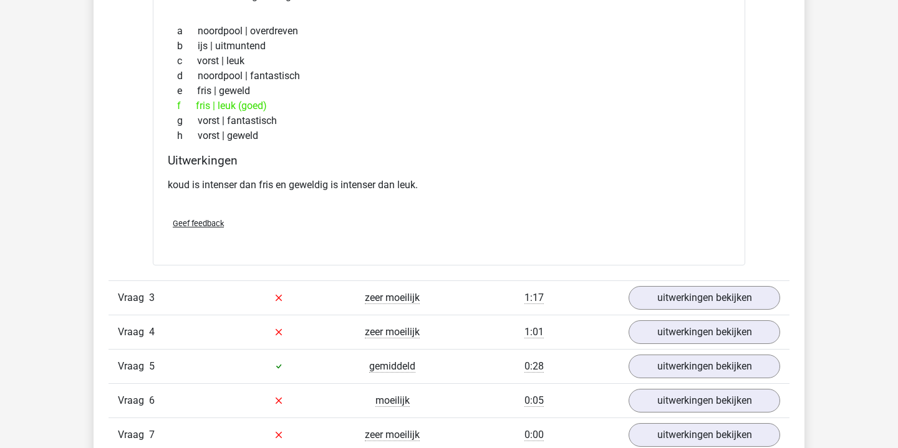
scroll to position [1276, 0]
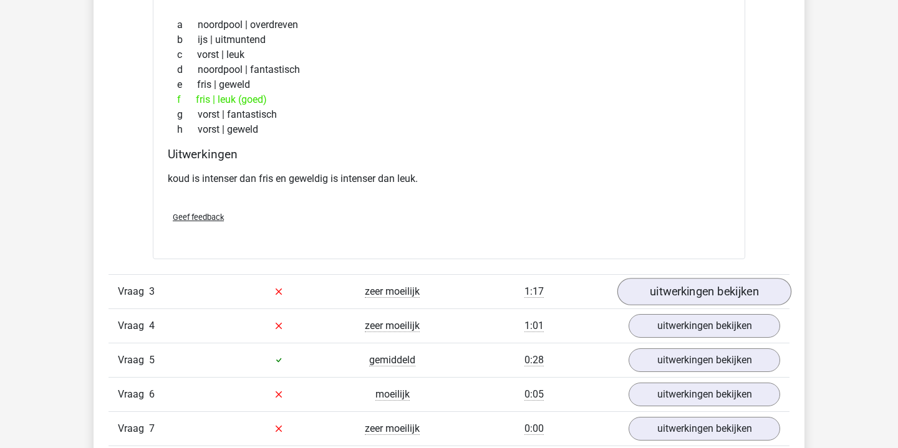
click at [718, 292] on link "uitwerkingen bekijken" at bounding box center [704, 291] width 174 height 27
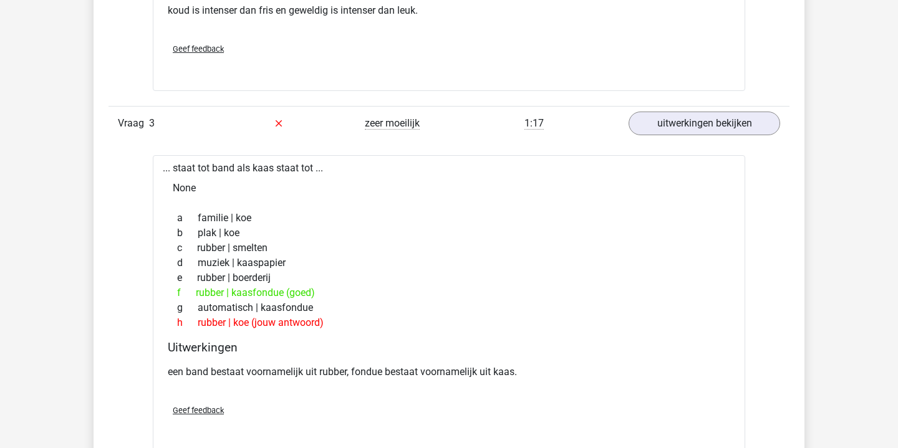
scroll to position [1447, 0]
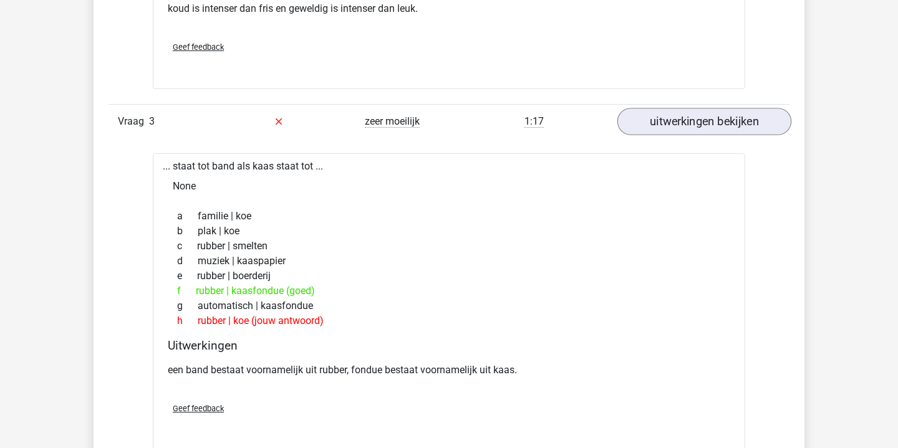
click at [710, 122] on link "uitwerkingen bekijken" at bounding box center [704, 121] width 174 height 27
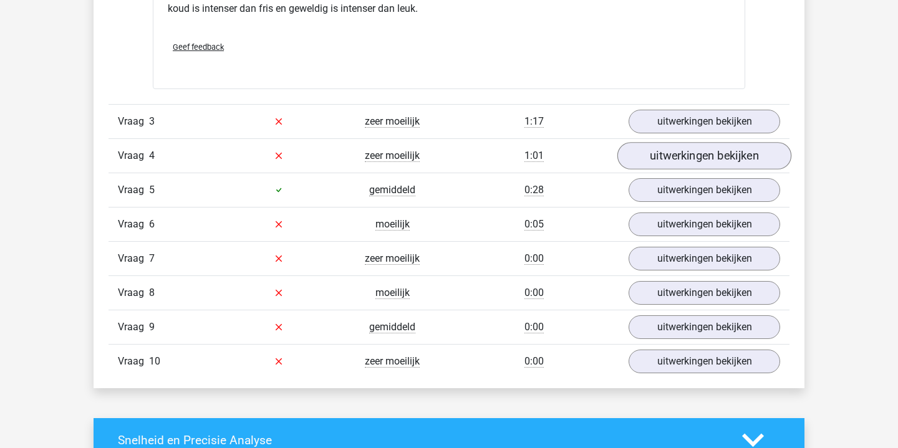
click at [686, 150] on link "uitwerkingen bekijken" at bounding box center [704, 155] width 174 height 27
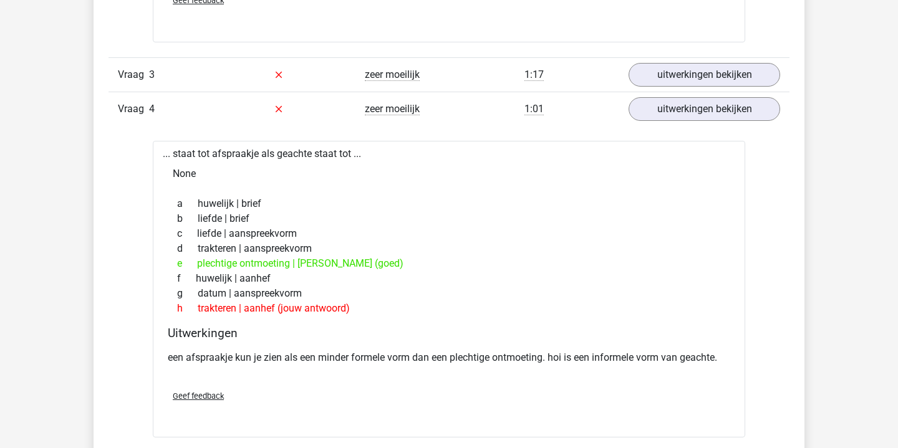
scroll to position [1494, 0]
